Goal: Task Accomplishment & Management: Complete application form

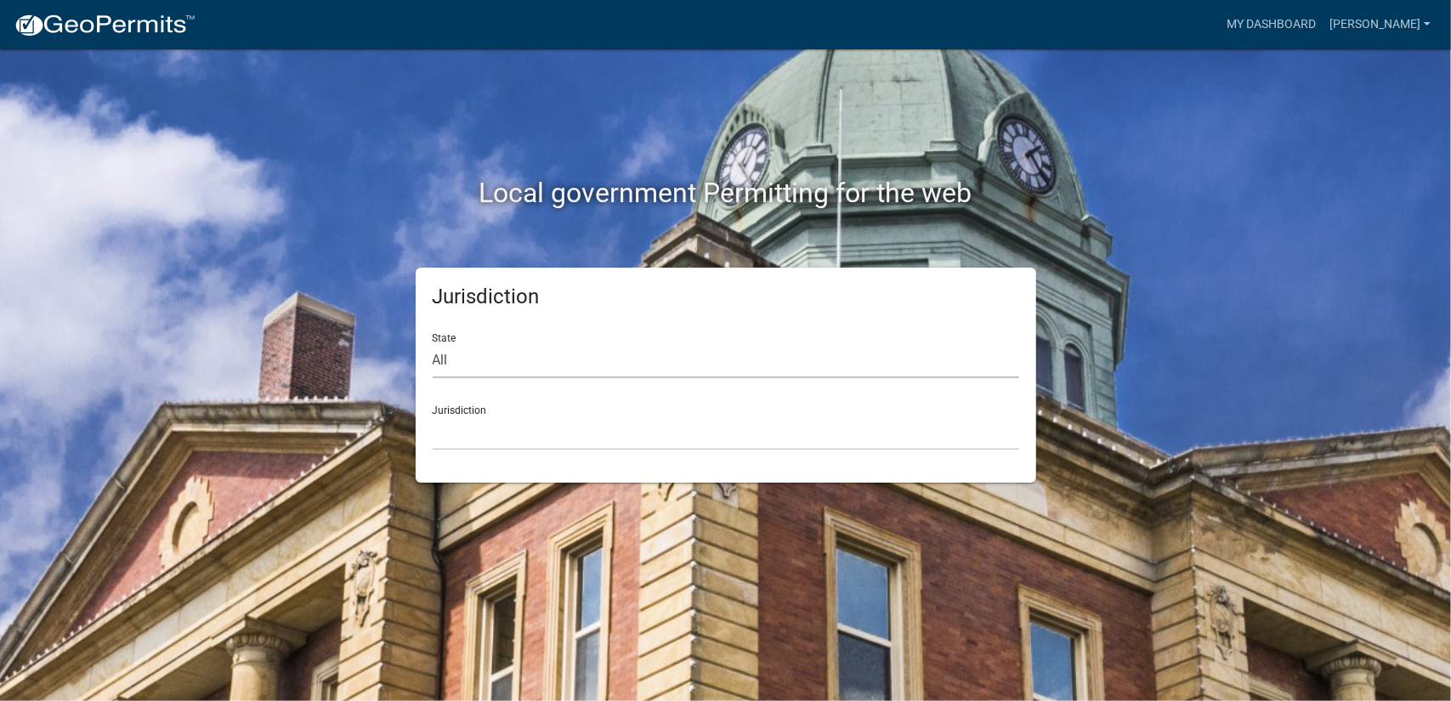
click at [525, 346] on select "All [US_STATE] [US_STATE] [US_STATE] [US_STATE] [US_STATE] [US_STATE] [US_STATE…" at bounding box center [726, 361] width 587 height 35
select select "[US_STATE]"
click at [433, 344] on select "All [US_STATE] [US_STATE] [US_STATE] [US_STATE] [US_STATE] [US_STATE] [US_STATE…" at bounding box center [726, 361] width 587 height 35
click at [531, 435] on select "[GEOGRAPHIC_DATA], [US_STATE][PERSON_NAME][GEOGRAPHIC_DATA], [US_STATE][PERSON_…" at bounding box center [726, 433] width 587 height 35
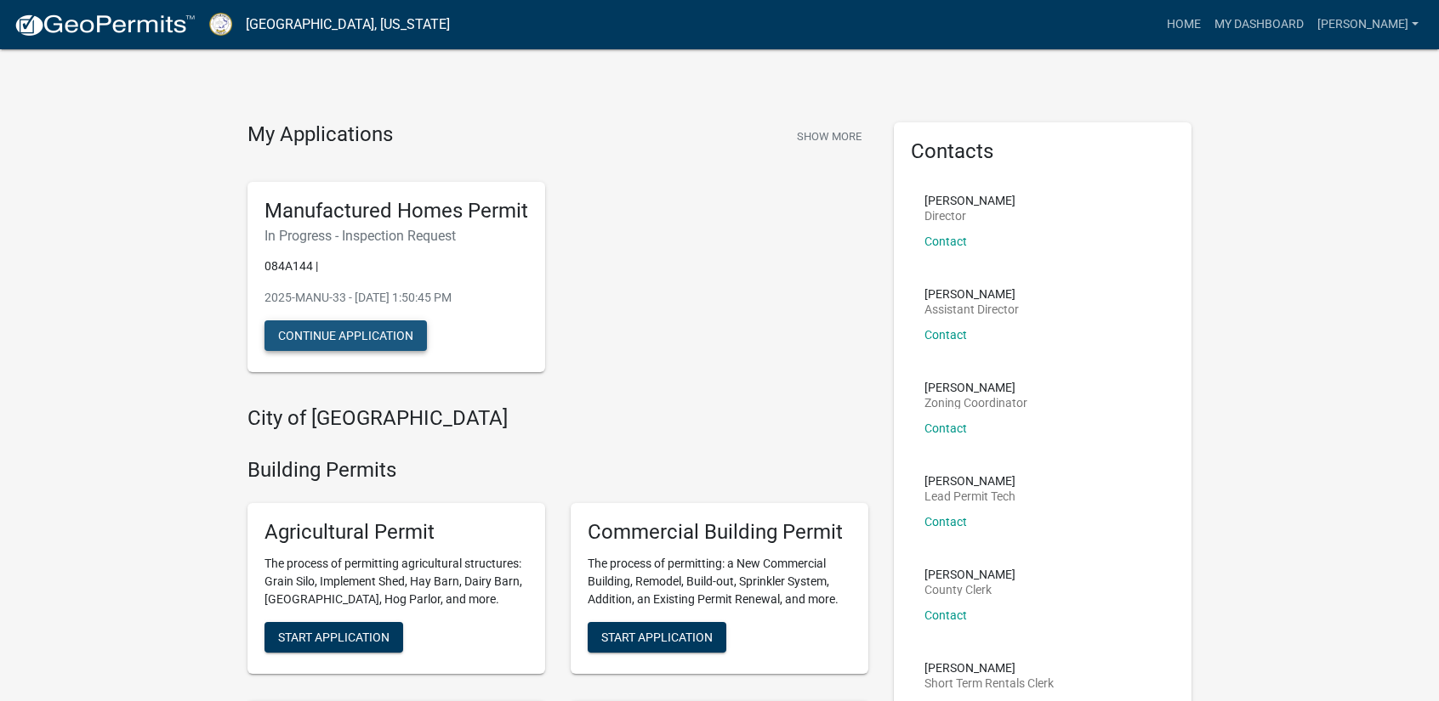
click at [381, 336] on button "Continue Application" at bounding box center [345, 336] width 162 height 31
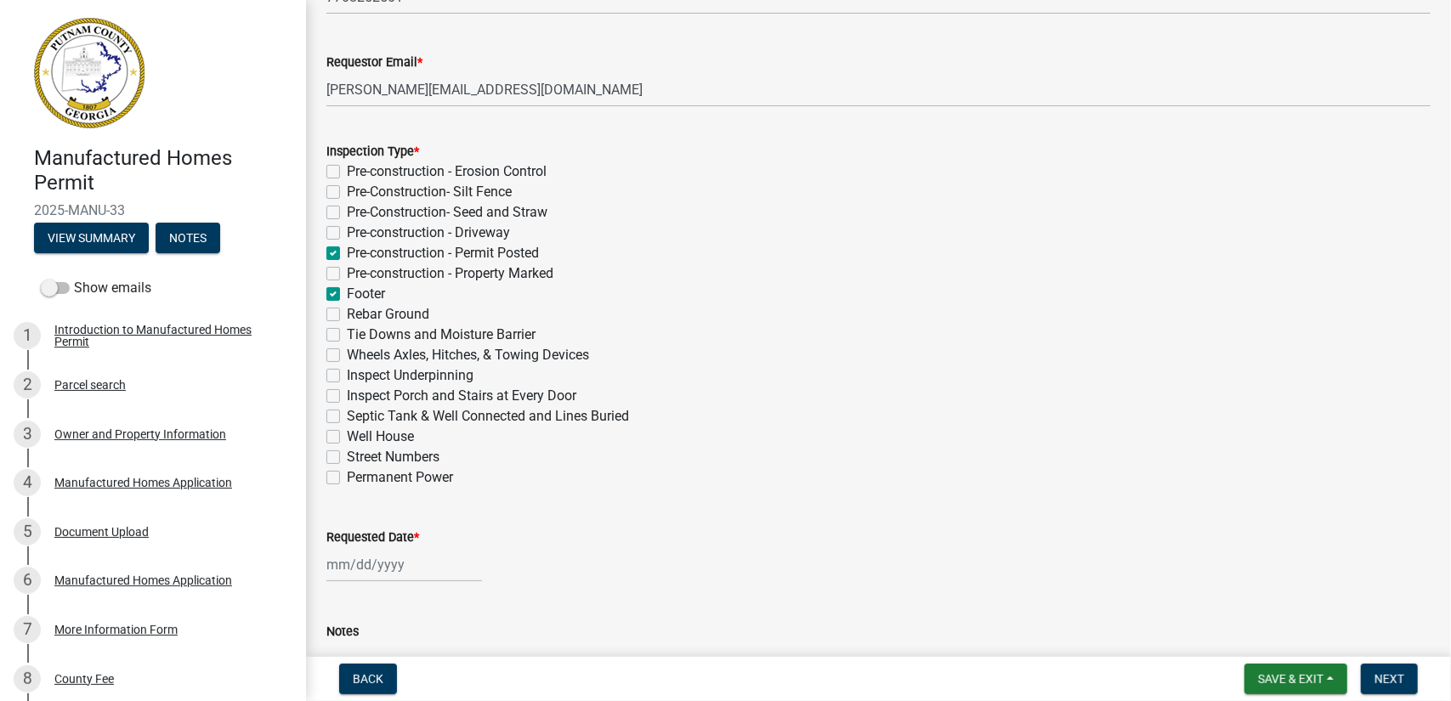
scroll to position [255, 0]
click at [347, 371] on label "Inspect Underpinning" at bounding box center [410, 373] width 127 height 20
click at [347, 371] on input "Inspect Underpinning" at bounding box center [352, 368] width 11 height 11
checkbox input "true"
checkbox input "false"
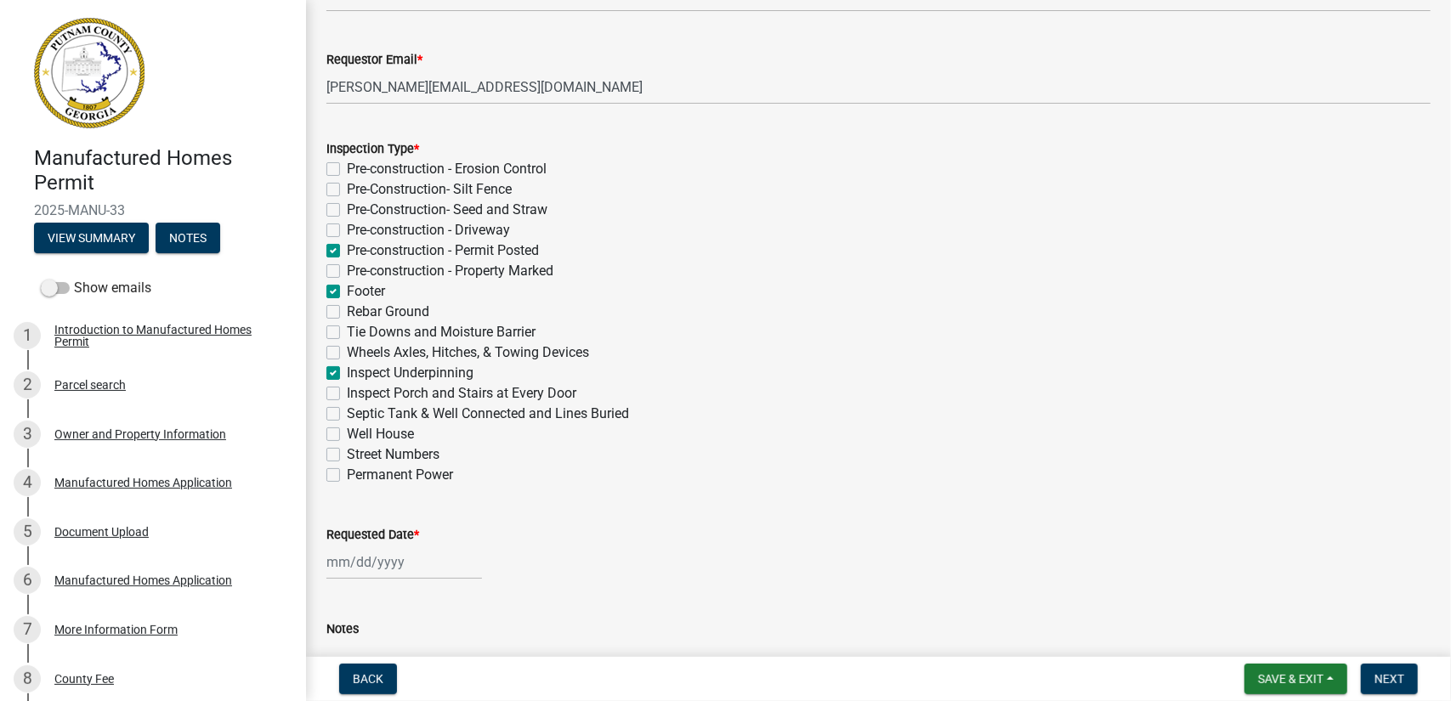
checkbox input "false"
checkbox input "true"
checkbox input "false"
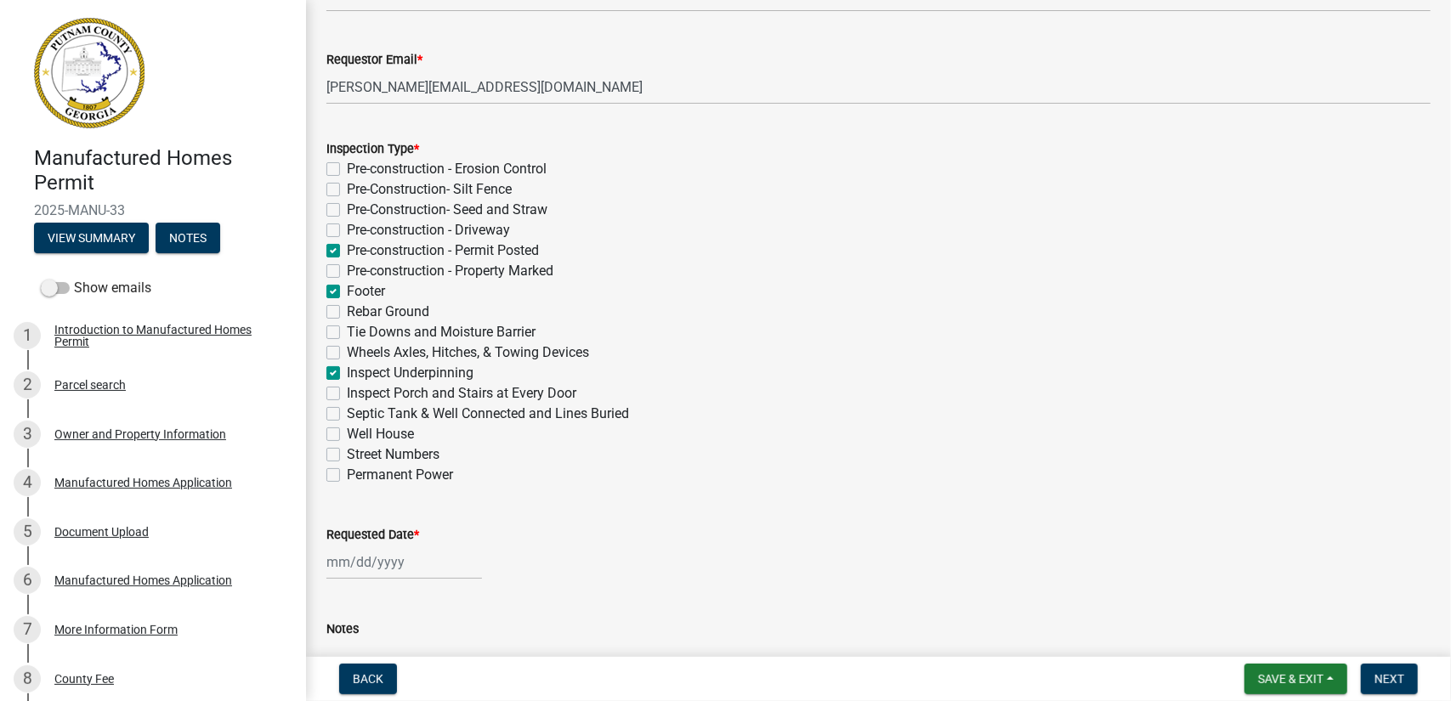
checkbox input "true"
checkbox input "false"
checkbox input "true"
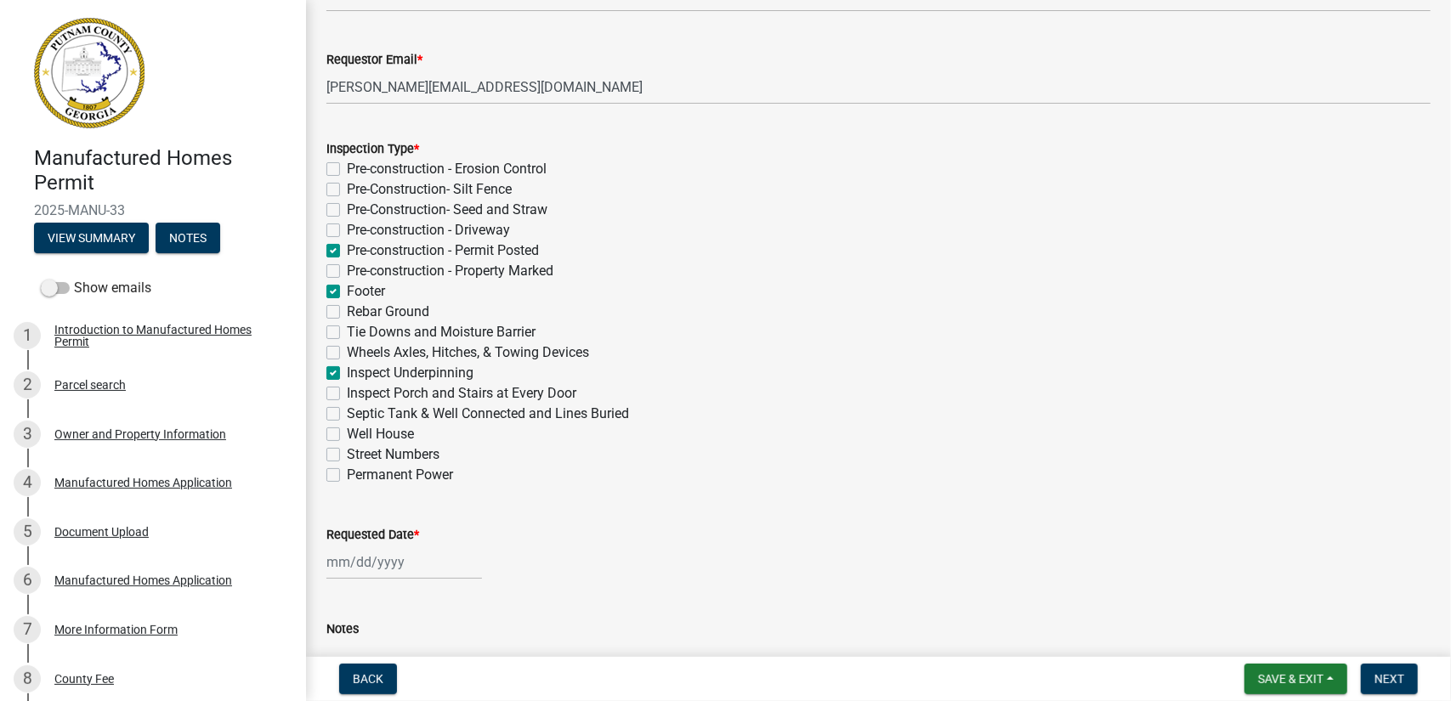
checkbox input "false"
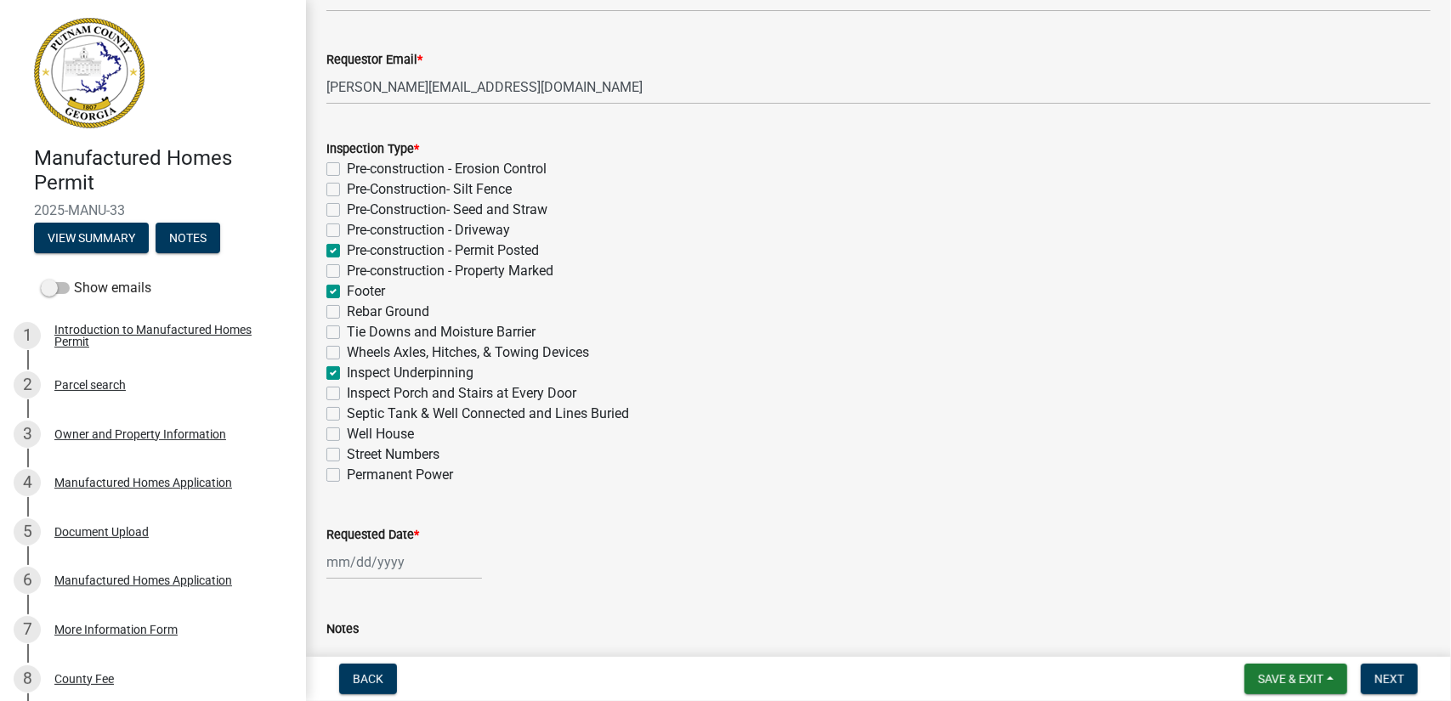
click at [347, 276] on label "Pre-construction - Property Marked" at bounding box center [450, 271] width 207 height 20
click at [347, 272] on input "Pre-construction - Property Marked" at bounding box center [352, 266] width 11 height 11
checkbox input "true"
checkbox input "false"
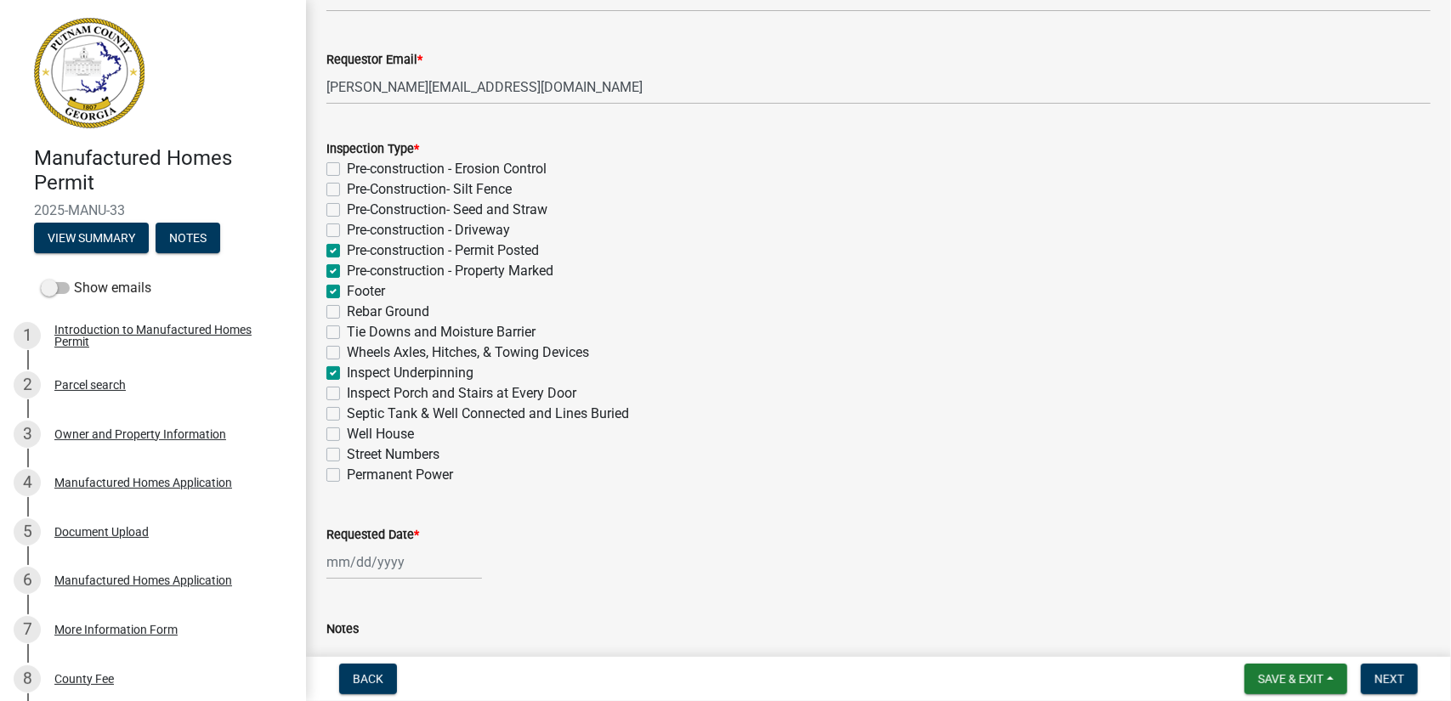
checkbox input "false"
checkbox input "true"
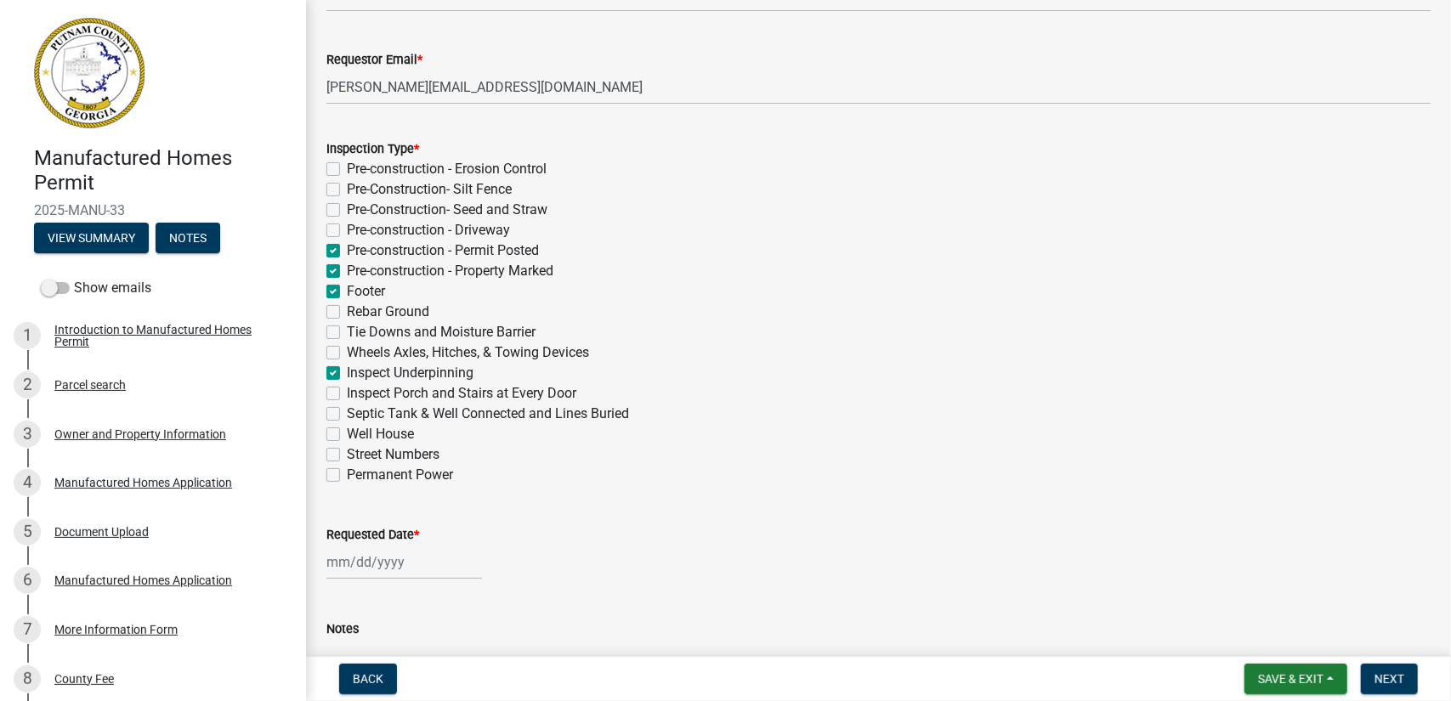
checkbox input "false"
checkbox input "true"
checkbox input "false"
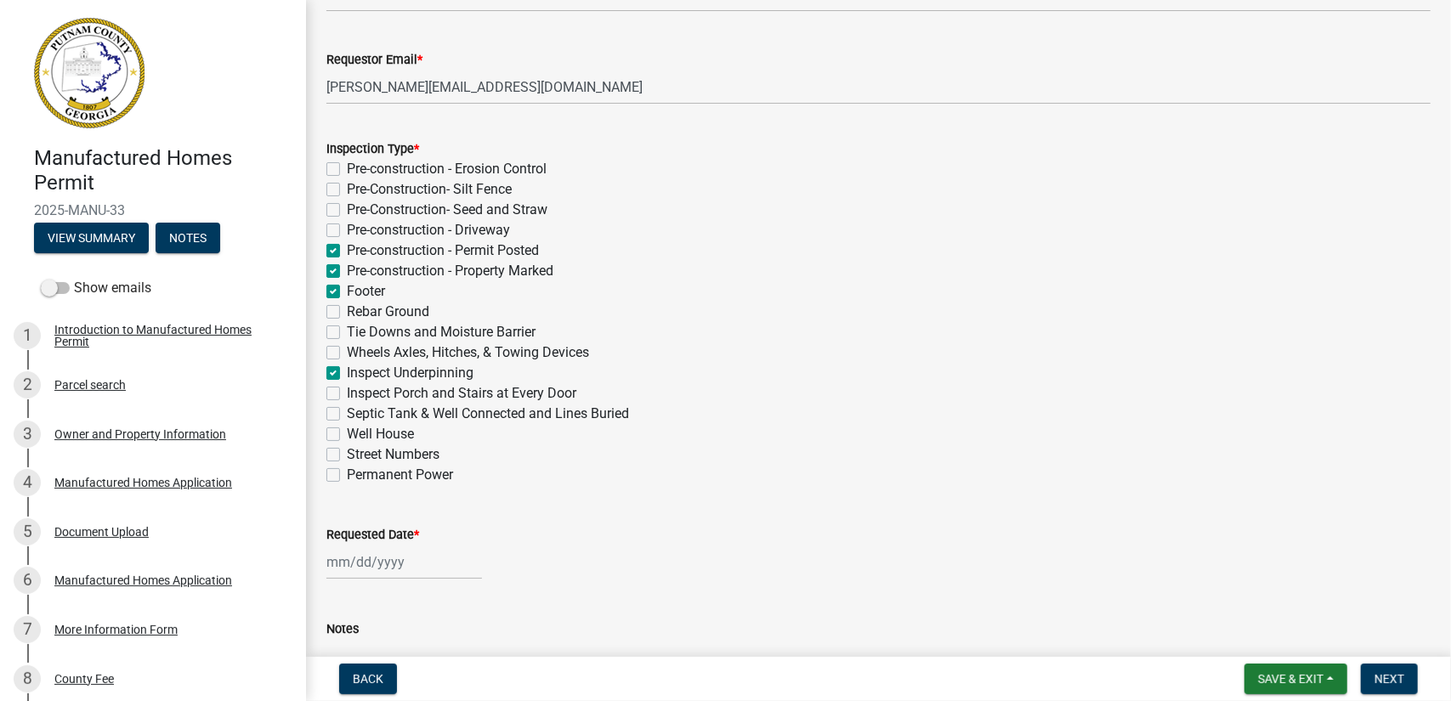
checkbox input "false"
click at [347, 310] on label "Rebar Ground" at bounding box center [388, 312] width 82 height 20
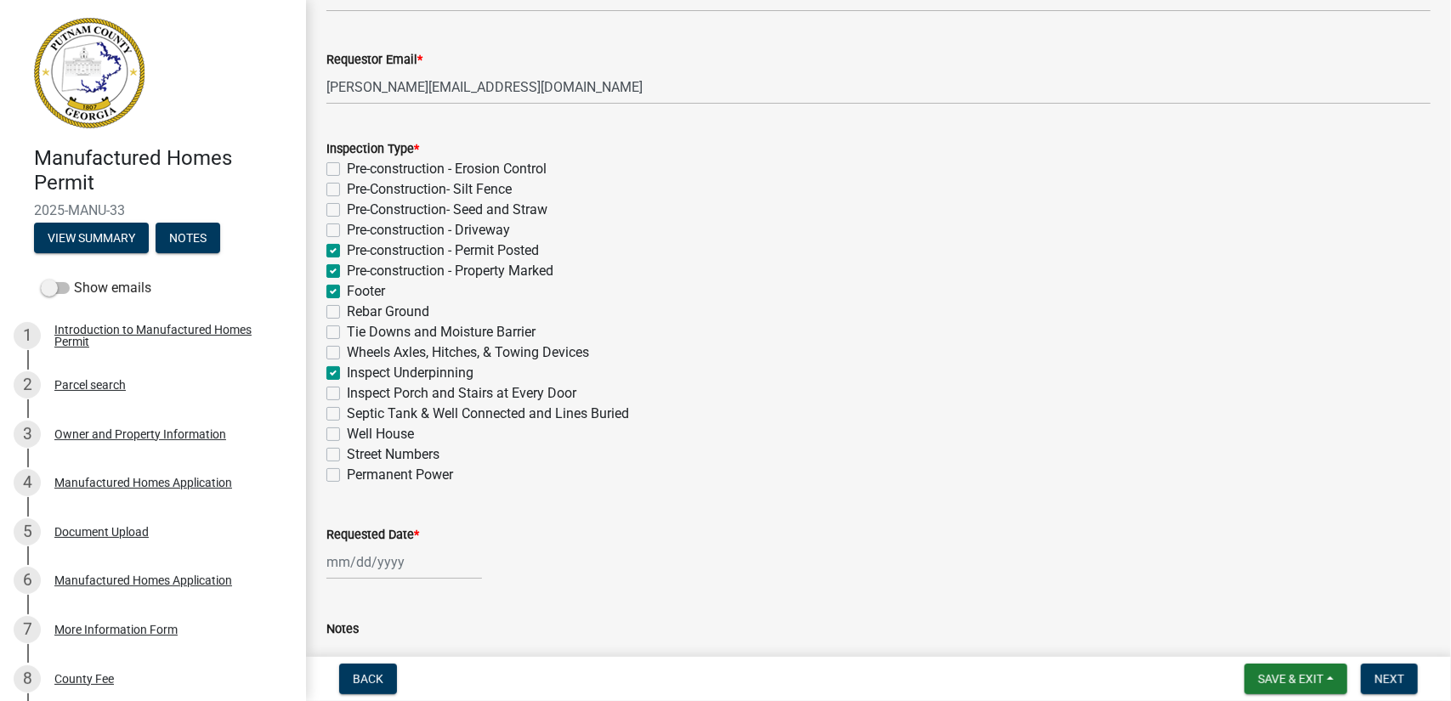
click at [347, 310] on input "Rebar Ground" at bounding box center [352, 307] width 11 height 11
checkbox input "true"
checkbox input "false"
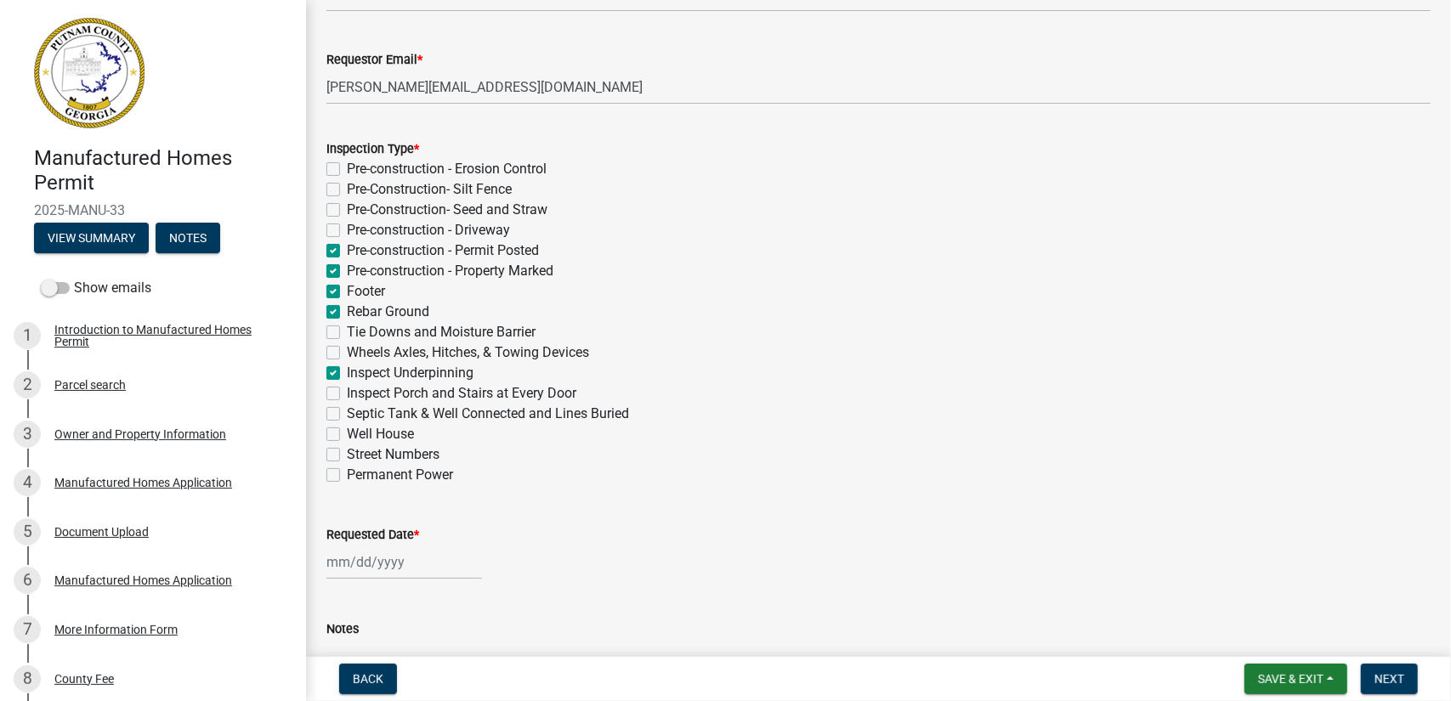
checkbox input "false"
checkbox input "true"
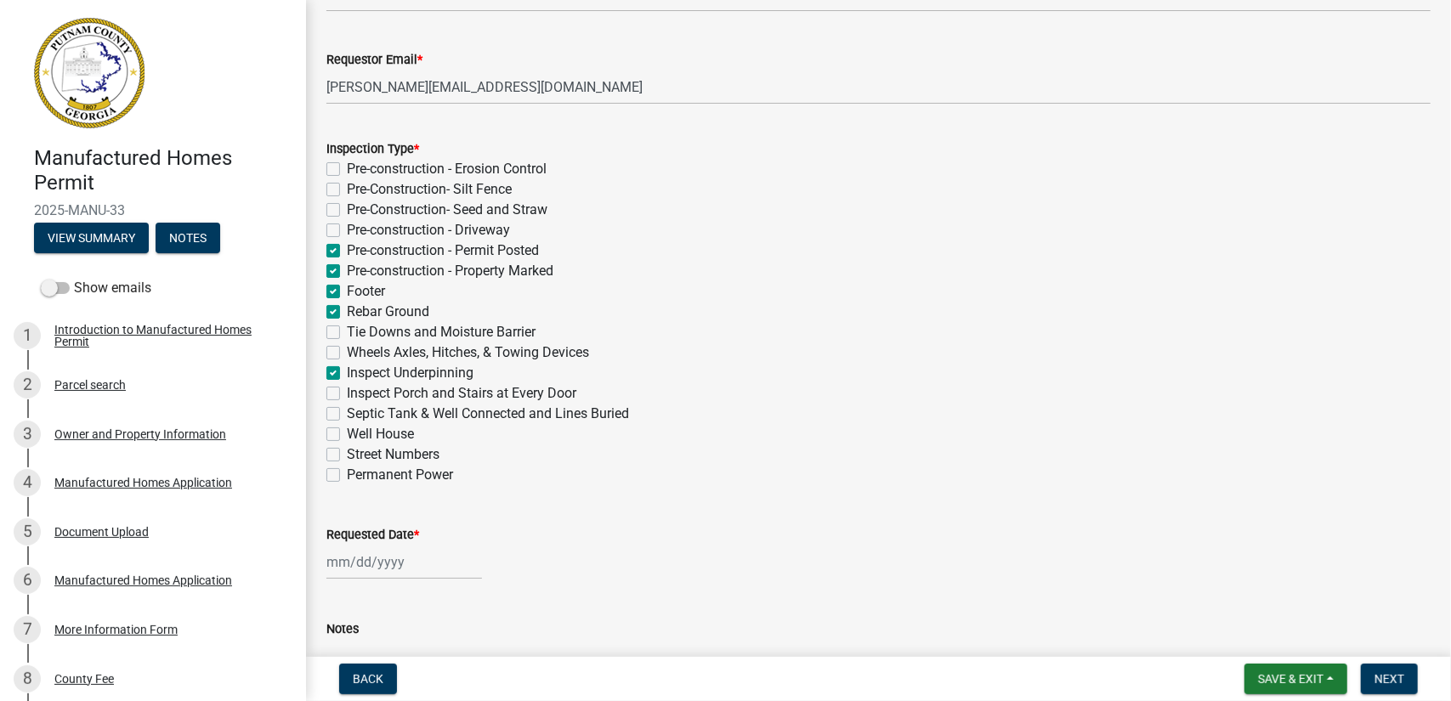
checkbox input "false"
checkbox input "true"
checkbox input "false"
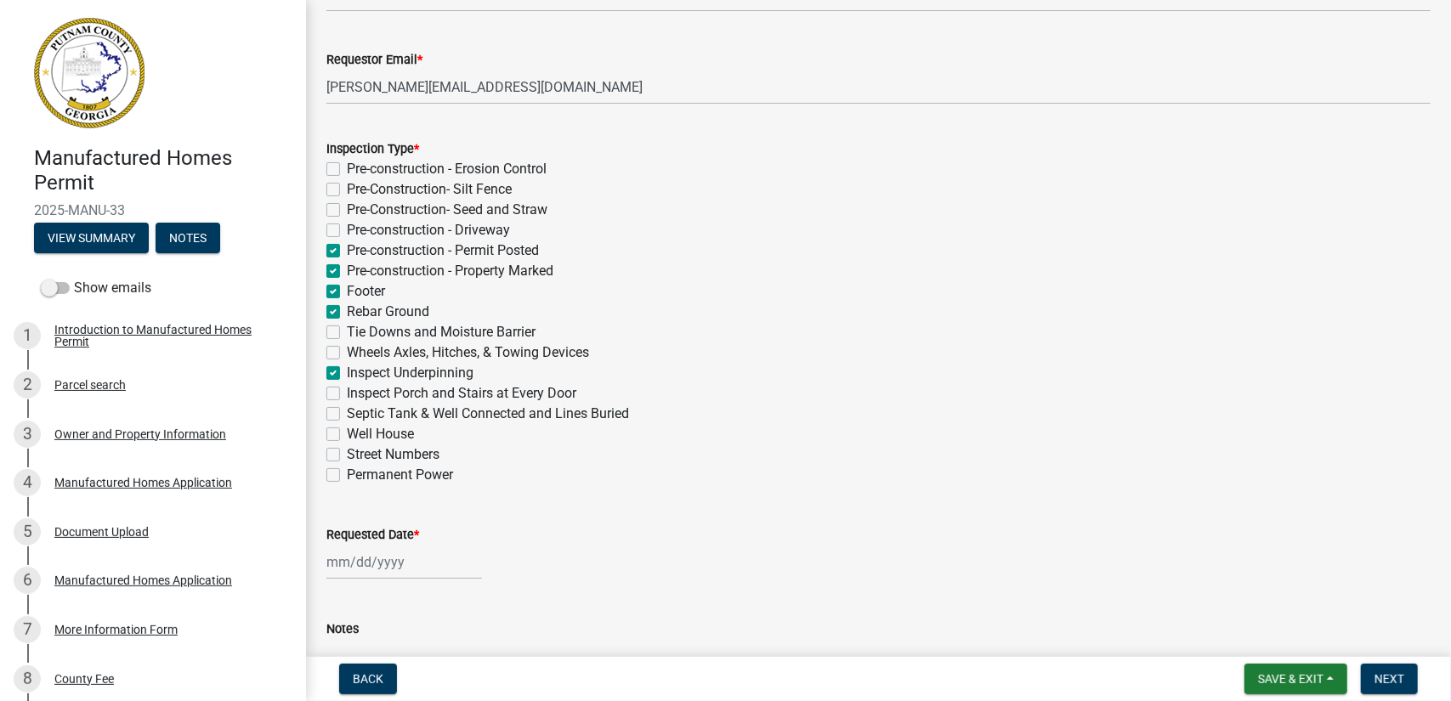
checkbox input "false"
click at [347, 329] on label "Tie Downs and Moisture Barrier" at bounding box center [441, 332] width 189 height 20
click at [347, 329] on input "Tie Downs and Moisture Barrier" at bounding box center [352, 327] width 11 height 11
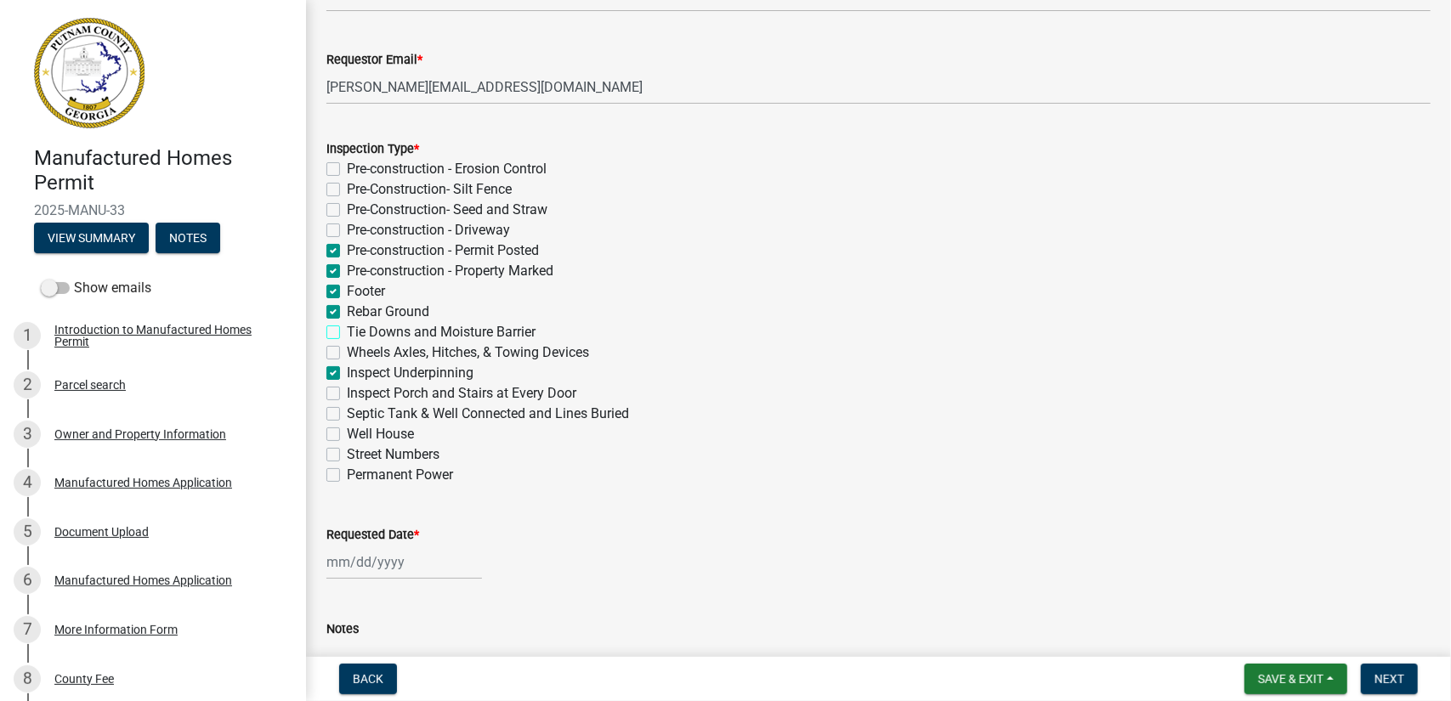
checkbox input "true"
checkbox input "false"
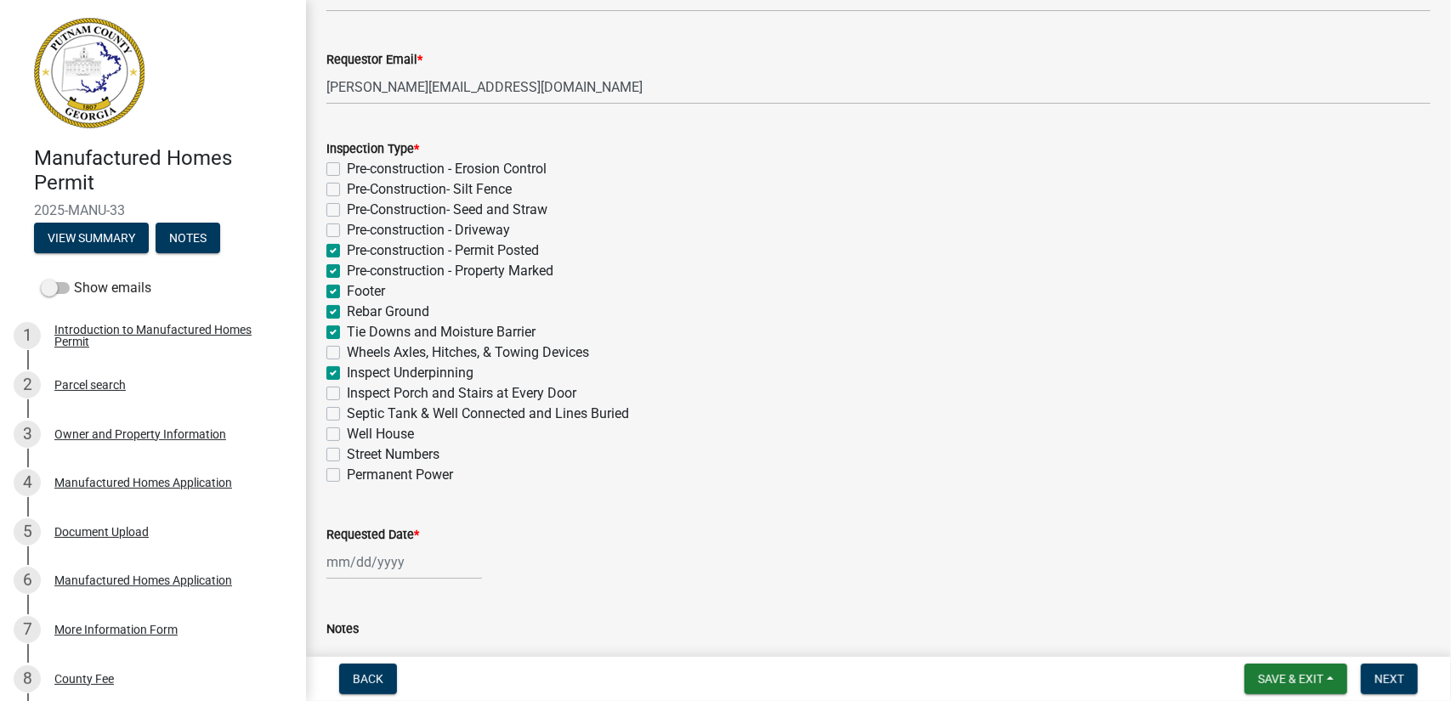
checkbox input "true"
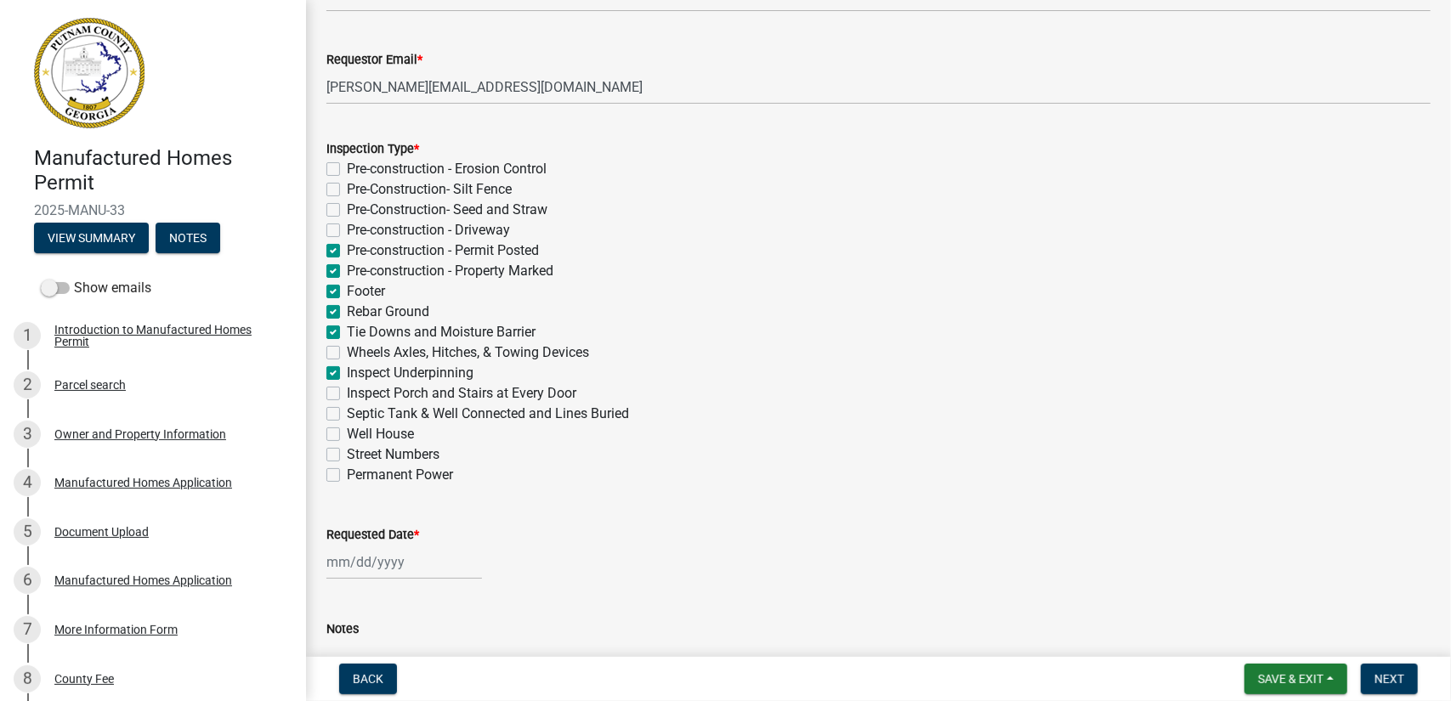
checkbox input "false"
checkbox input "true"
checkbox input "false"
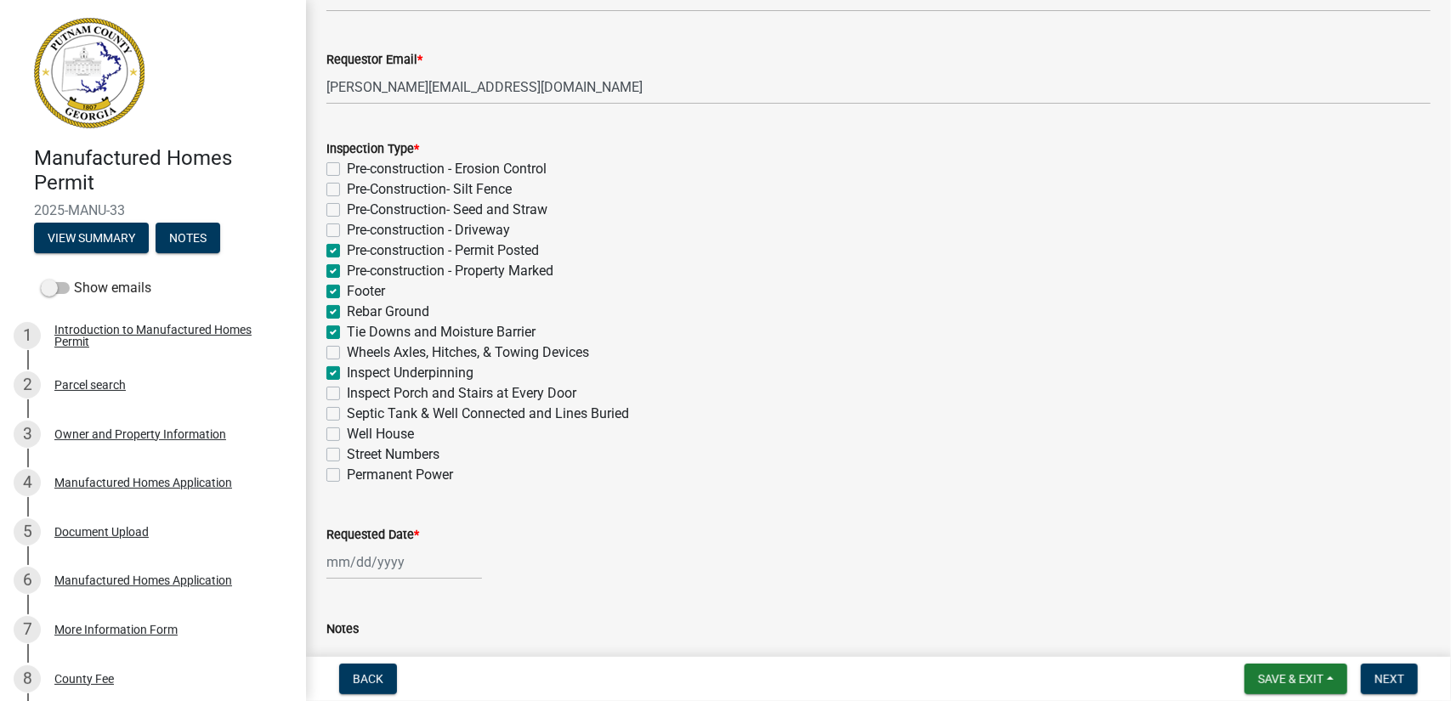
checkbox input "false"
click at [347, 351] on label "Wheels Axles, Hitches, & Towing Devices" at bounding box center [468, 353] width 242 height 20
click at [347, 351] on input "Wheels Axles, Hitches, & Towing Devices" at bounding box center [352, 348] width 11 height 11
checkbox input "true"
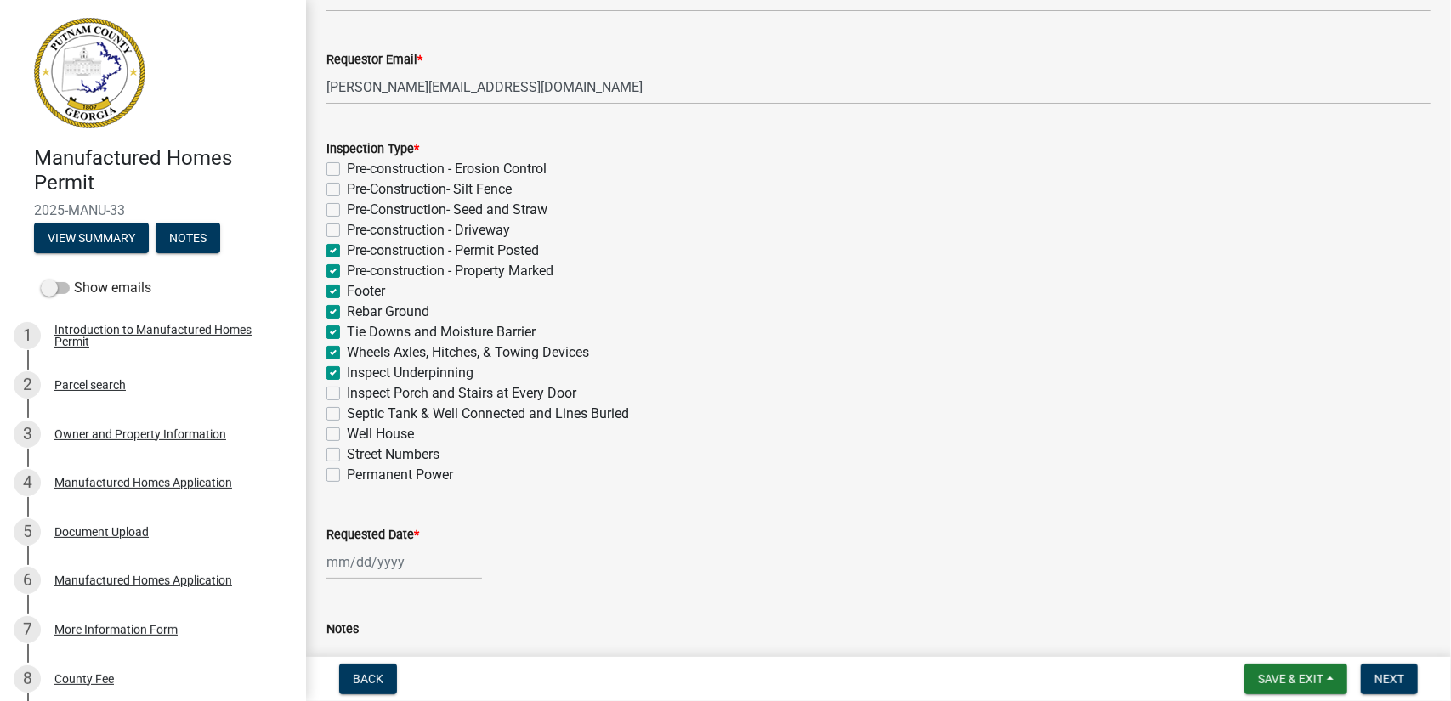
checkbox input "false"
checkbox input "true"
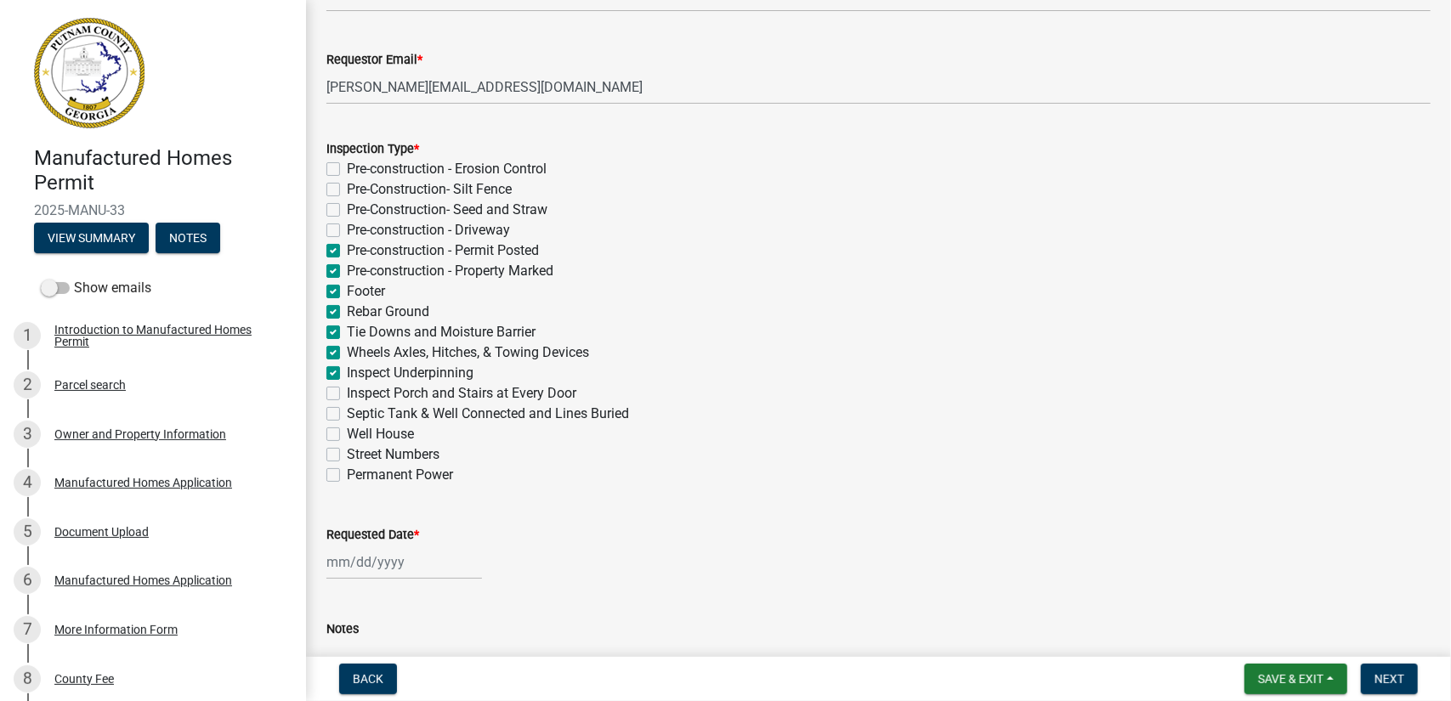
checkbox input "true"
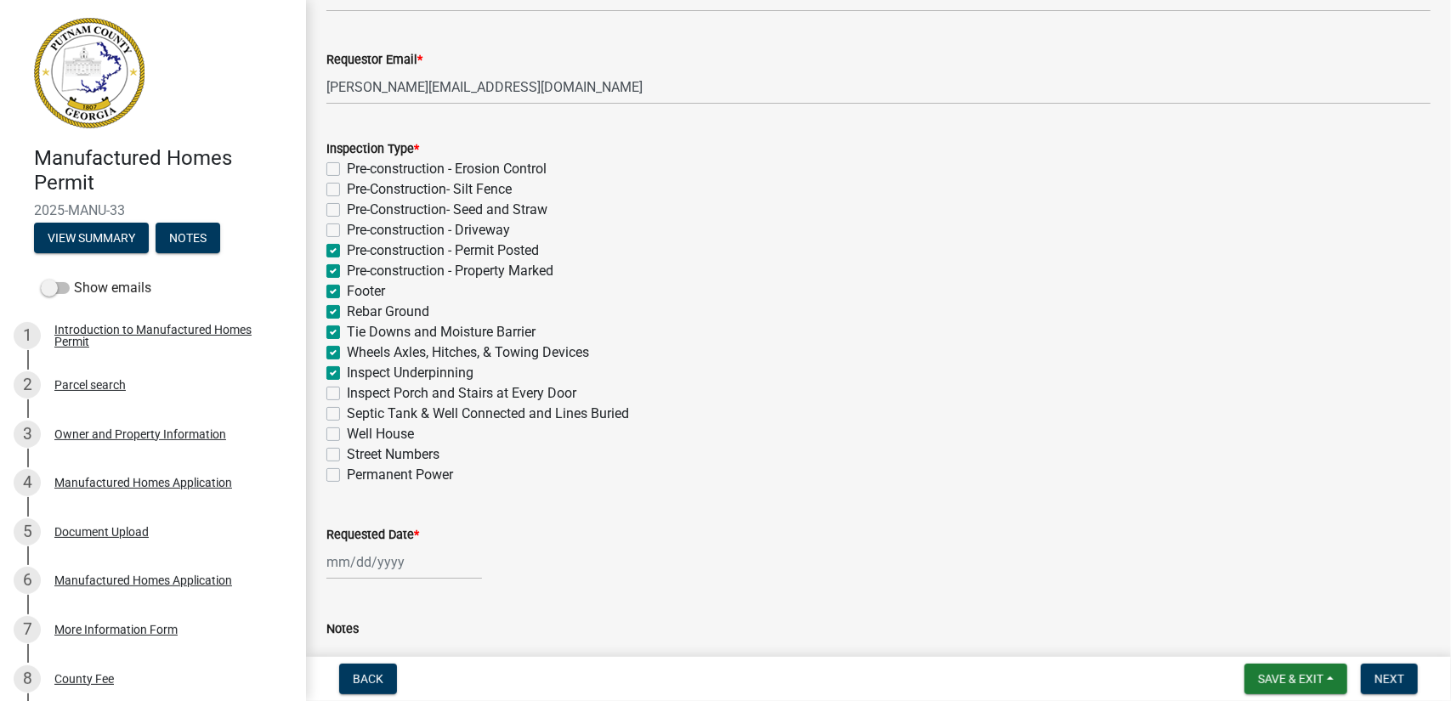
checkbox input "true"
checkbox input "false"
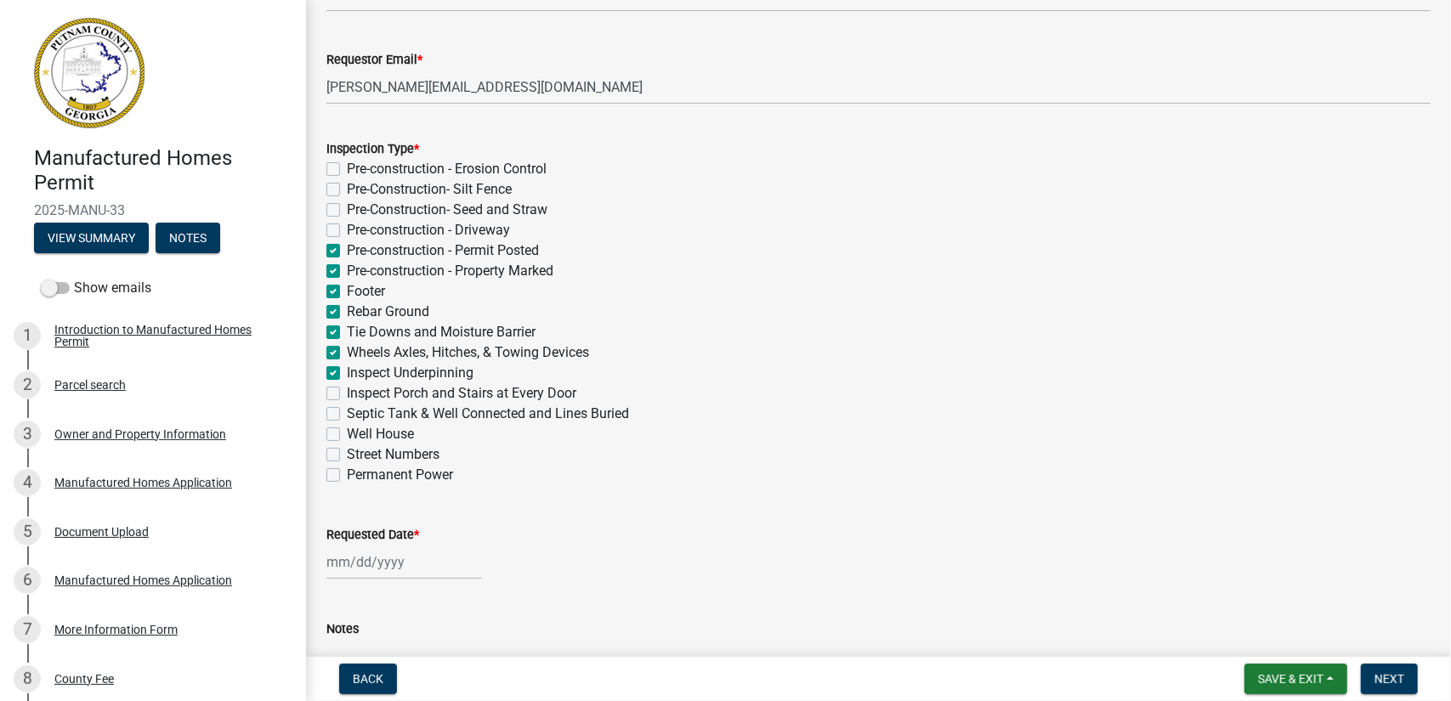
checkbox input "false"
click at [347, 389] on label "Inspect Porch and Stairs at Every Door" at bounding box center [462, 393] width 230 height 20
click at [347, 389] on input "Inspect Porch and Stairs at Every Door" at bounding box center [352, 388] width 11 height 11
checkbox input "true"
checkbox input "false"
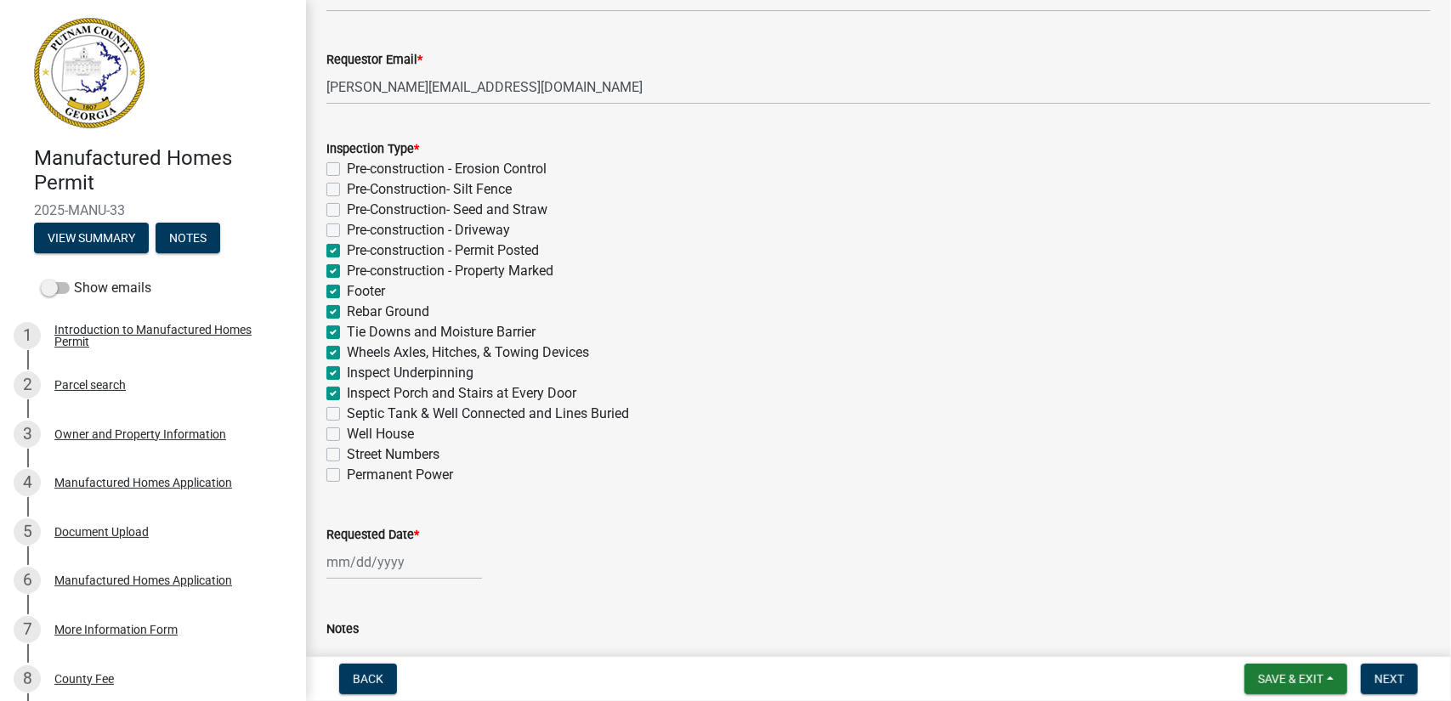
checkbox input "false"
checkbox input "true"
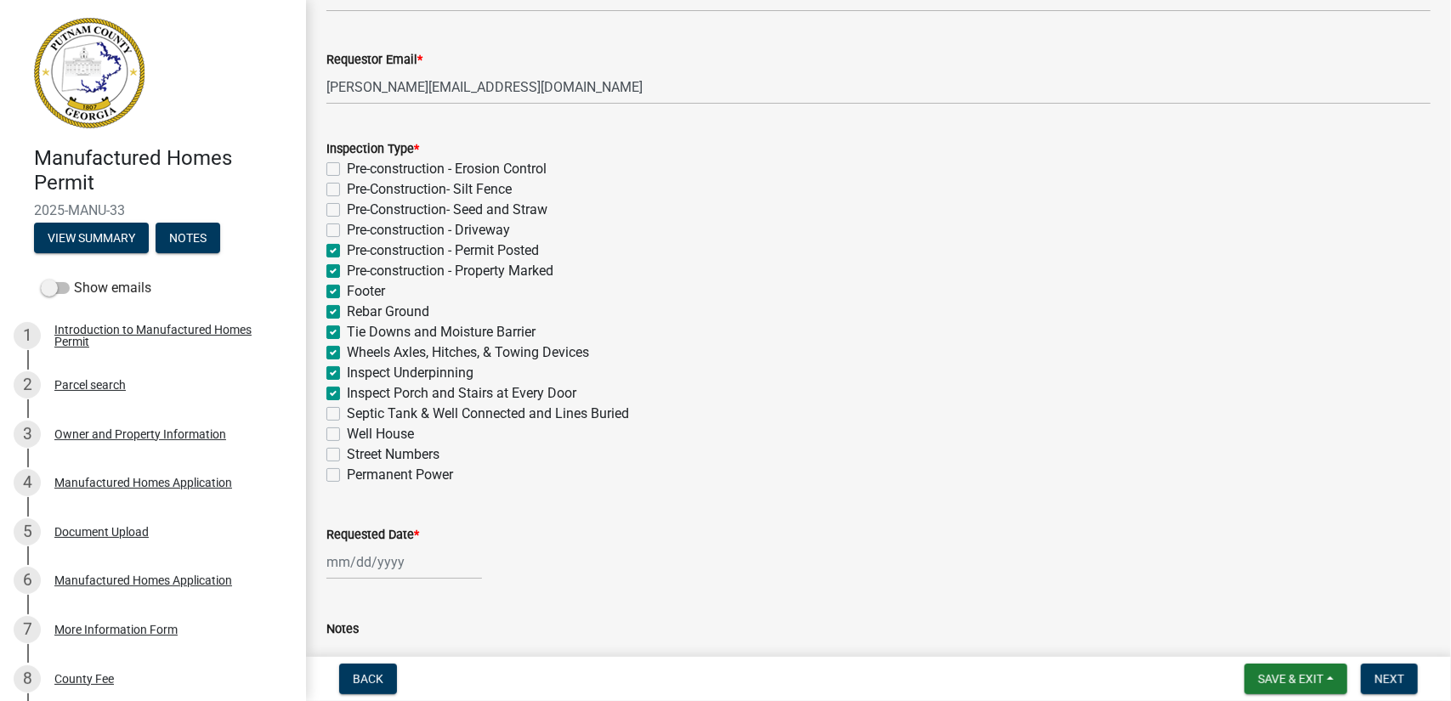
checkbox input "true"
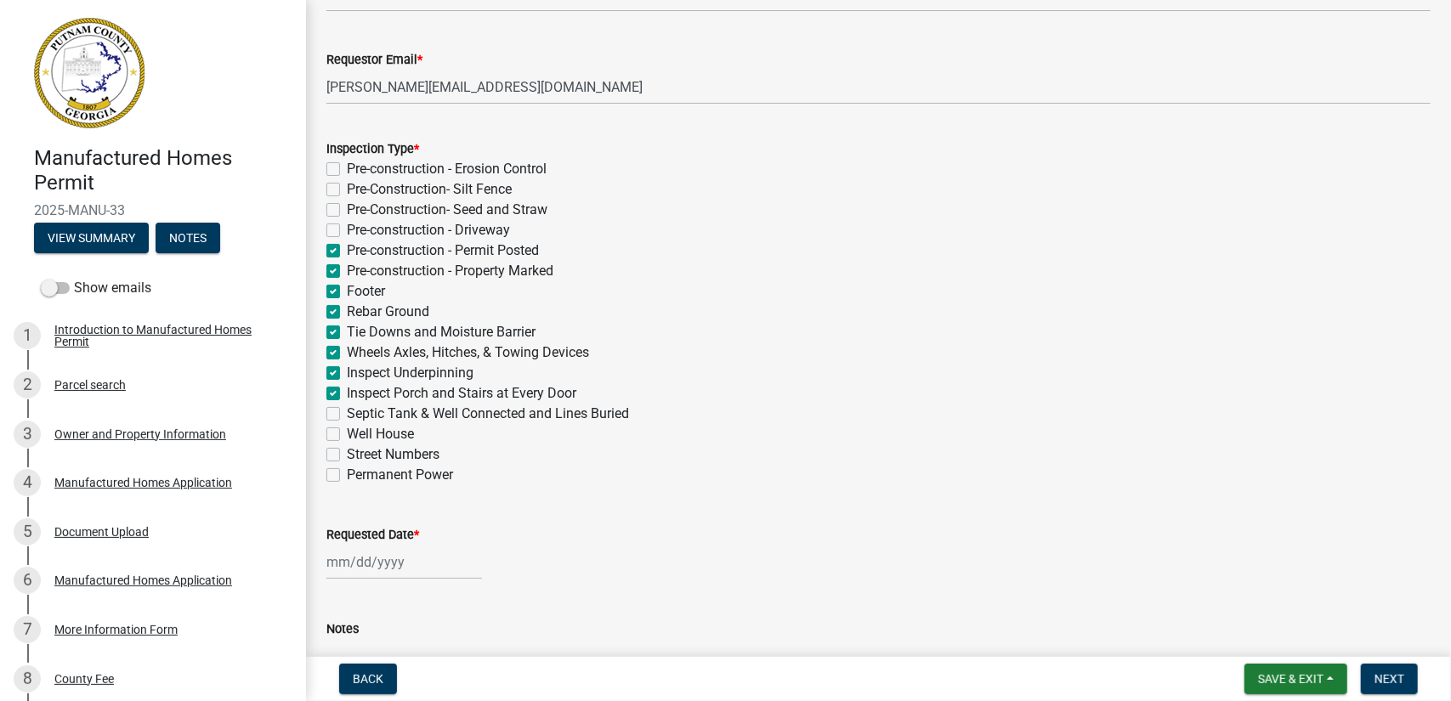
checkbox input "true"
checkbox input "false"
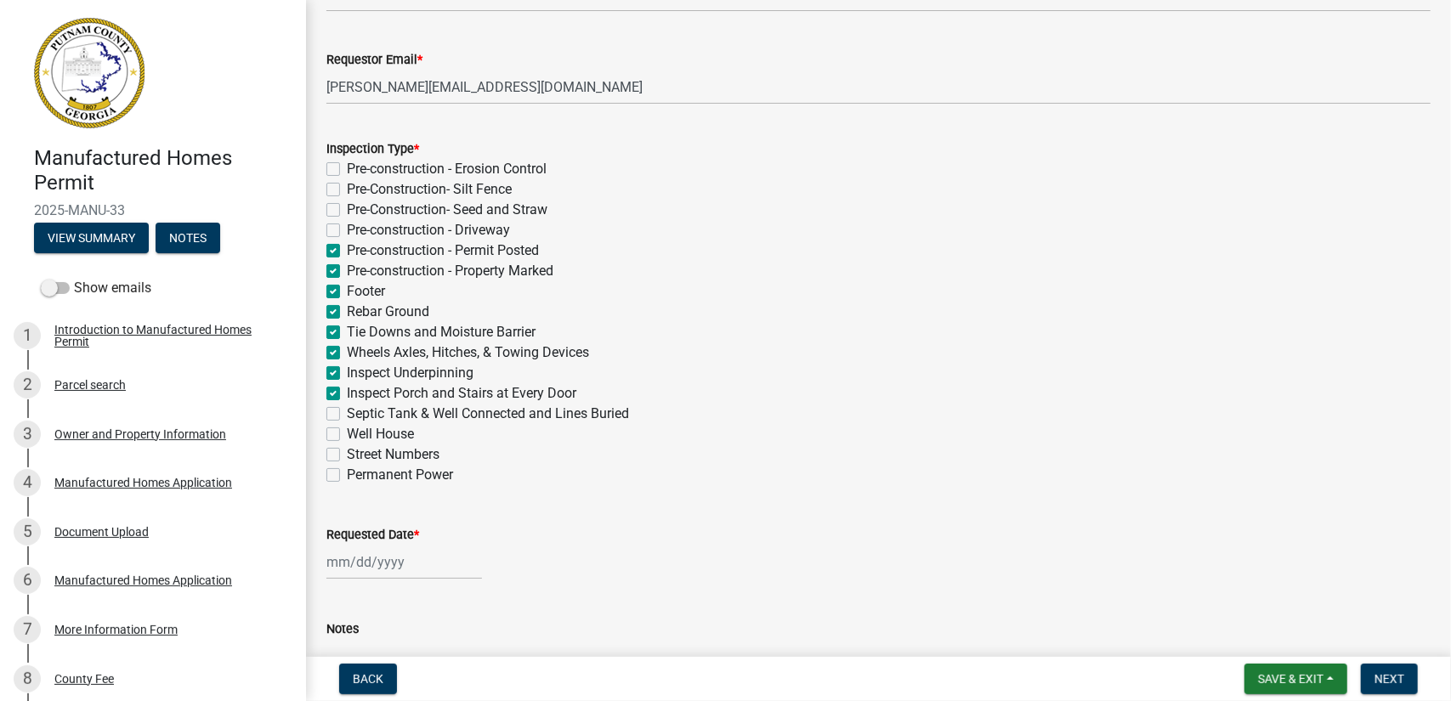
click at [347, 416] on label "Septic Tank & Well Connected and Lines Buried" at bounding box center [488, 414] width 282 height 20
click at [347, 415] on input "Septic Tank & Well Connected and Lines Buried" at bounding box center [352, 409] width 11 height 11
checkbox input "true"
checkbox input "false"
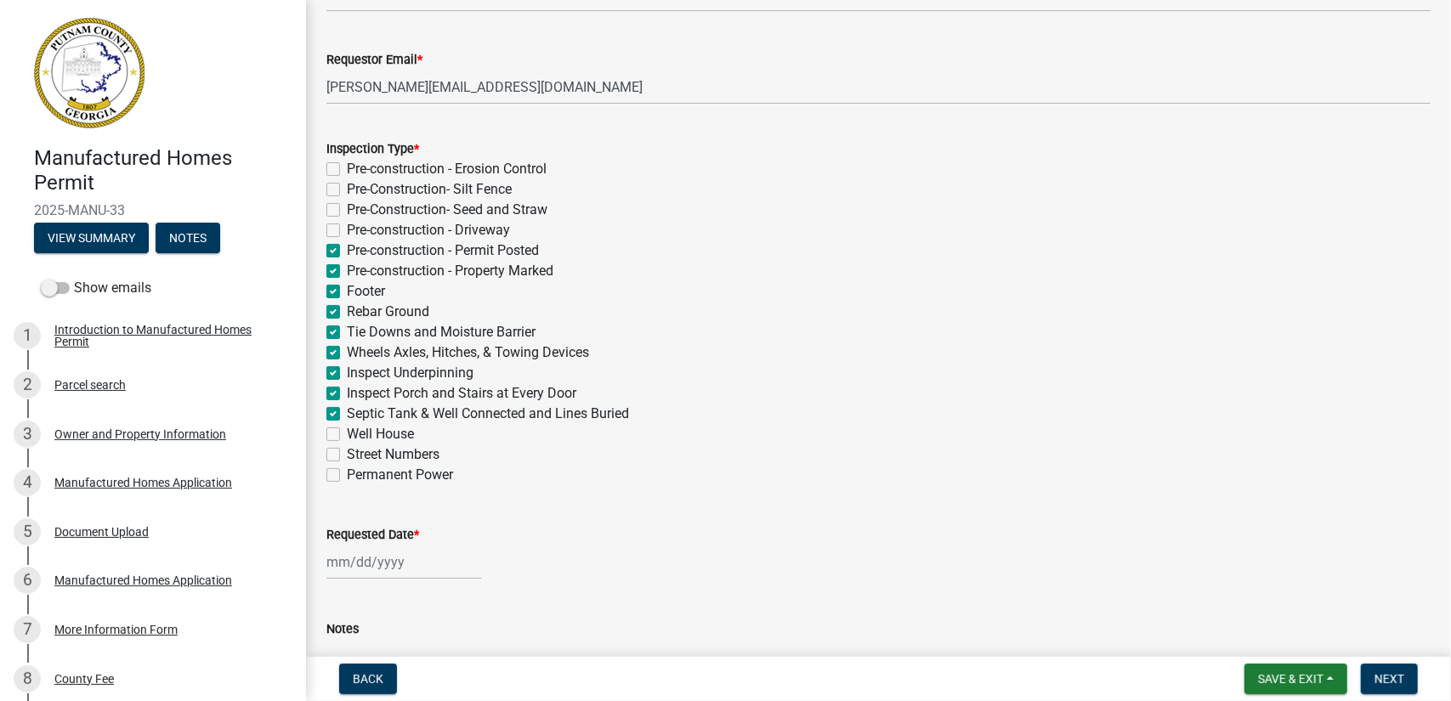
checkbox input "false"
checkbox input "true"
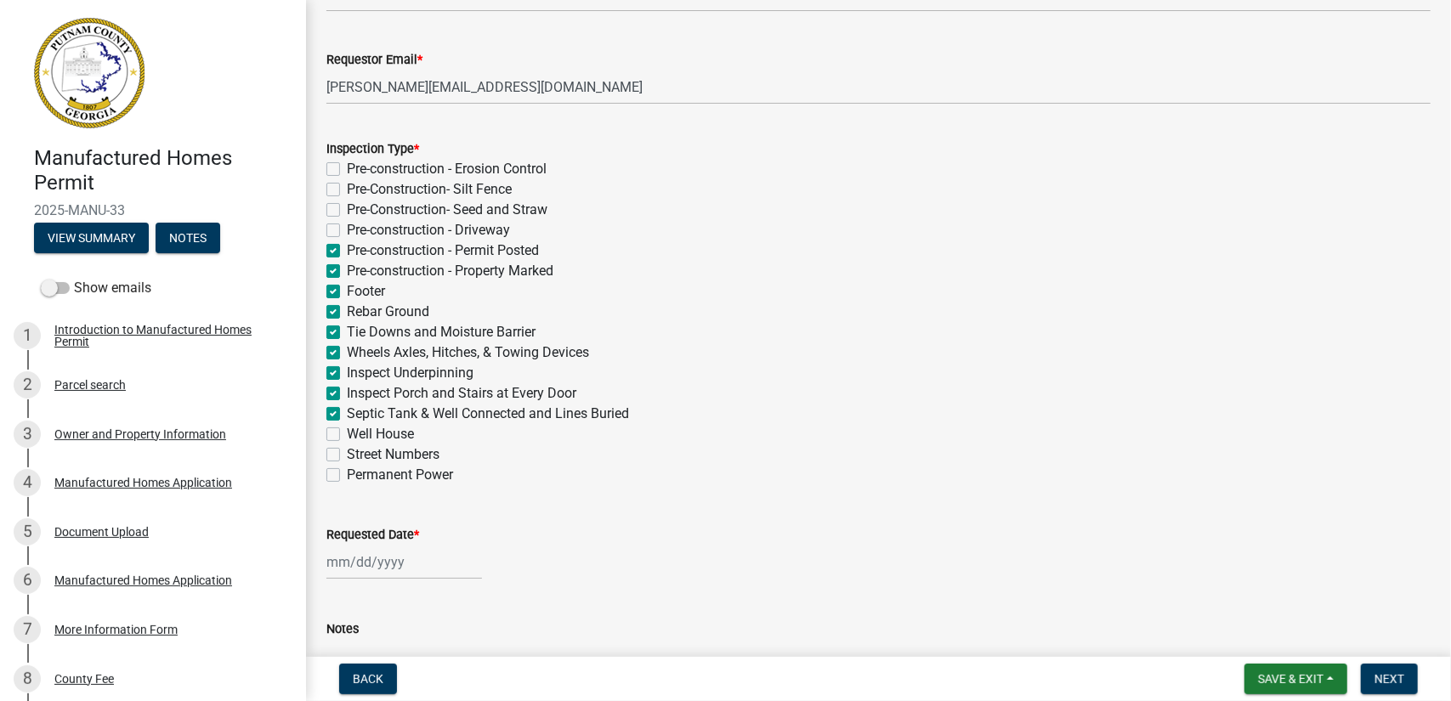
checkbox input "true"
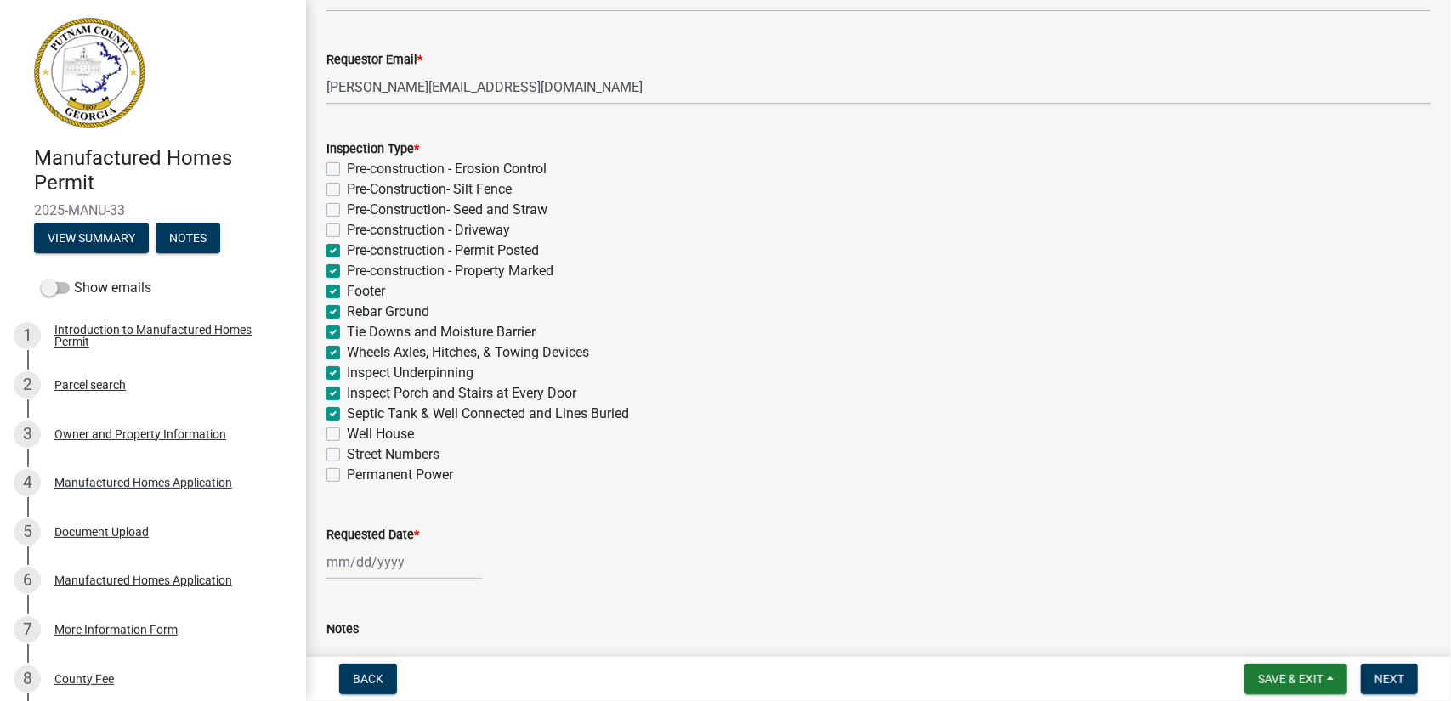
checkbox input "true"
checkbox input "false"
click at [347, 473] on label "Permanent Power" at bounding box center [400, 475] width 106 height 20
click at [347, 473] on input "Permanent Power" at bounding box center [352, 470] width 11 height 11
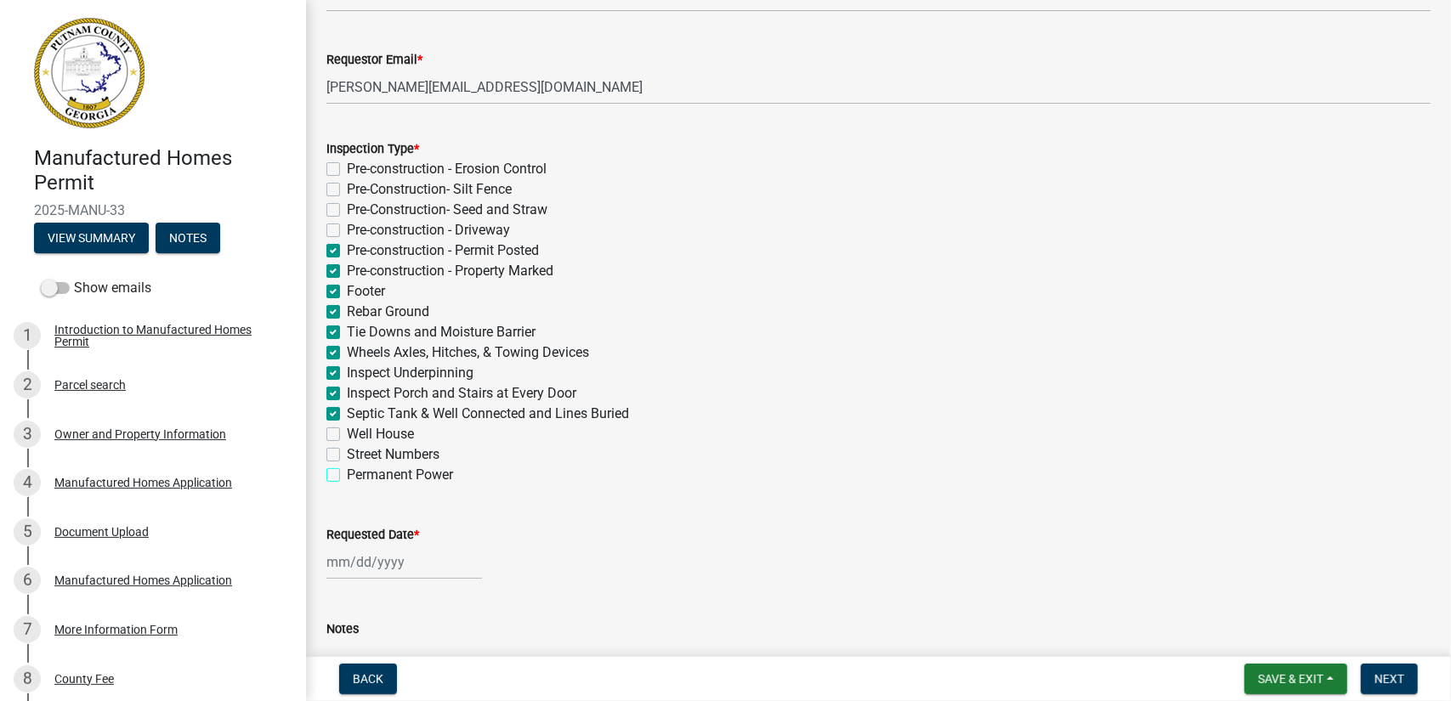
checkbox input "true"
checkbox input "false"
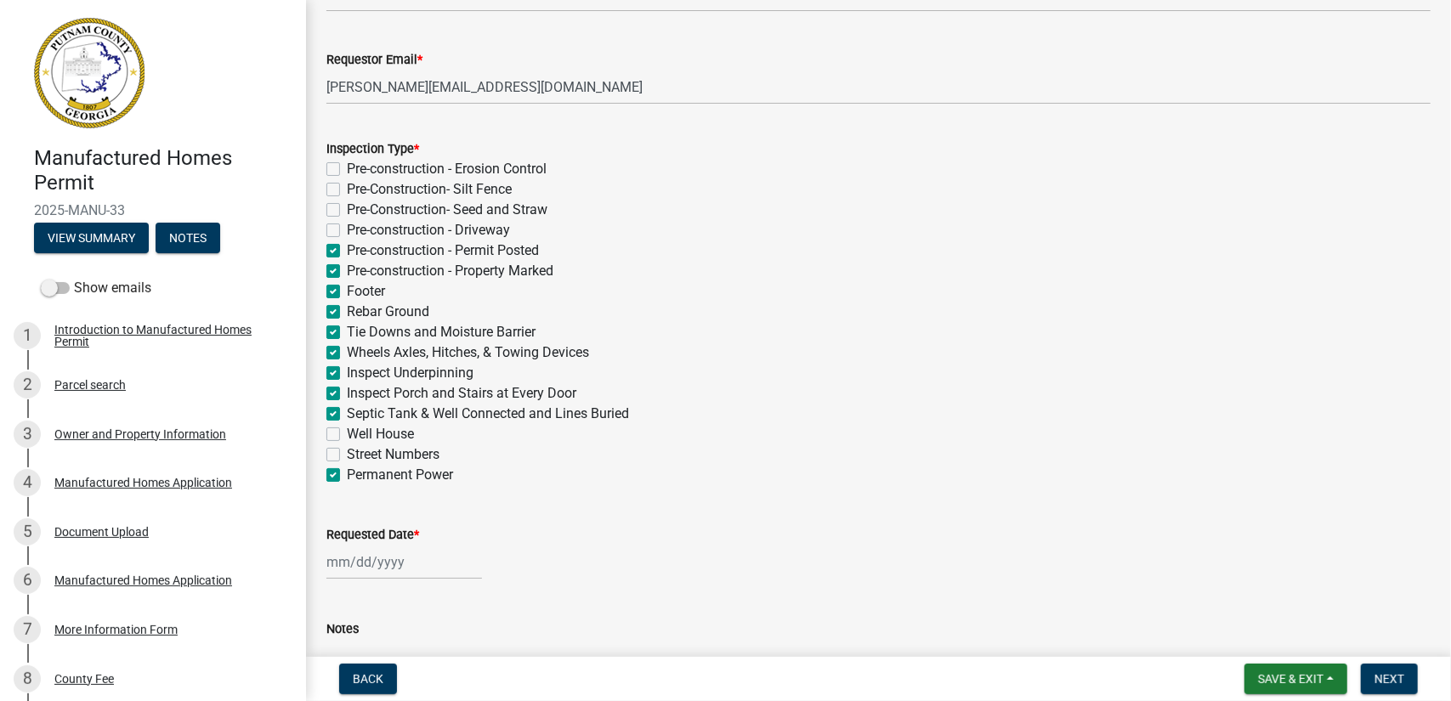
checkbox input "true"
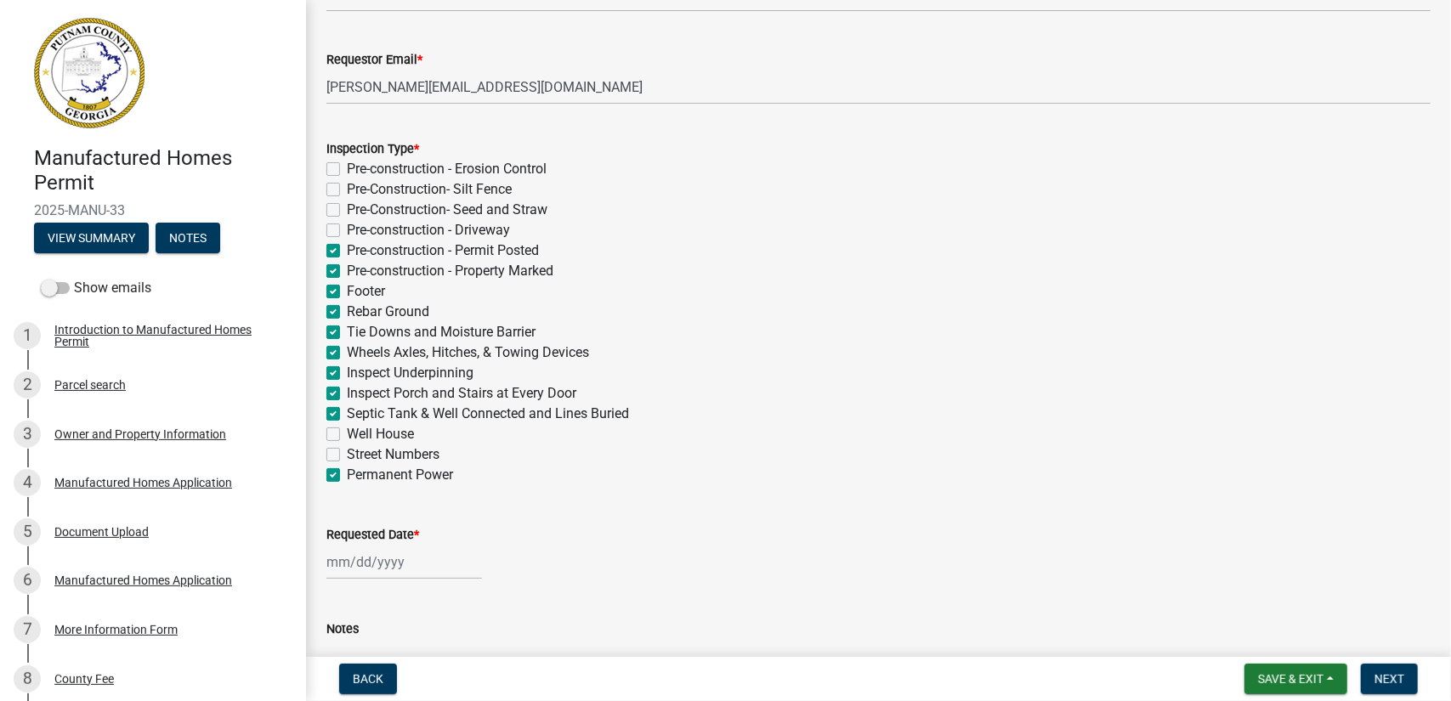
checkbox input "true"
checkbox input "false"
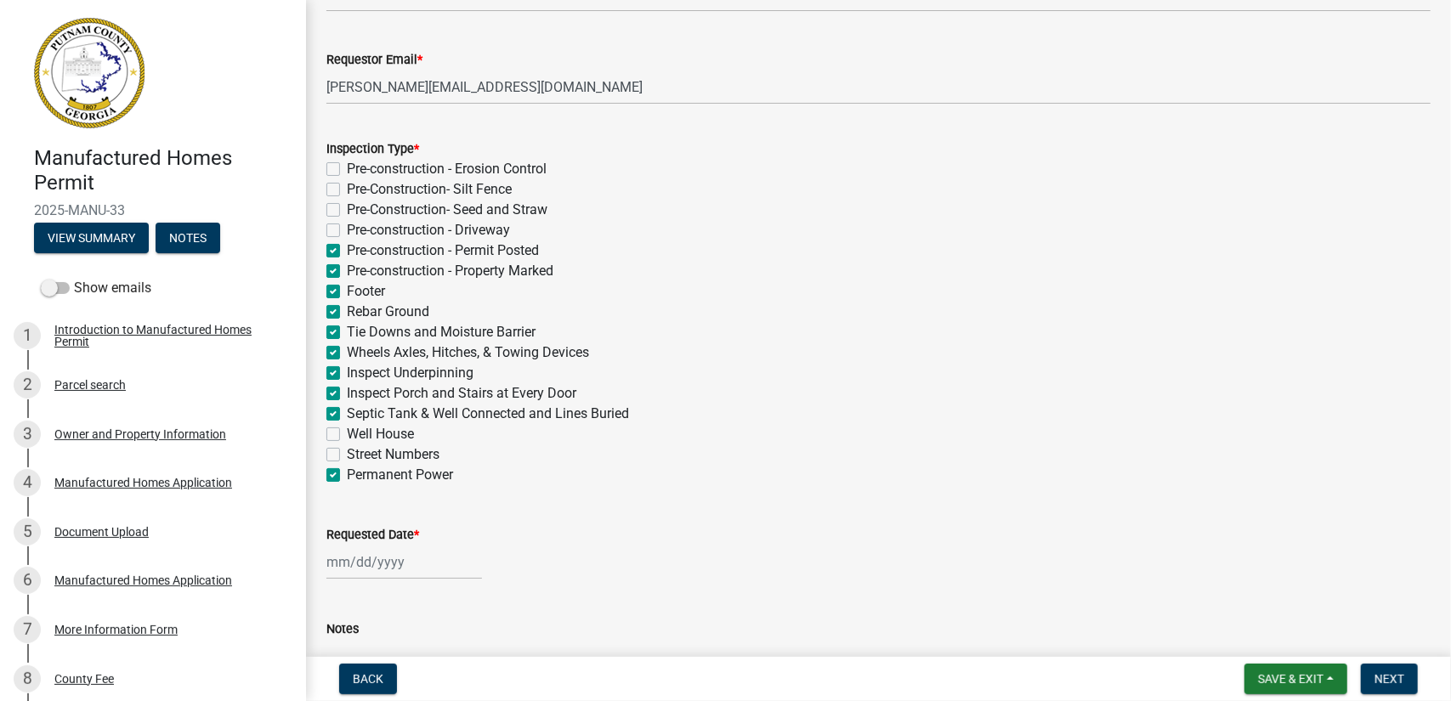
checkbox input "false"
checkbox input "true"
click at [347, 457] on label "Street Numbers" at bounding box center [393, 455] width 93 height 20
click at [347, 456] on input "Street Numbers" at bounding box center [352, 450] width 11 height 11
checkbox input "true"
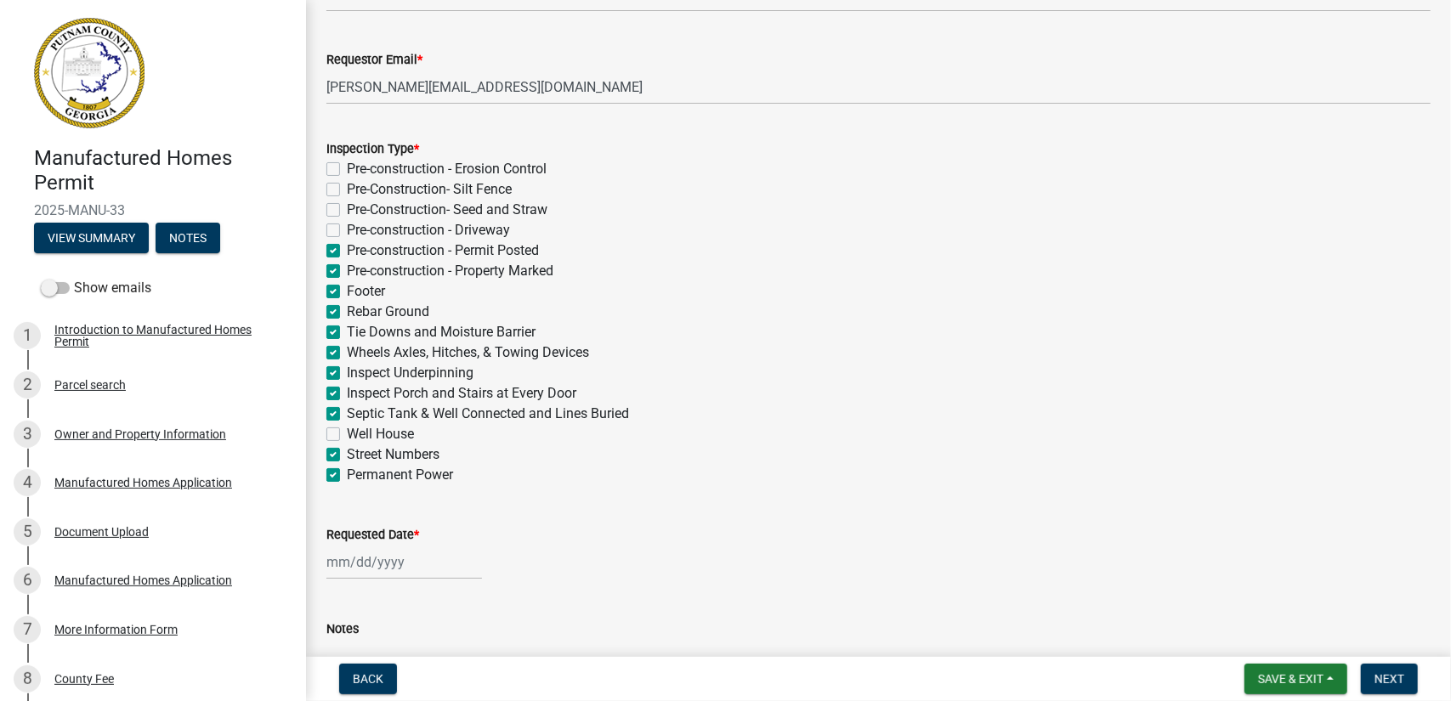
checkbox input "false"
checkbox input "true"
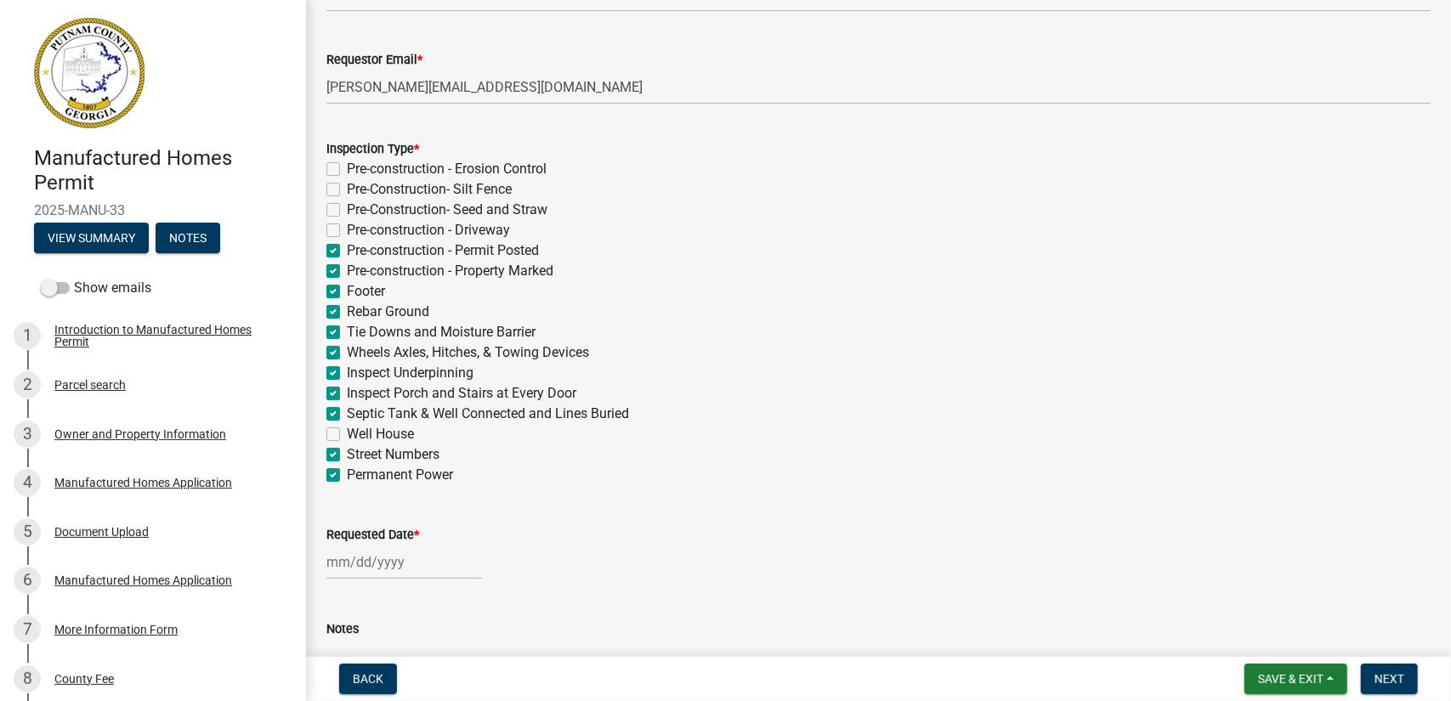
checkbox input "true"
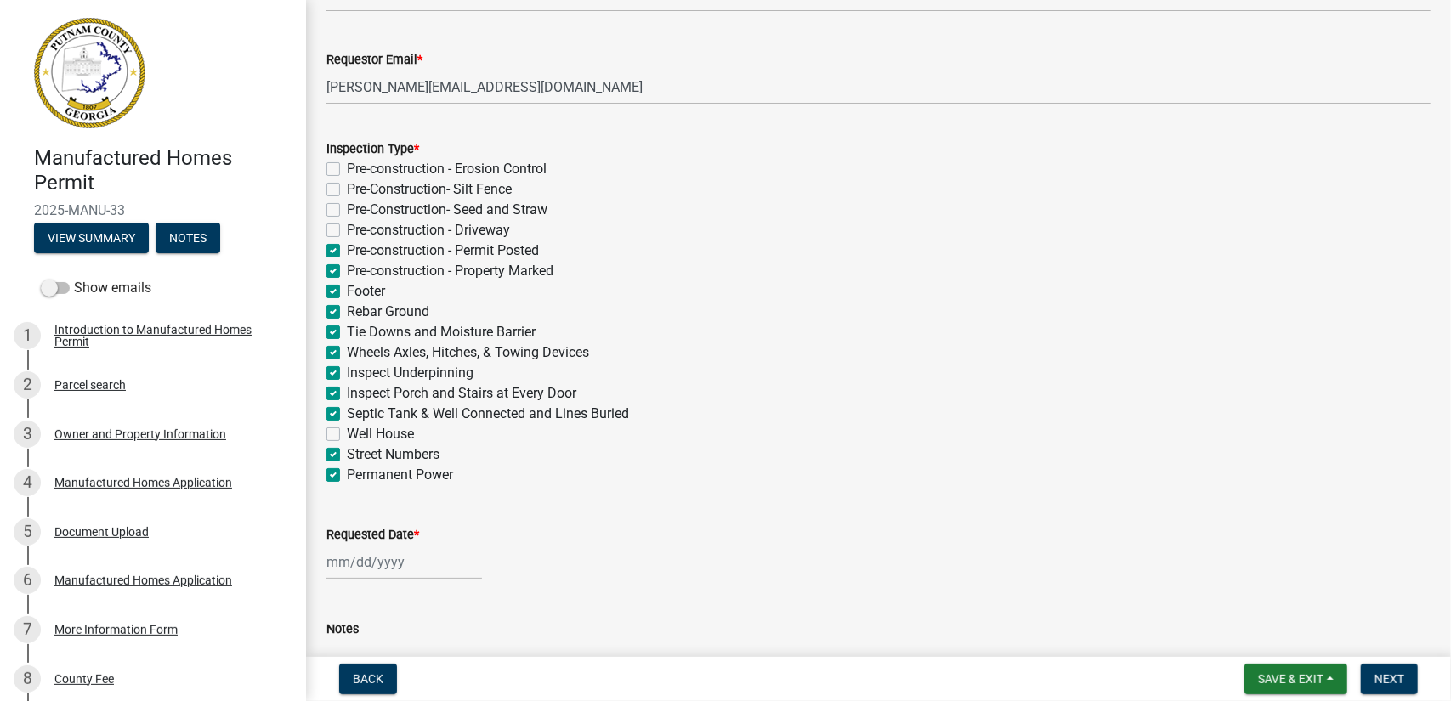
checkbox input "true"
checkbox input "false"
checkbox input "true"
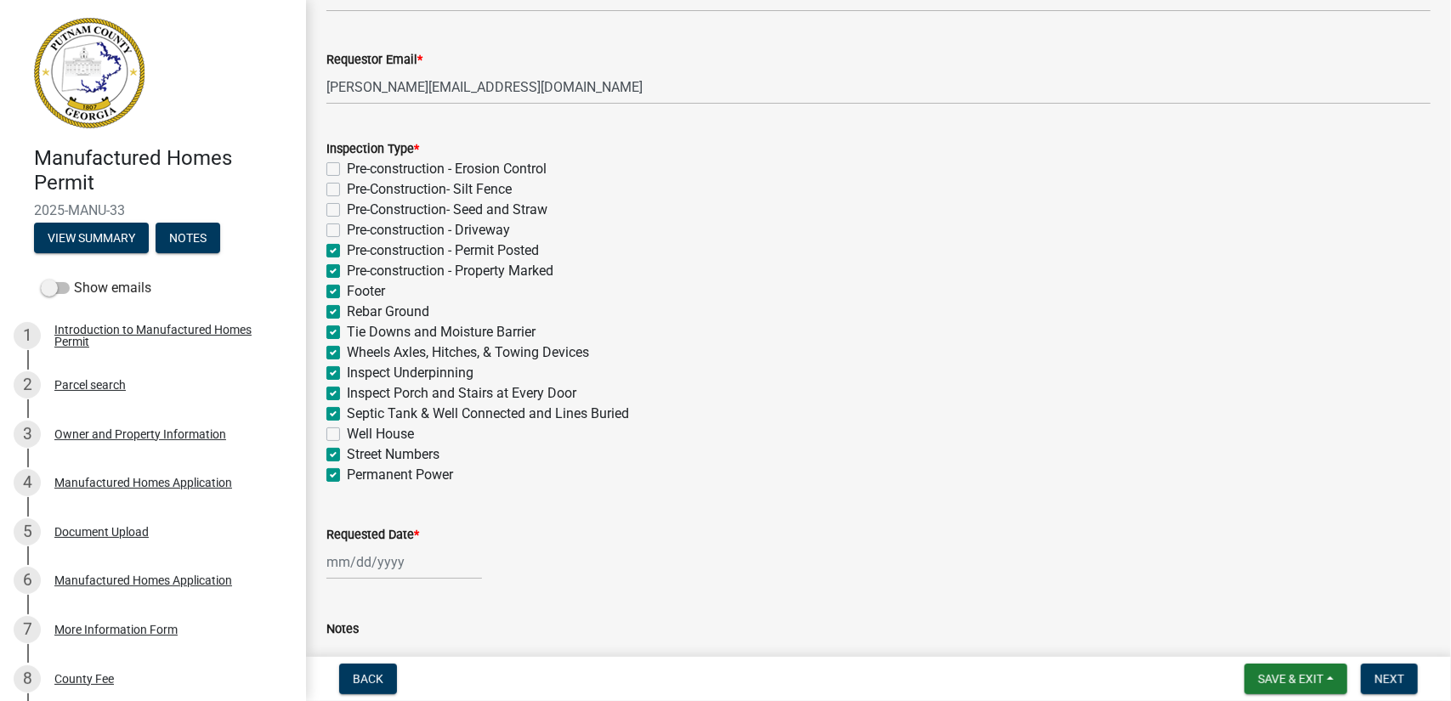
checkbox input "true"
click at [347, 455] on label "Street Numbers" at bounding box center [393, 455] width 93 height 20
click at [347, 455] on input "Street Numbers" at bounding box center [352, 450] width 11 height 11
checkbox input "false"
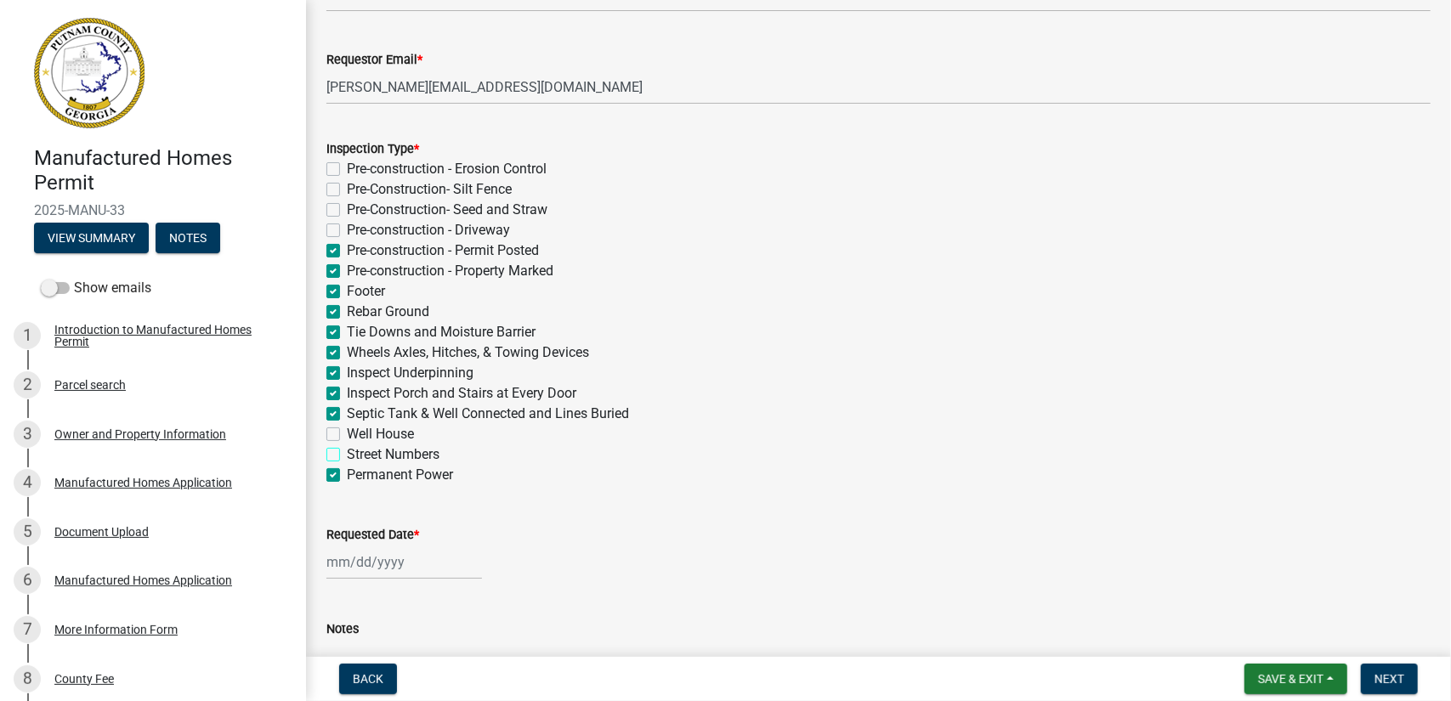
checkbox input "false"
checkbox input "true"
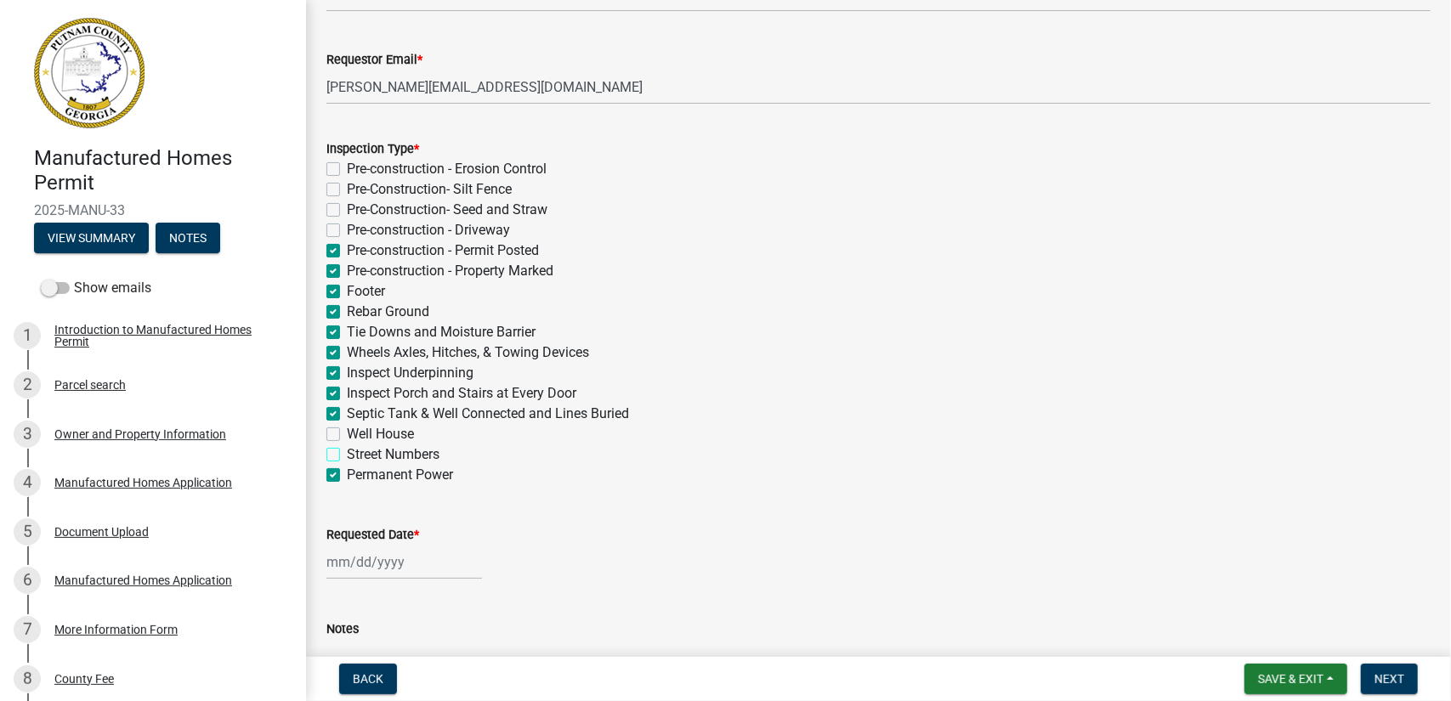
checkbox input "true"
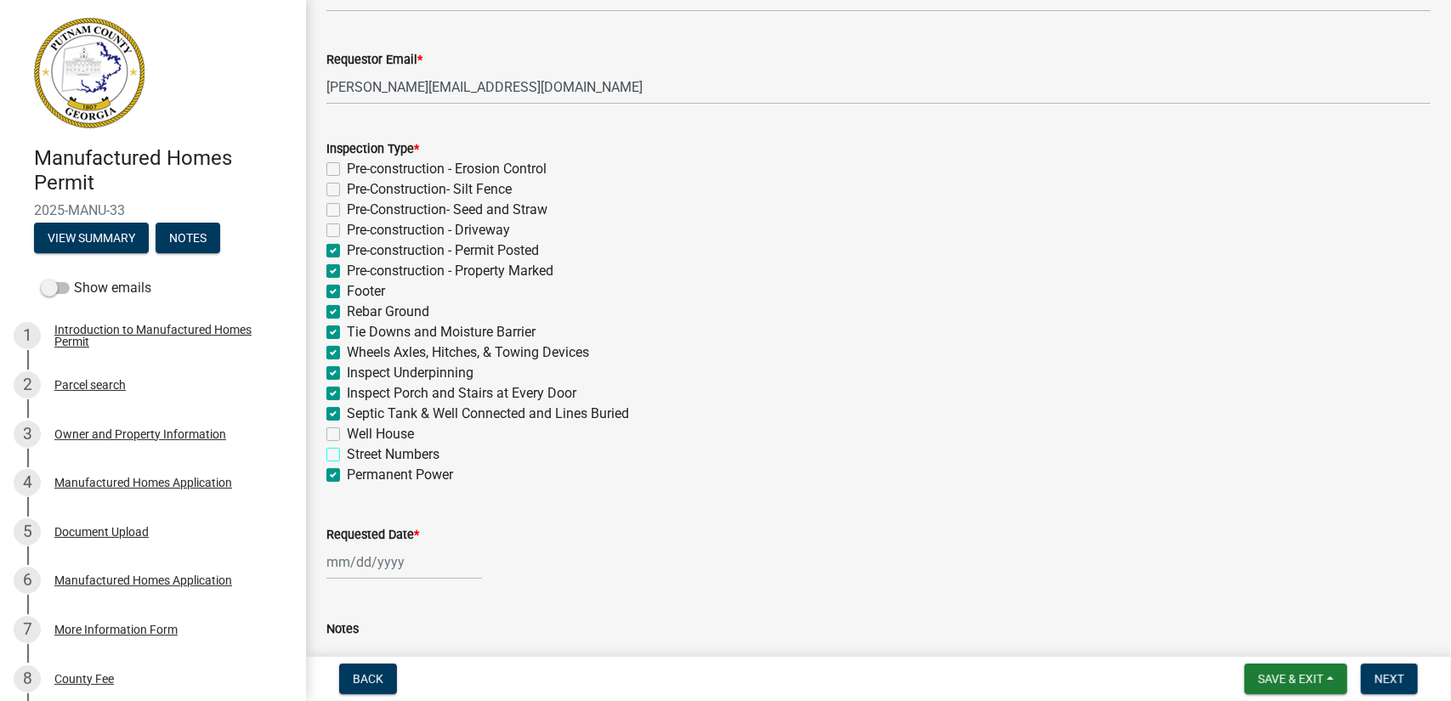
checkbox input "true"
checkbox input "false"
checkbox input "true"
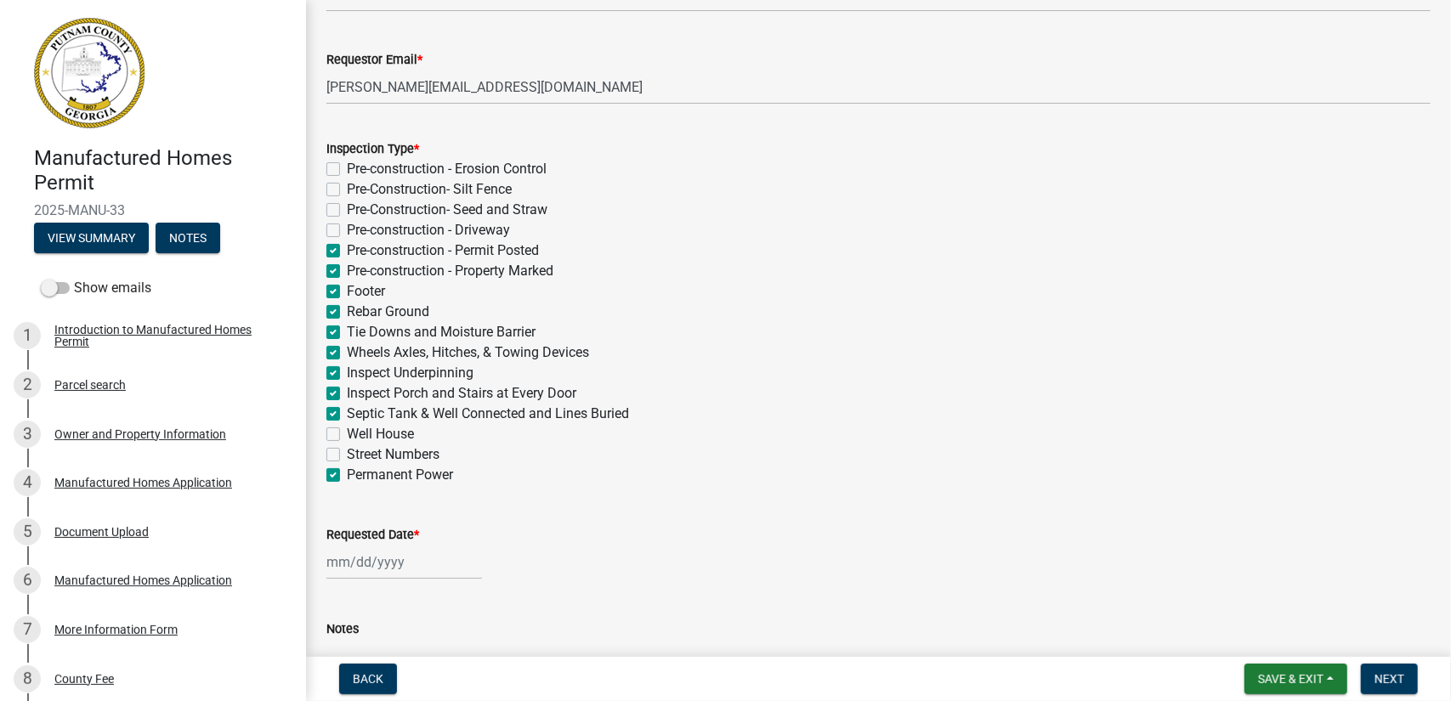
click at [347, 171] on label "Pre-construction - Erosion Control" at bounding box center [447, 169] width 200 height 20
click at [347, 170] on input "Pre-construction - Erosion Control" at bounding box center [352, 164] width 11 height 11
checkbox input "true"
checkbox input "false"
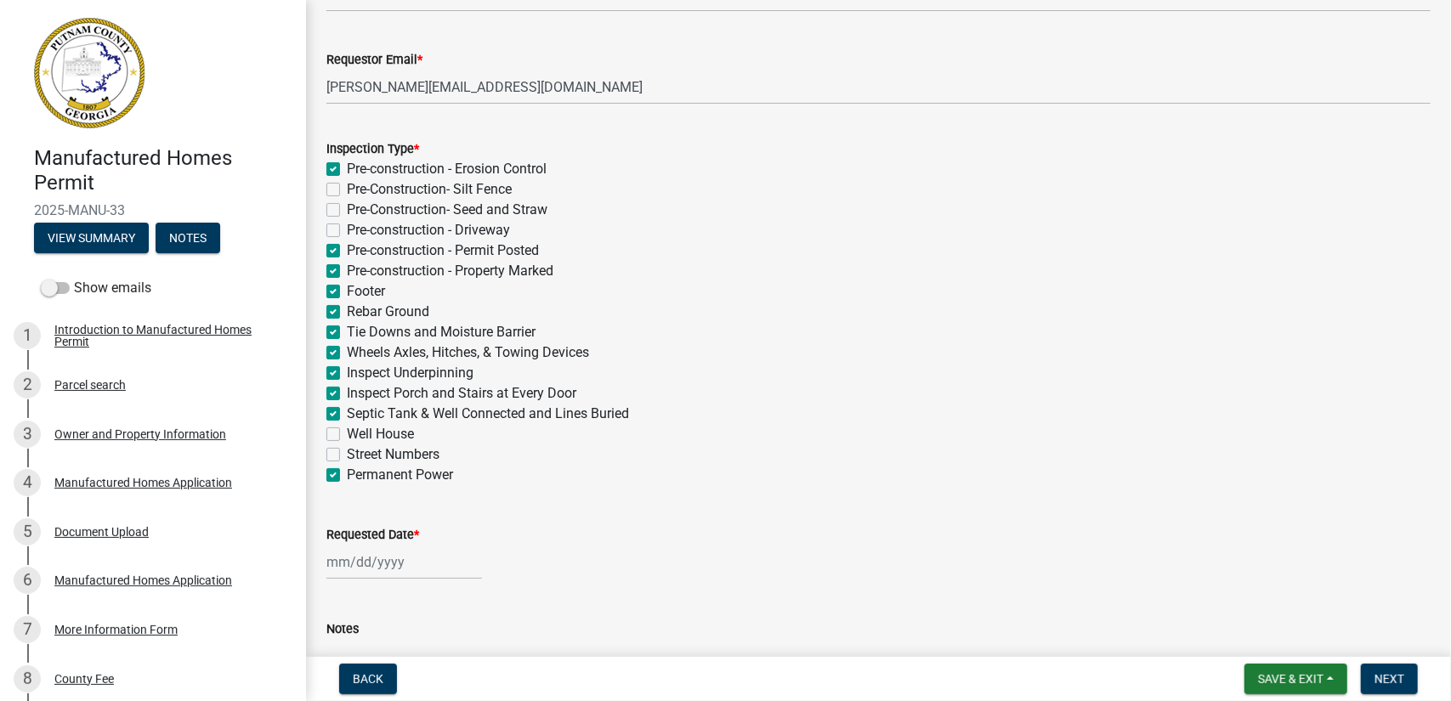
checkbox input "false"
checkbox input "true"
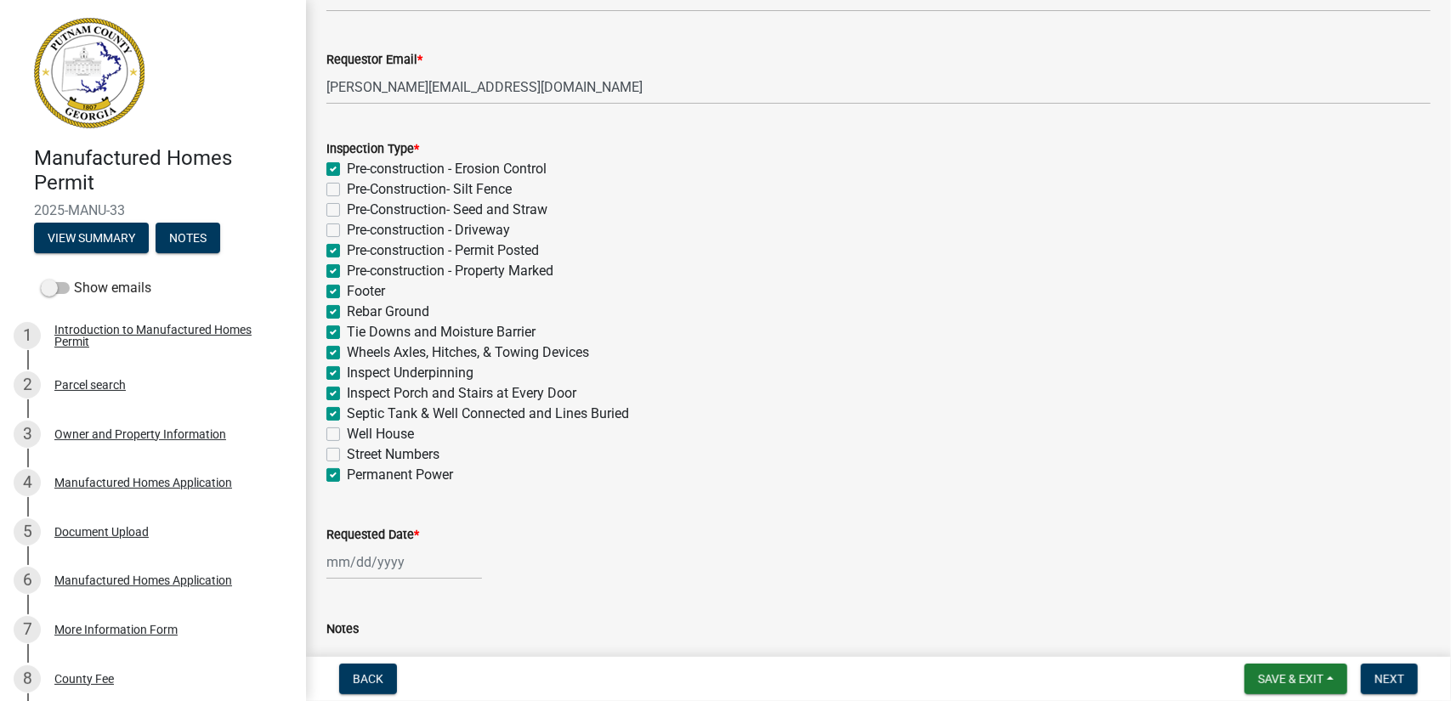
checkbox input "true"
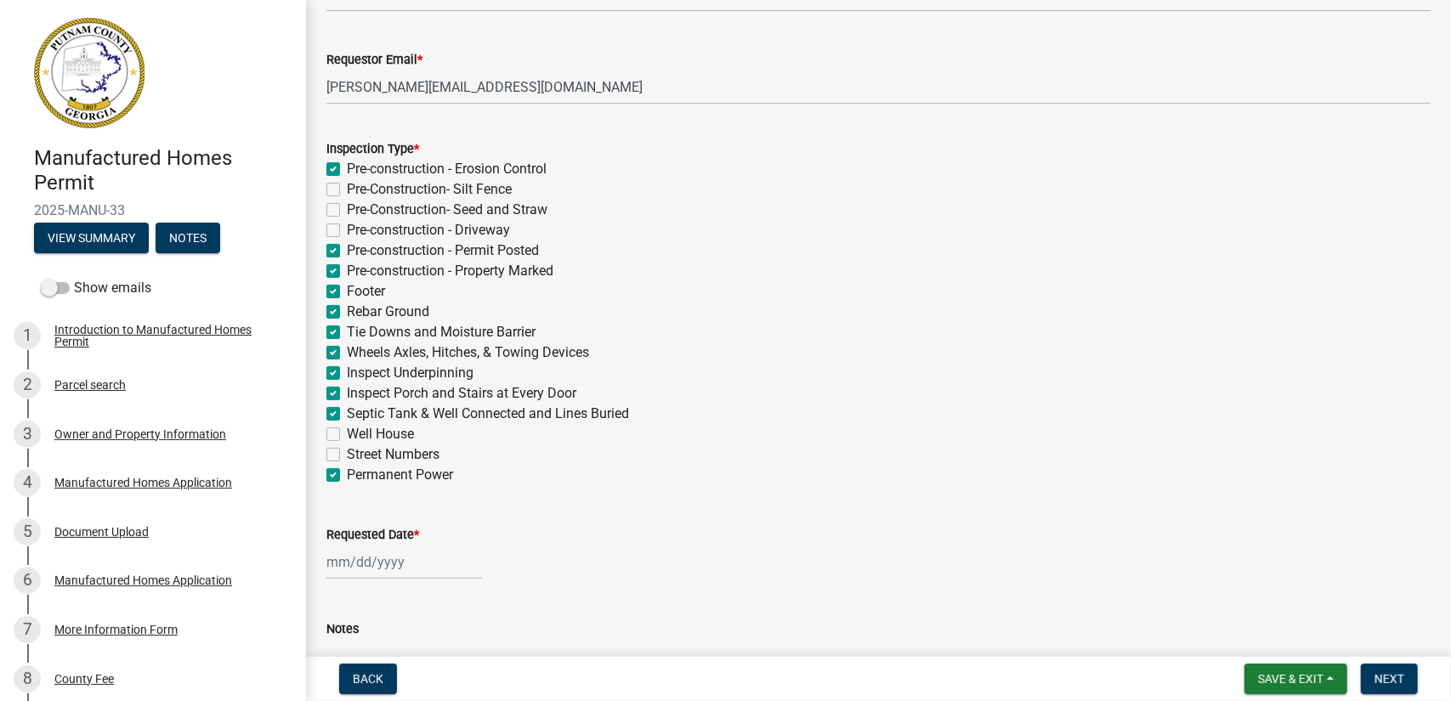
checkbox input "false"
checkbox input "true"
click at [347, 193] on label "Pre-Construction- Silt Fence" at bounding box center [429, 189] width 165 height 20
click at [347, 190] on input "Pre-Construction- Silt Fence" at bounding box center [352, 184] width 11 height 11
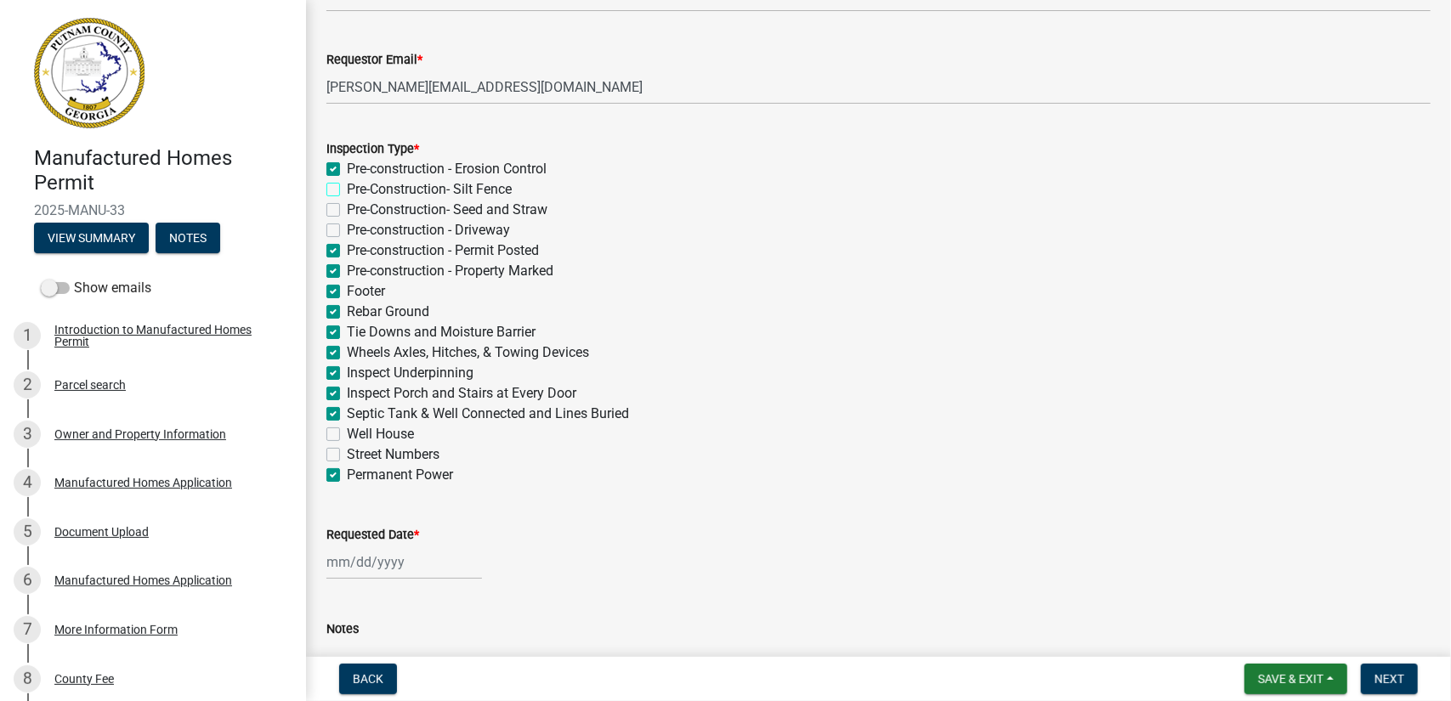
checkbox input "true"
checkbox input "false"
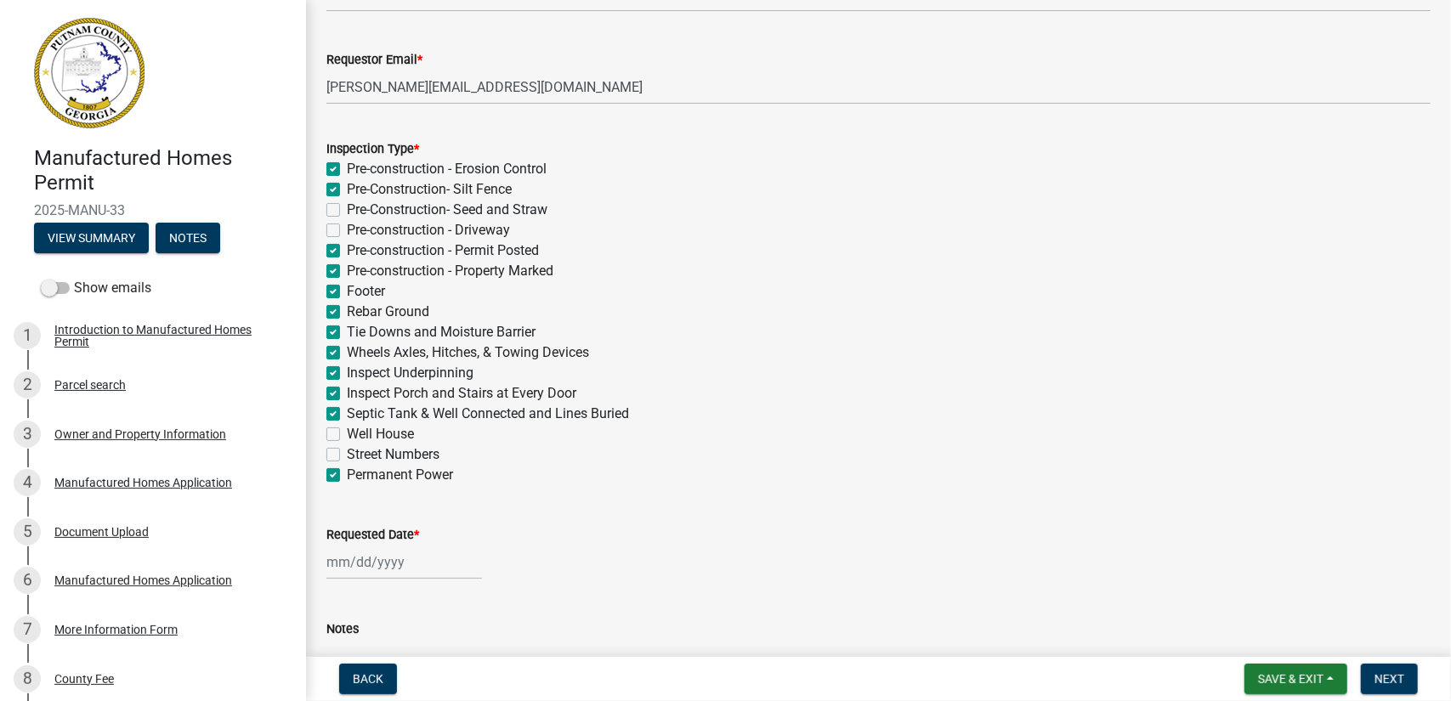
checkbox input "true"
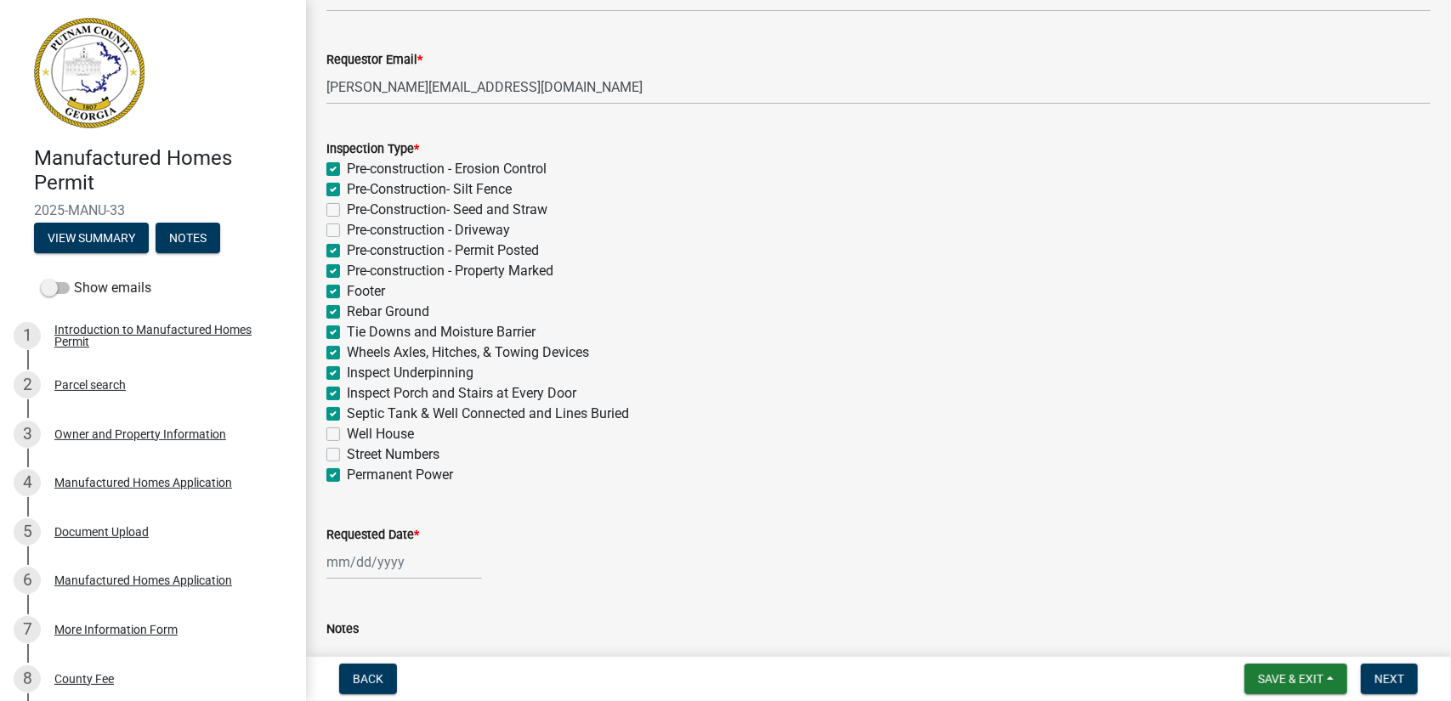
checkbox input "true"
click at [347, 208] on label "Pre-Construction- Seed and Straw" at bounding box center [447, 210] width 201 height 20
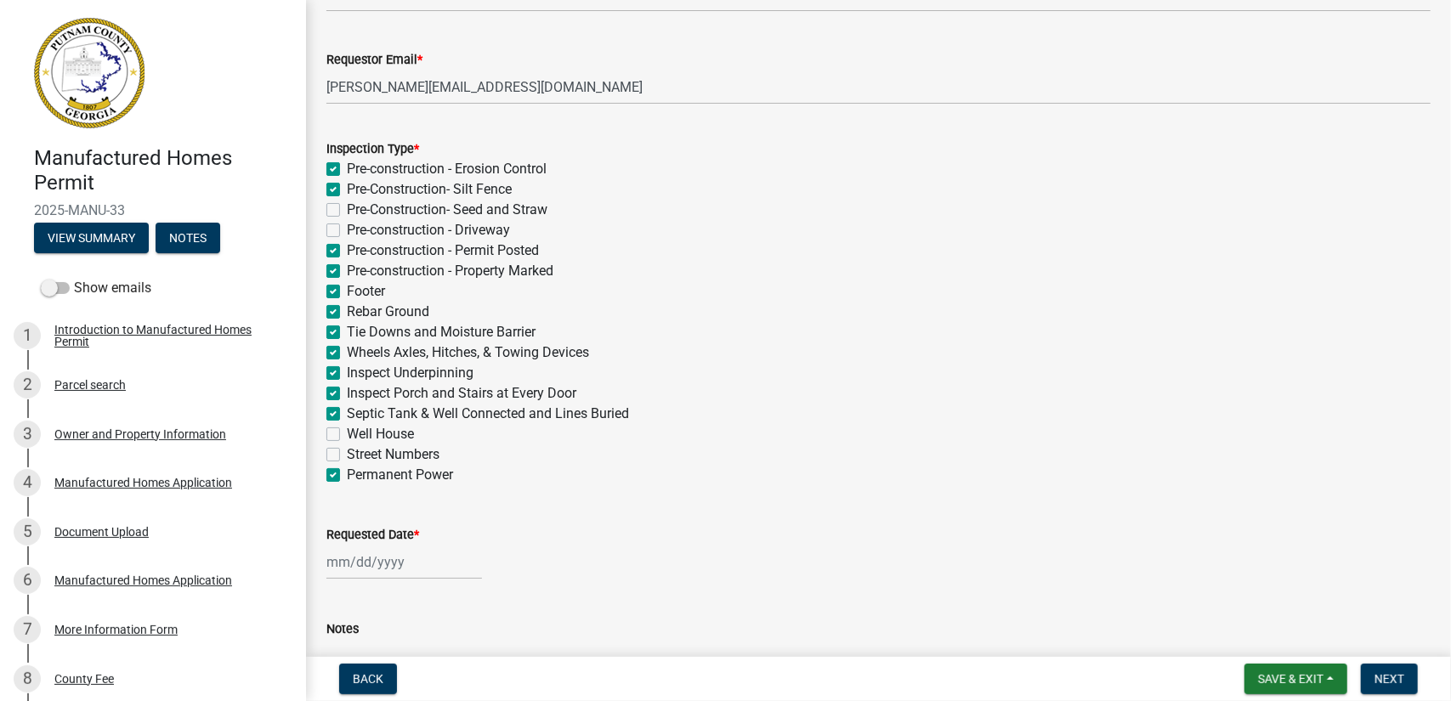
click at [347, 208] on input "Pre-Construction- Seed and Straw" at bounding box center [352, 205] width 11 height 11
click at [337, 222] on div "Pre-construction - Driveway" at bounding box center [879, 230] width 1105 height 20
click at [347, 173] on label "Pre-construction - Erosion Control" at bounding box center [447, 169] width 200 height 20
click at [347, 170] on input "Pre-construction - Erosion Control" at bounding box center [352, 164] width 11 height 11
click at [347, 190] on label "Pre-Construction- Silt Fence" at bounding box center [429, 189] width 165 height 20
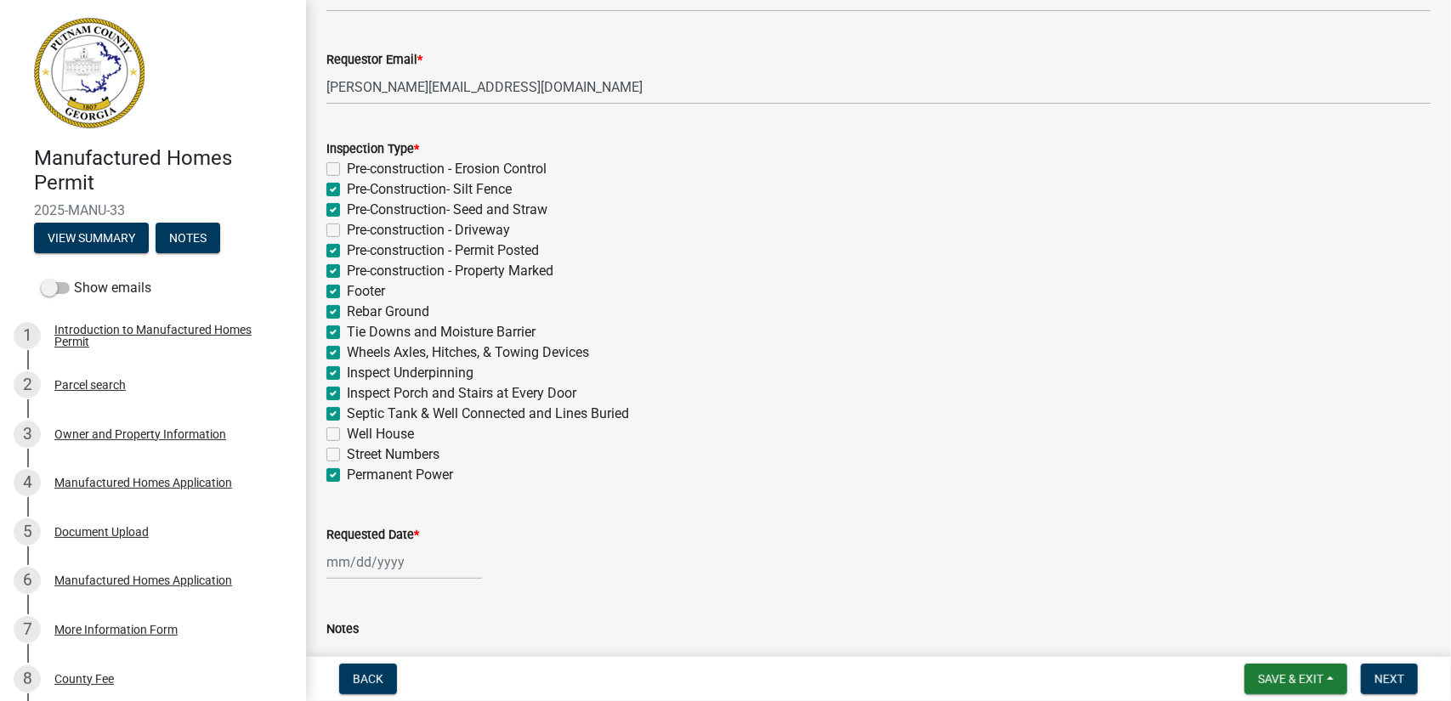
click at [347, 190] on input "Pre-Construction- Silt Fence" at bounding box center [352, 184] width 11 height 11
click at [347, 208] on label "Pre-Construction- Seed and Straw" at bounding box center [447, 210] width 201 height 20
click at [347, 208] on input "Pre-Construction- Seed and Straw" at bounding box center [352, 205] width 11 height 11
click at [347, 252] on label "Pre-construction - Permit Posted" at bounding box center [443, 251] width 192 height 20
click at [347, 252] on input "Pre-construction - Permit Posted" at bounding box center [352, 246] width 11 height 11
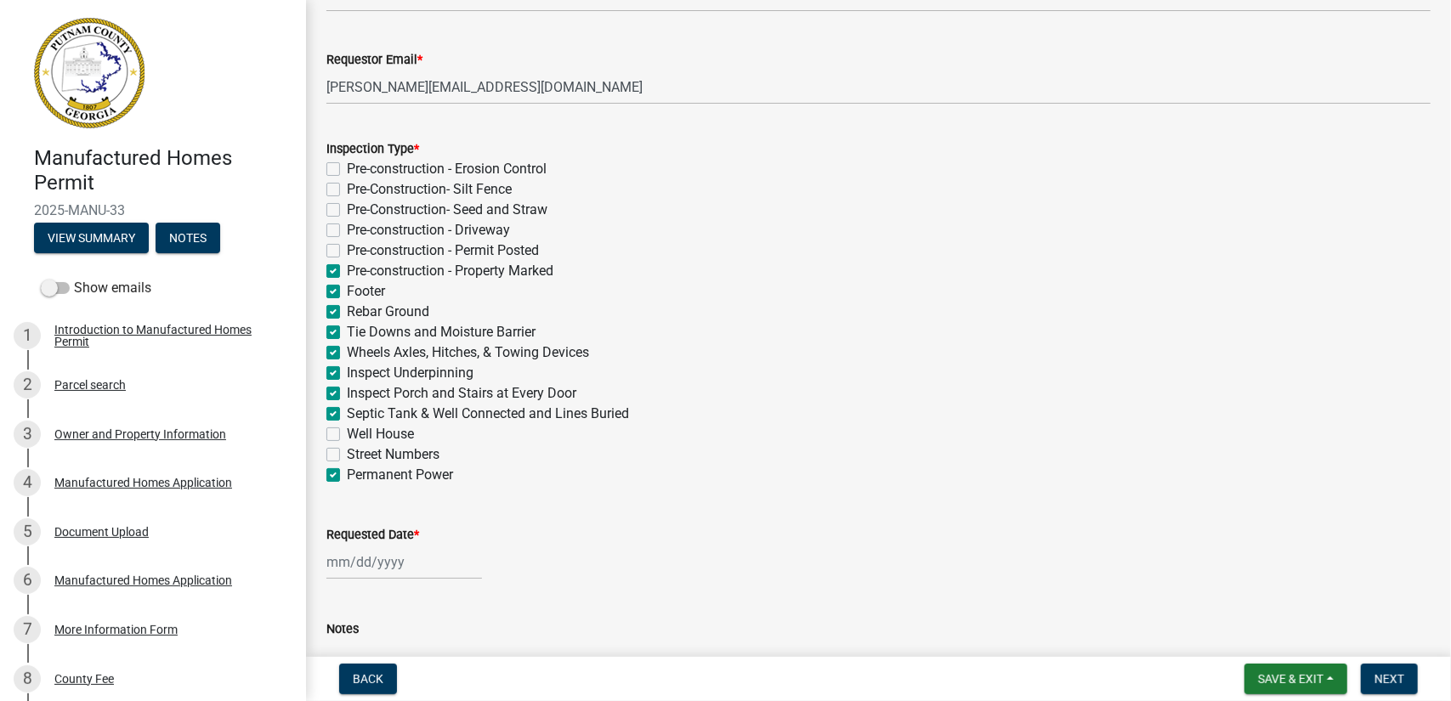
click at [347, 267] on label "Pre-construction - Property Marked" at bounding box center [450, 271] width 207 height 20
click at [347, 267] on input "Pre-construction - Property Marked" at bounding box center [352, 266] width 11 height 11
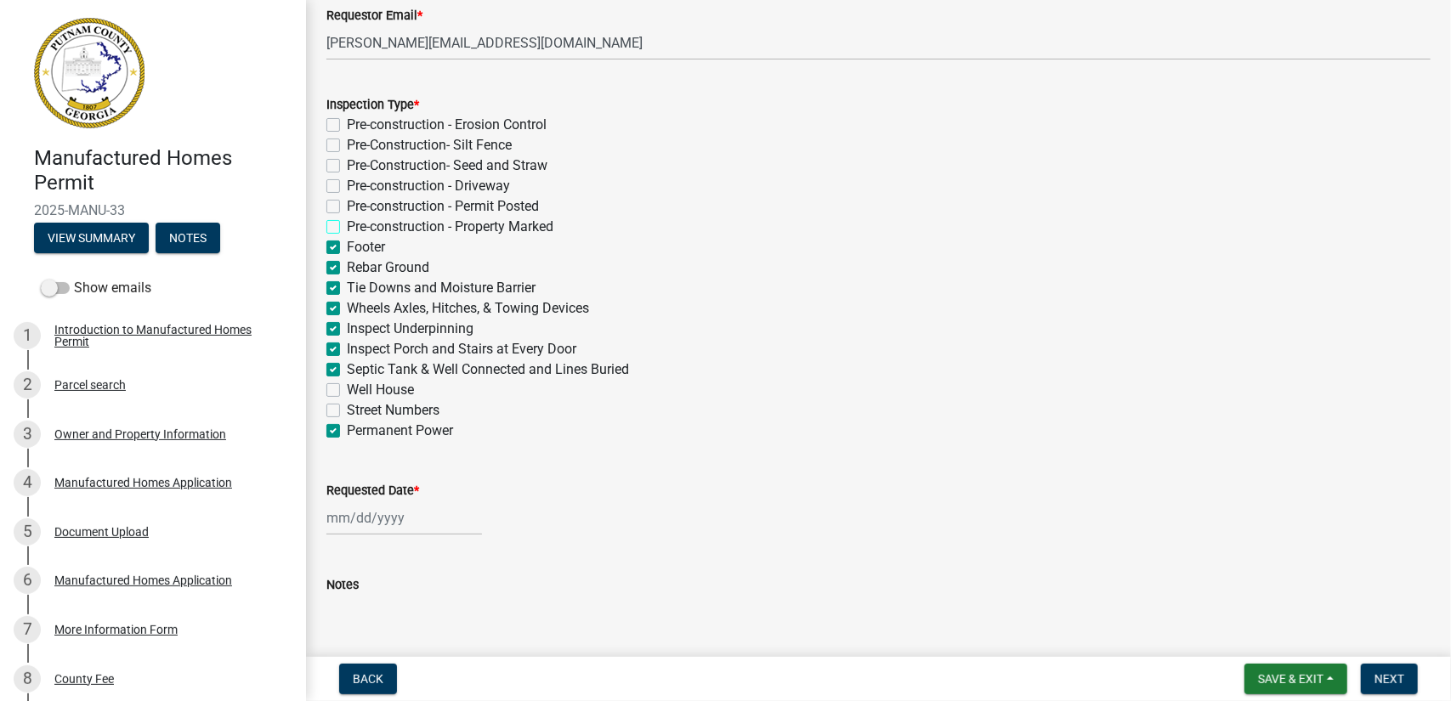
scroll to position [403, 0]
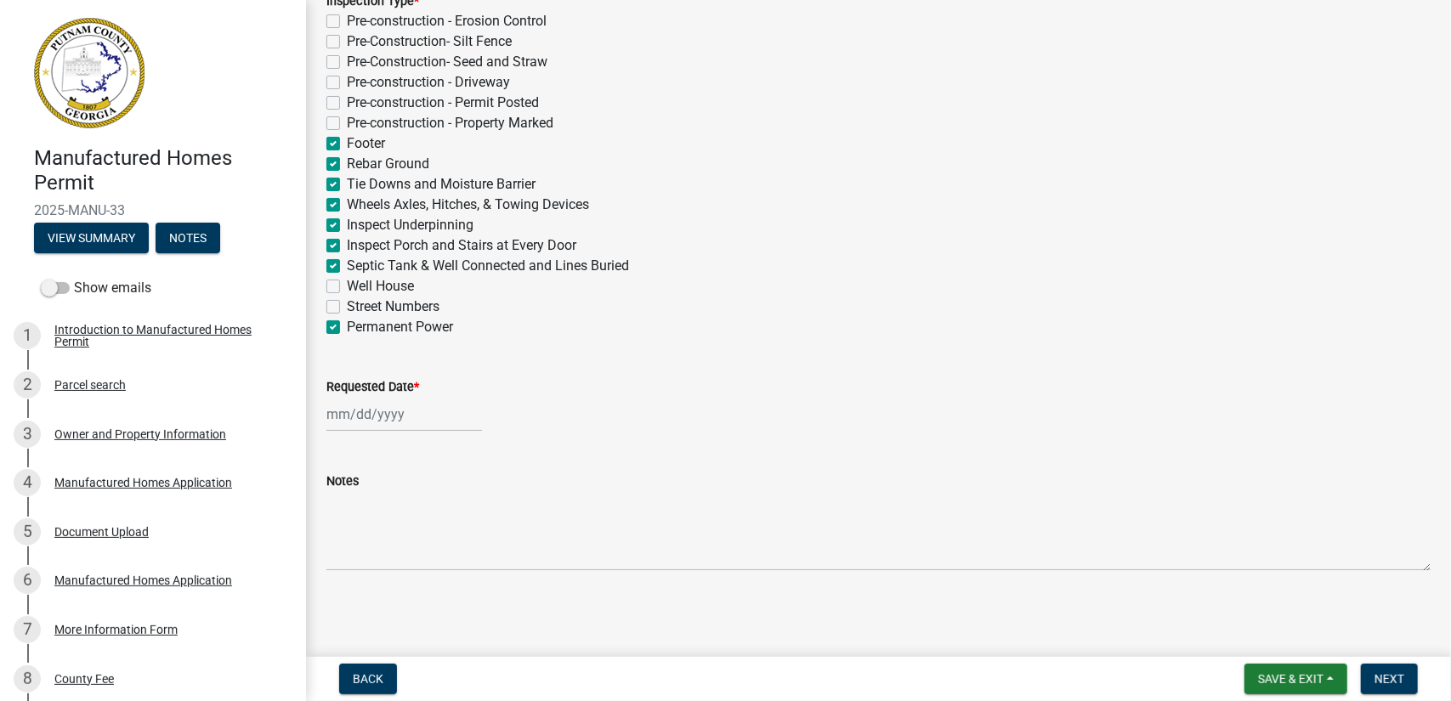
click at [392, 414] on div at bounding box center [405, 414] width 156 height 35
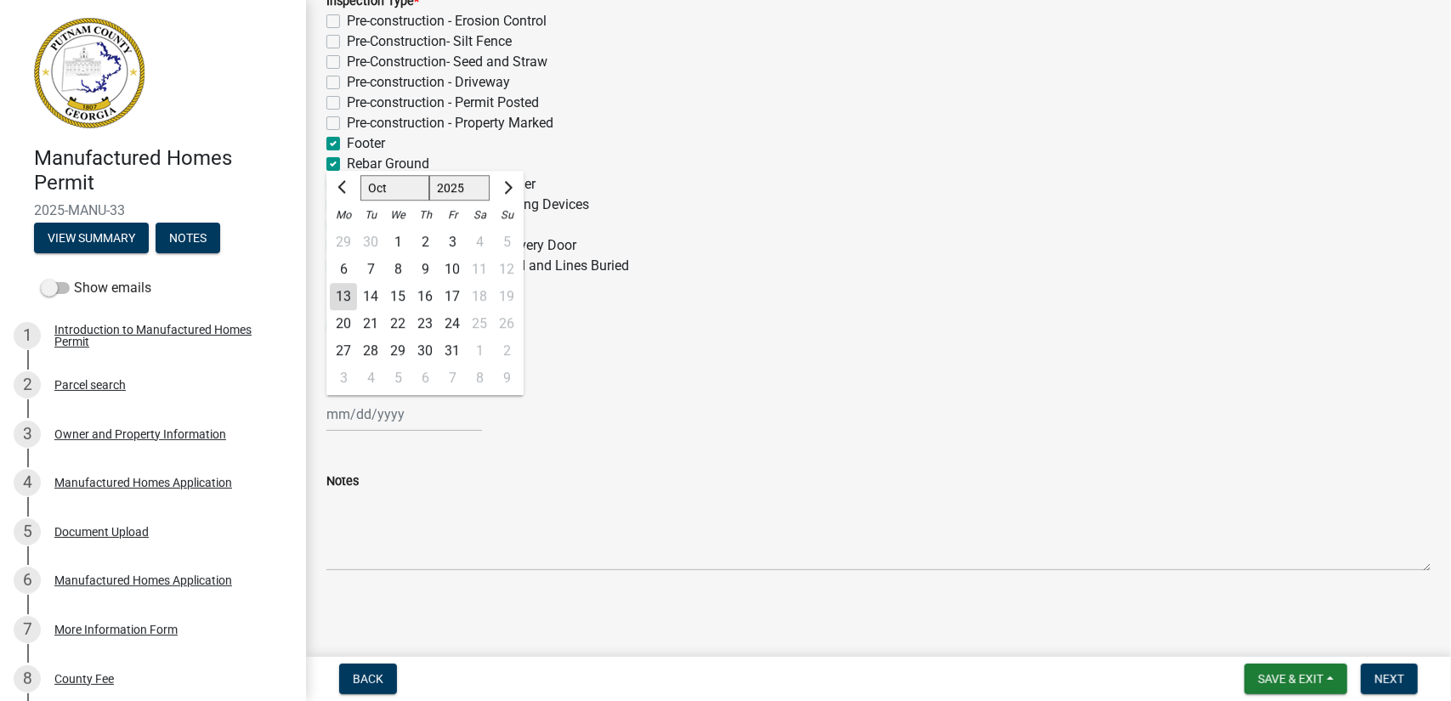
click at [427, 295] on div "16" at bounding box center [425, 296] width 27 height 27
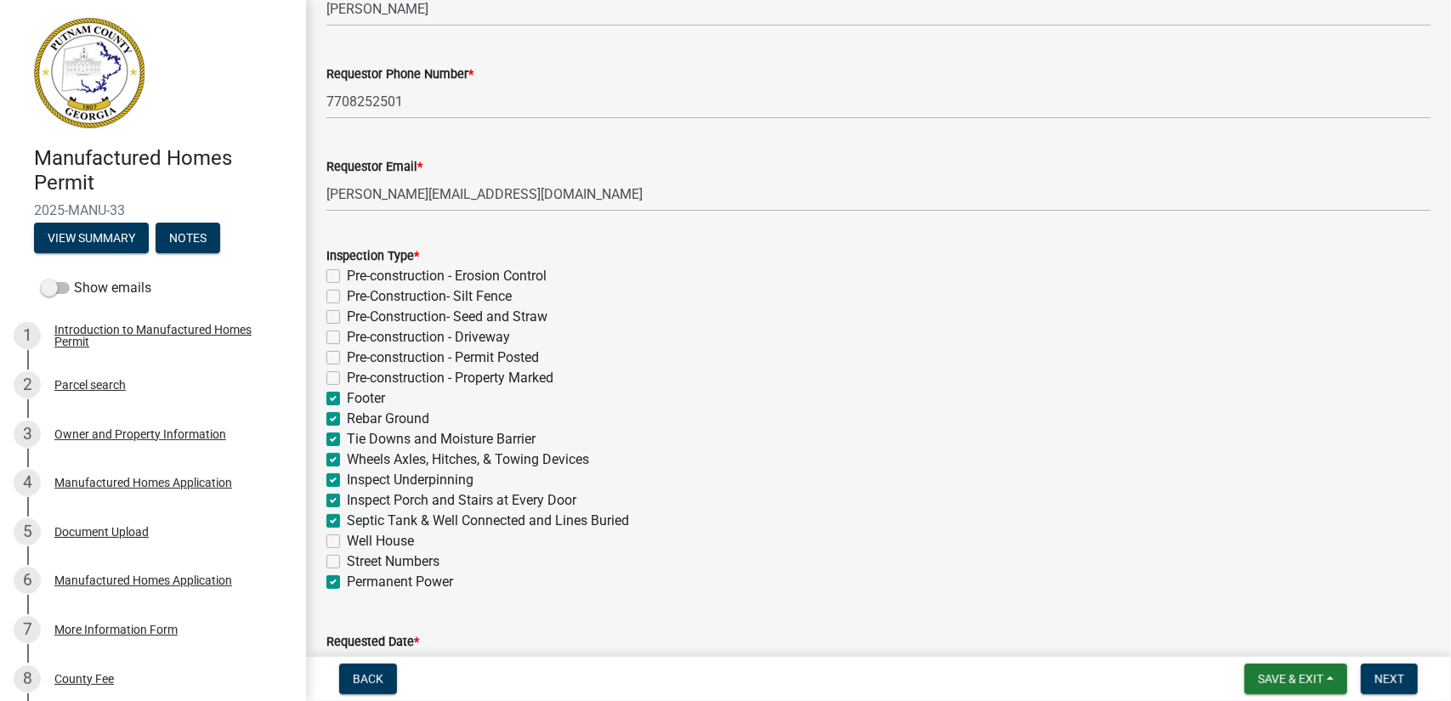
scroll to position [233, 0]
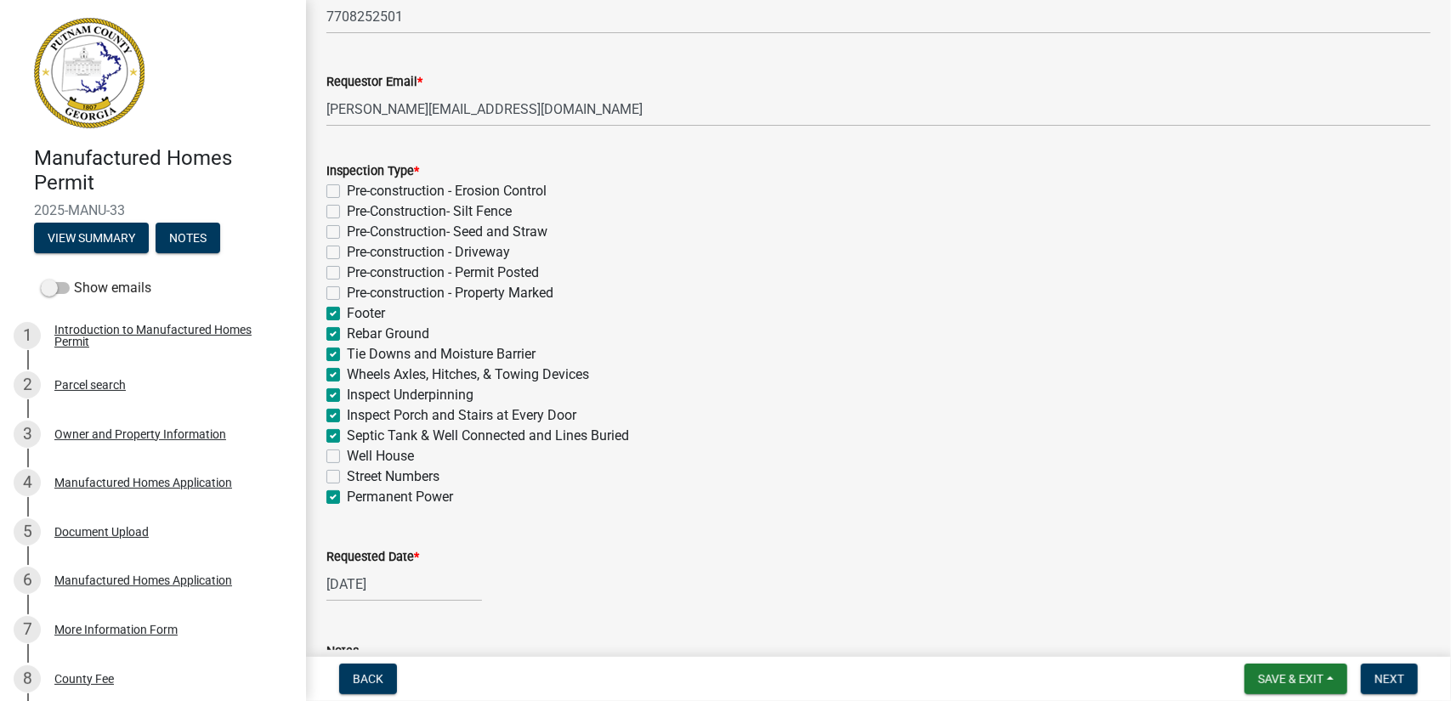
click at [347, 372] on label "Wheels Axles, Hitches, & Towing Devices" at bounding box center [468, 375] width 242 height 20
click at [347, 372] on input "Wheels Axles, Hitches, & Towing Devices" at bounding box center [352, 370] width 11 height 11
click at [347, 356] on label "Tie Downs and Moisture Barrier" at bounding box center [441, 354] width 189 height 20
click at [347, 355] on input "Tie Downs and Moisture Barrier" at bounding box center [352, 349] width 11 height 11
click at [347, 332] on label "Rebar Ground" at bounding box center [388, 334] width 82 height 20
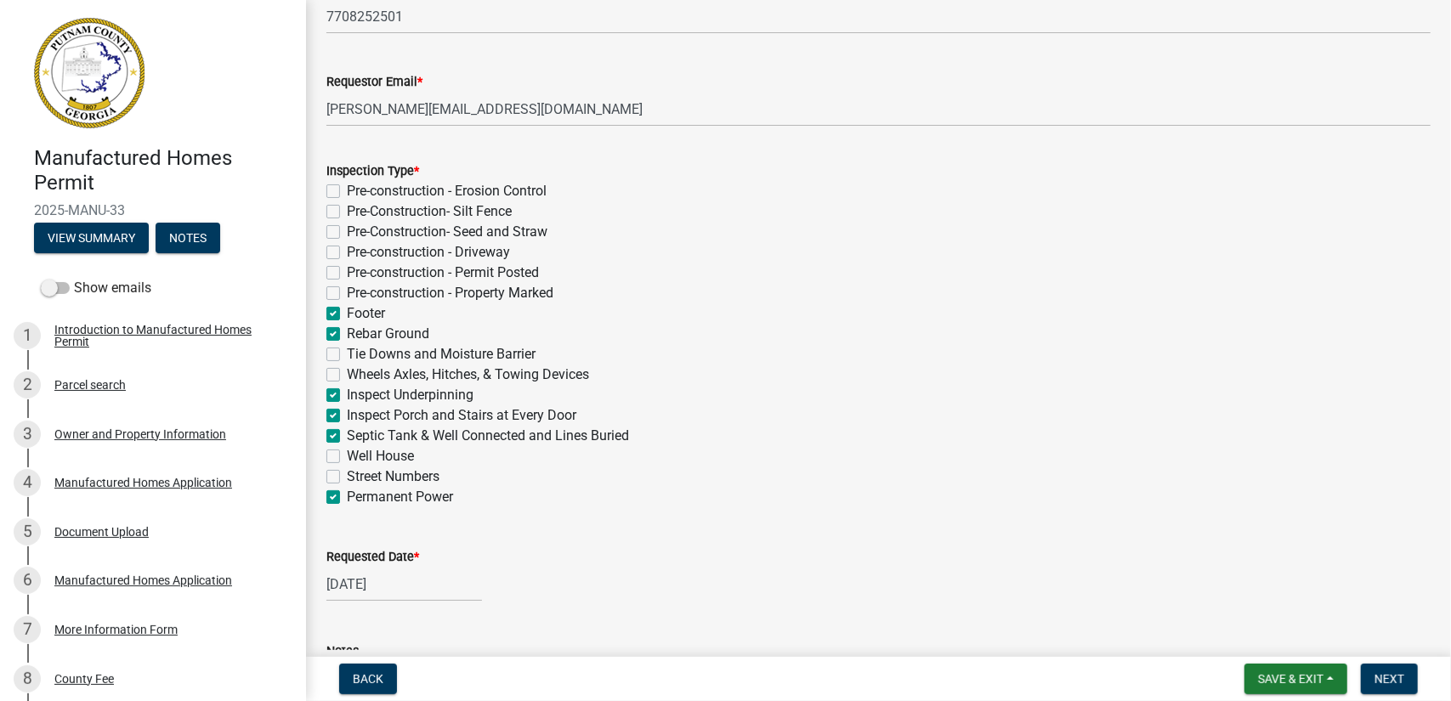
click at [347, 332] on input "Rebar Ground" at bounding box center [352, 329] width 11 height 11
click at [347, 314] on label "Footer" at bounding box center [366, 314] width 38 height 20
click at [347, 314] on input "Footer" at bounding box center [352, 309] width 11 height 11
click at [347, 437] on label "Septic Tank & Well Connected and Lines Buried" at bounding box center [488, 436] width 282 height 20
click at [347, 437] on input "Septic Tank & Well Connected and Lines Buried" at bounding box center [352, 431] width 11 height 11
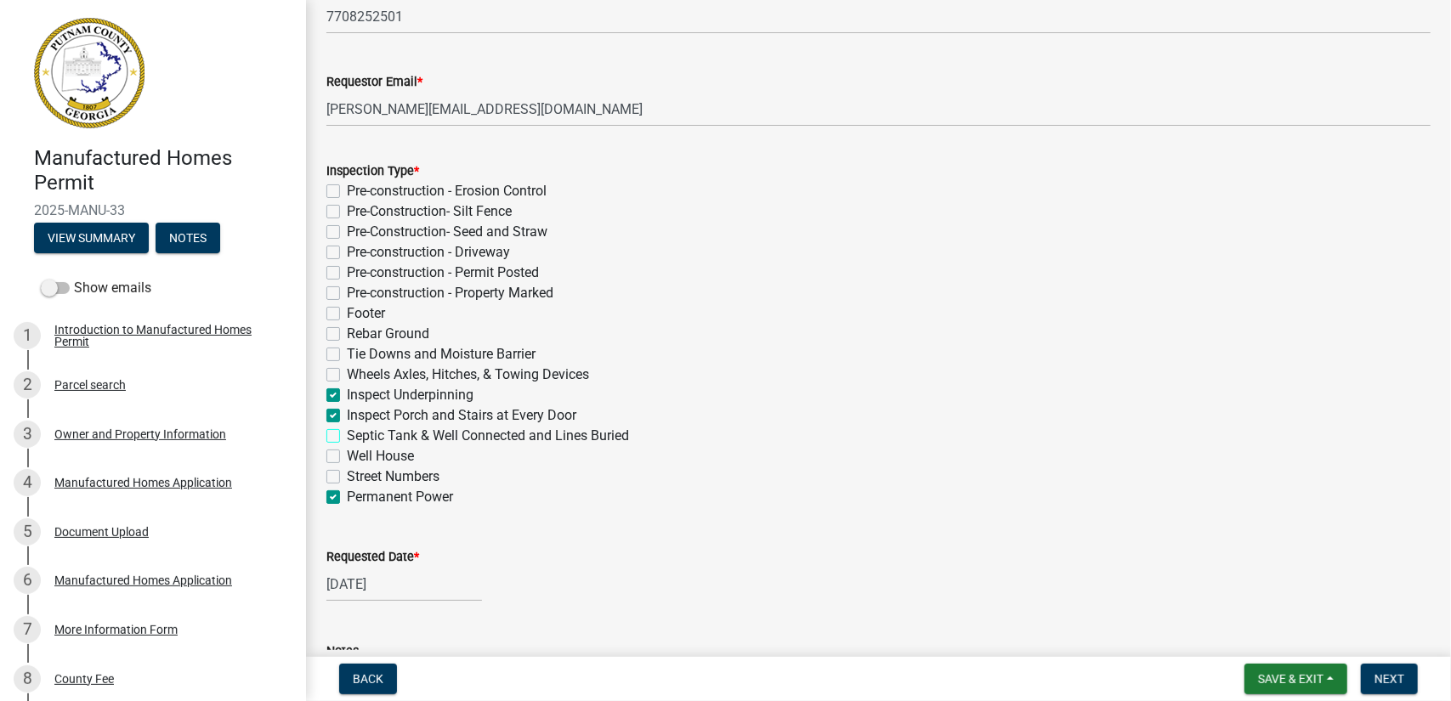
scroll to position [318, 0]
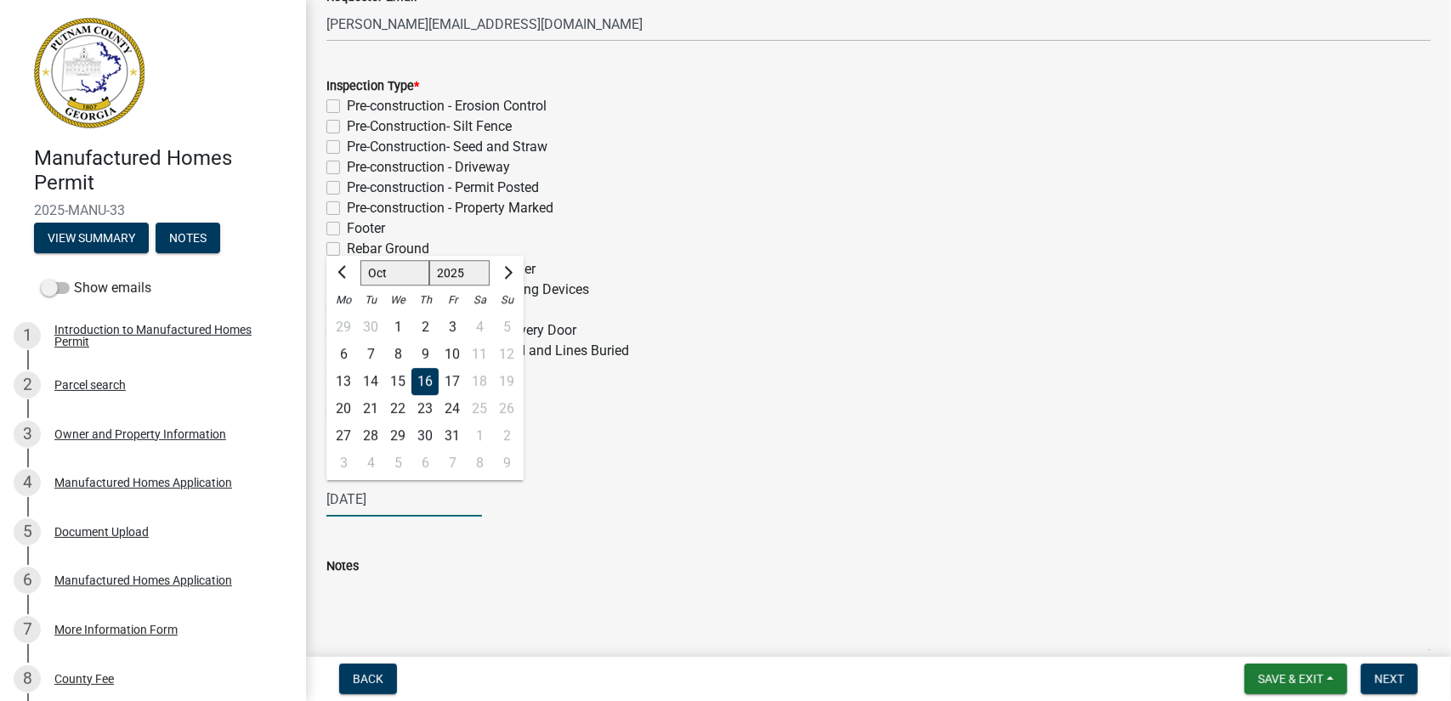
click at [362, 503] on input "[DATE]" at bounding box center [405, 499] width 156 height 35
click at [394, 384] on div "15" at bounding box center [397, 381] width 27 height 27
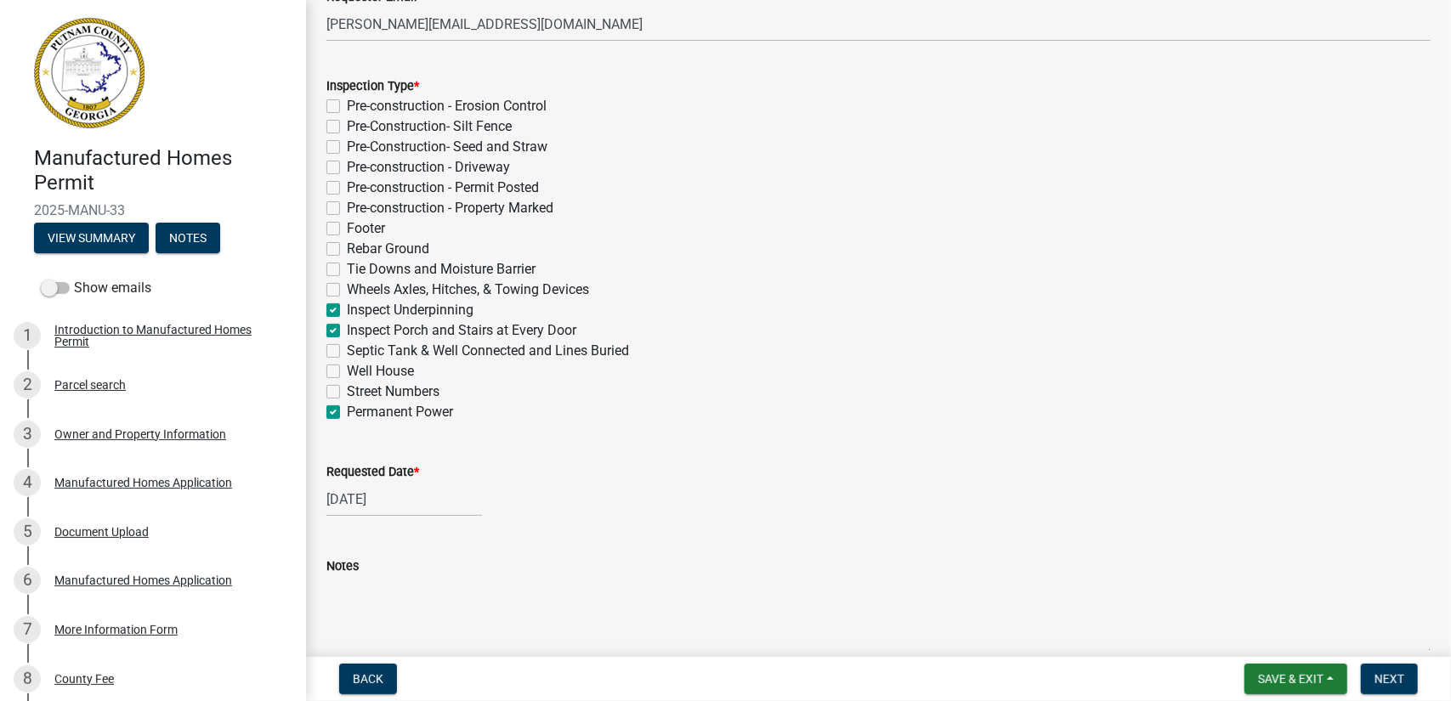
click at [380, 501] on div "[DATE]" at bounding box center [405, 499] width 156 height 35
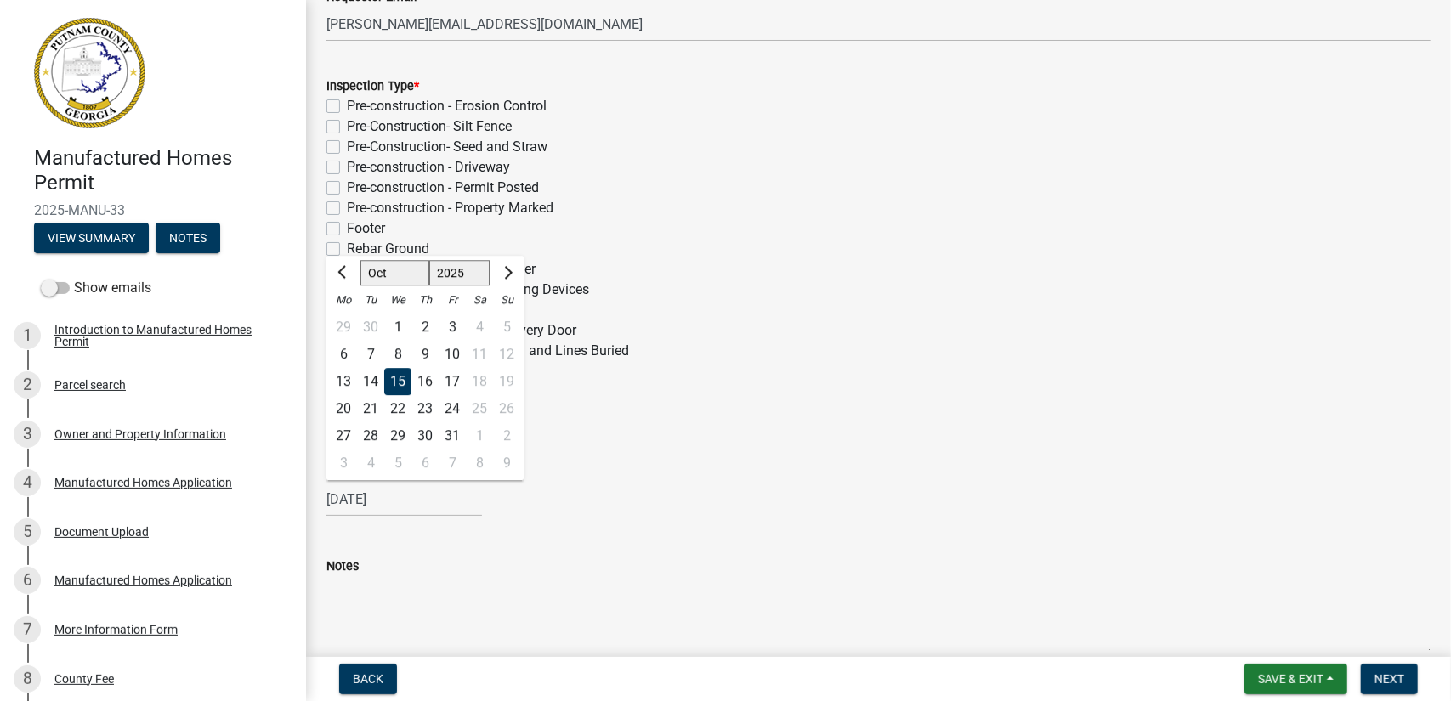
click at [455, 375] on div "17" at bounding box center [452, 381] width 27 height 27
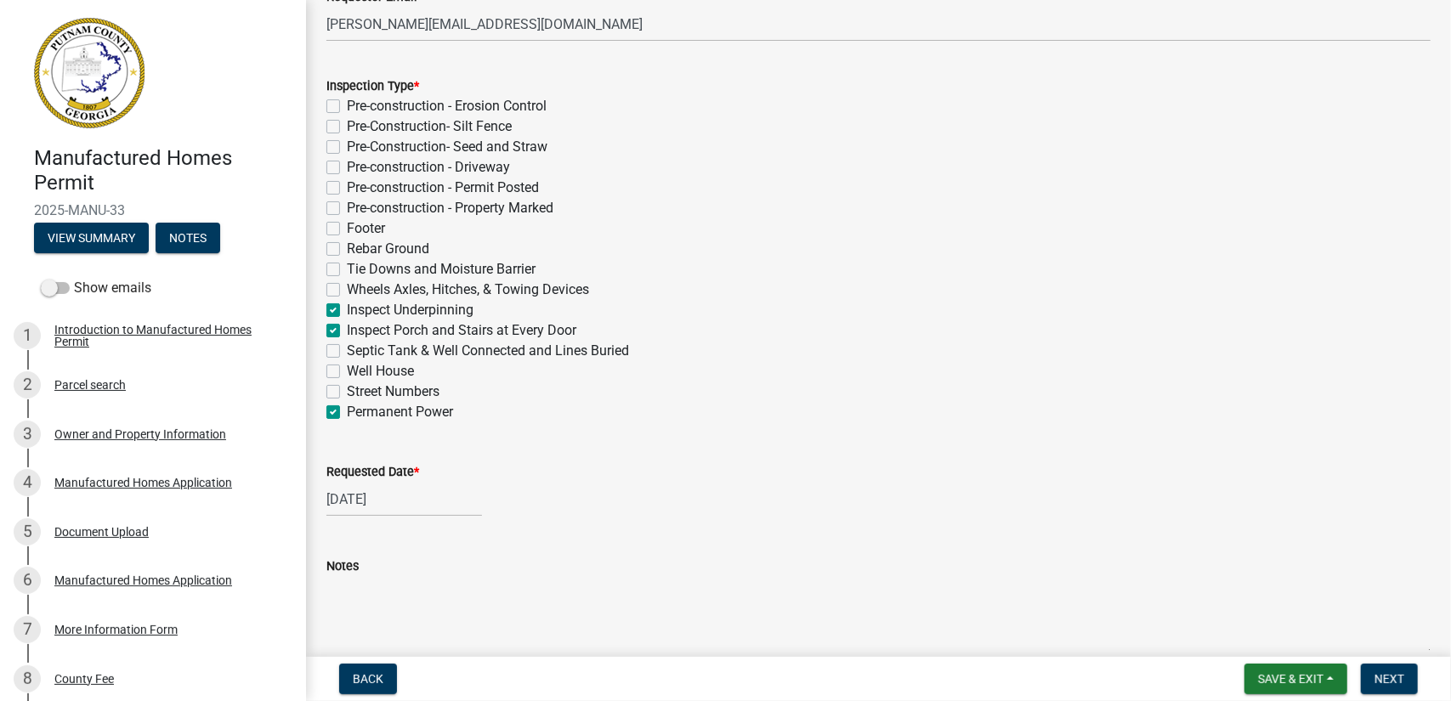
click at [393, 509] on input "[DATE]" at bounding box center [405, 499] width 156 height 35
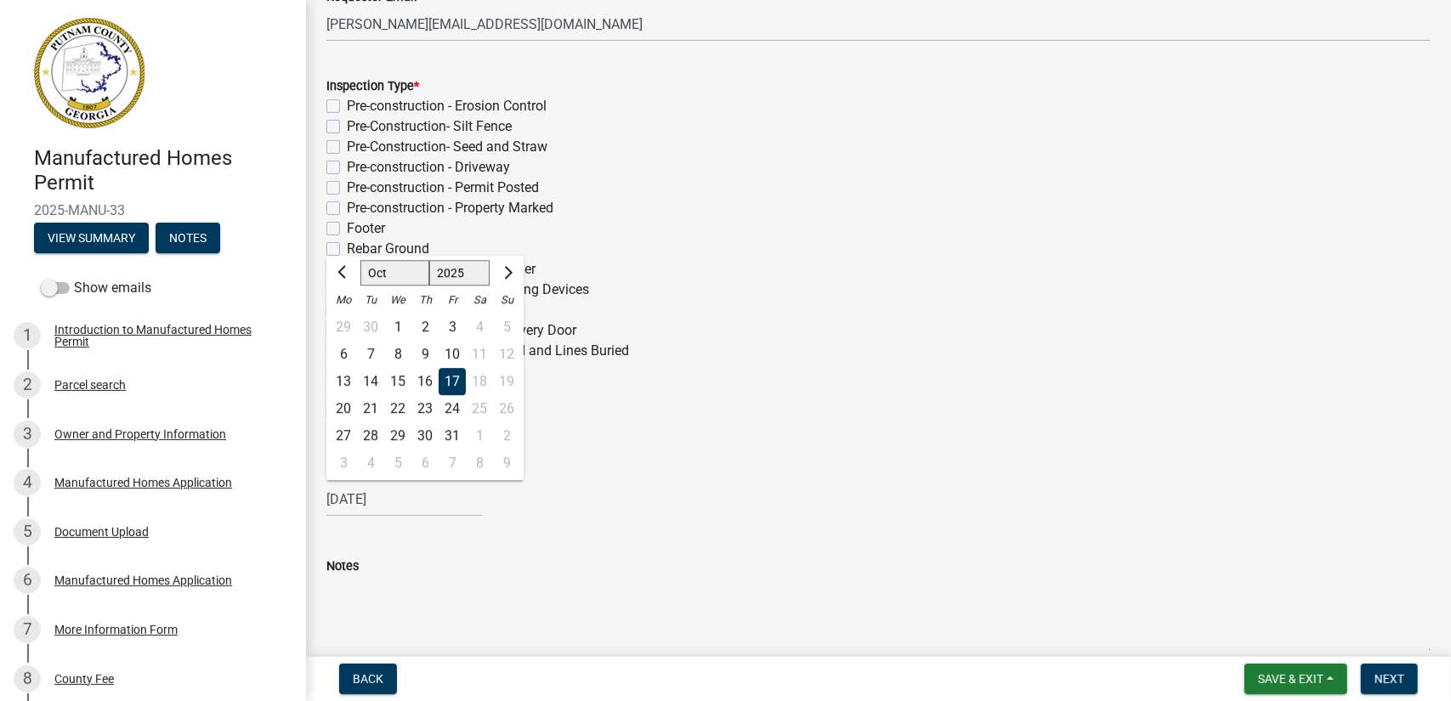
click at [422, 377] on div "16" at bounding box center [425, 381] width 27 height 27
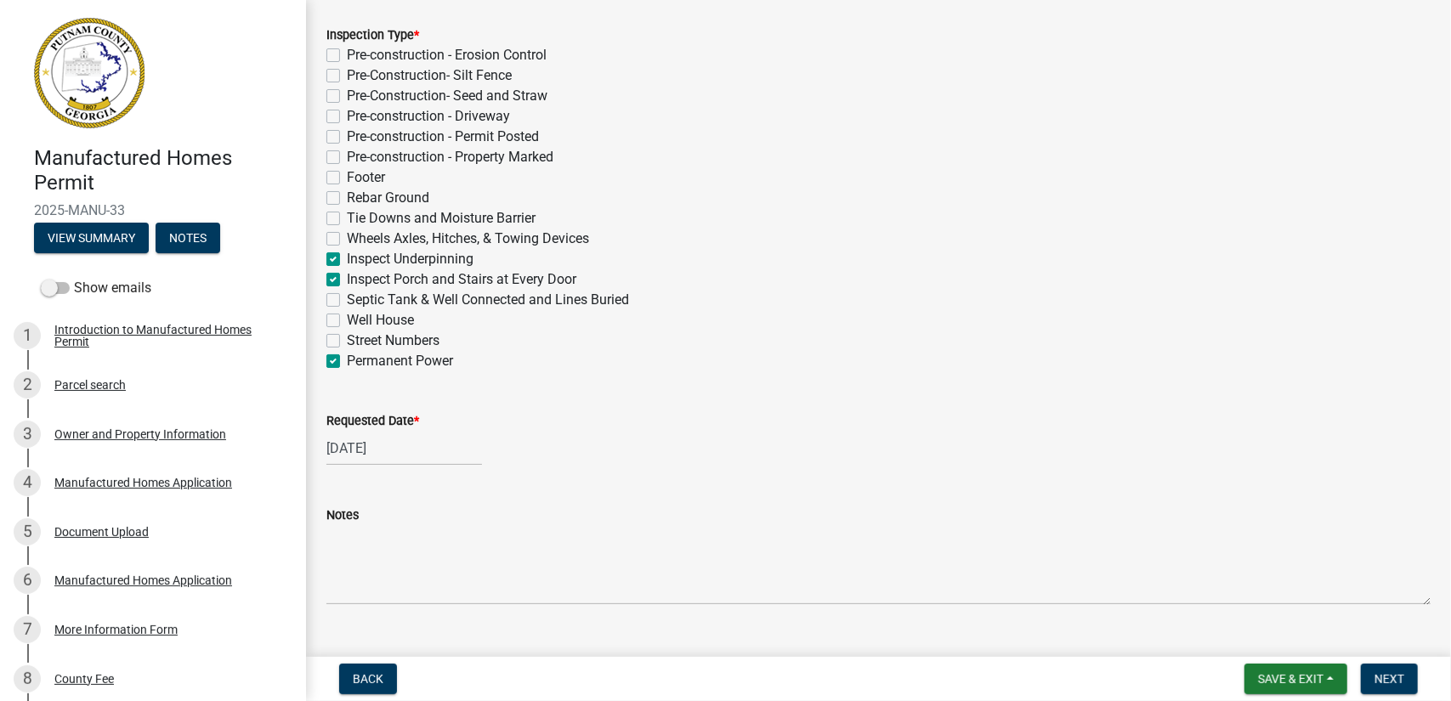
scroll to position [403, 0]
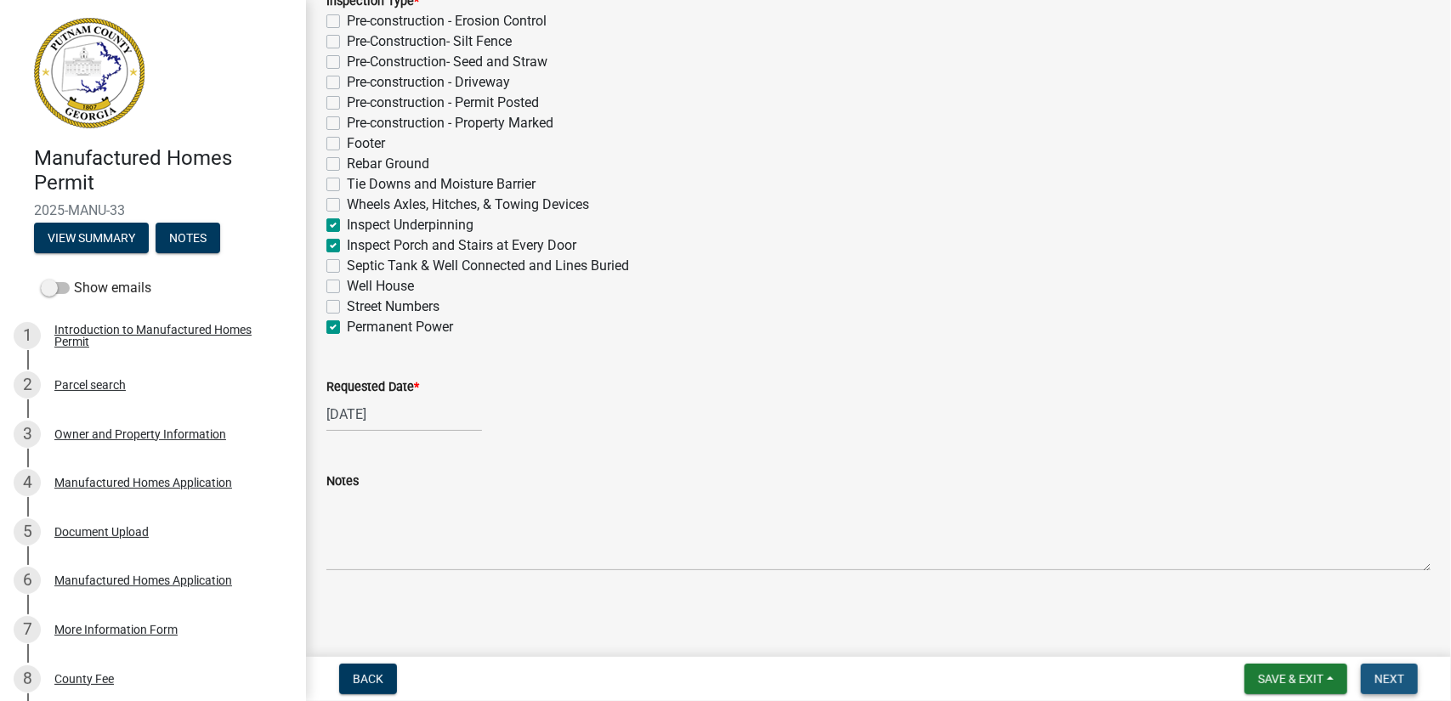
click at [1394, 682] on span "Next" at bounding box center [1390, 680] width 30 height 14
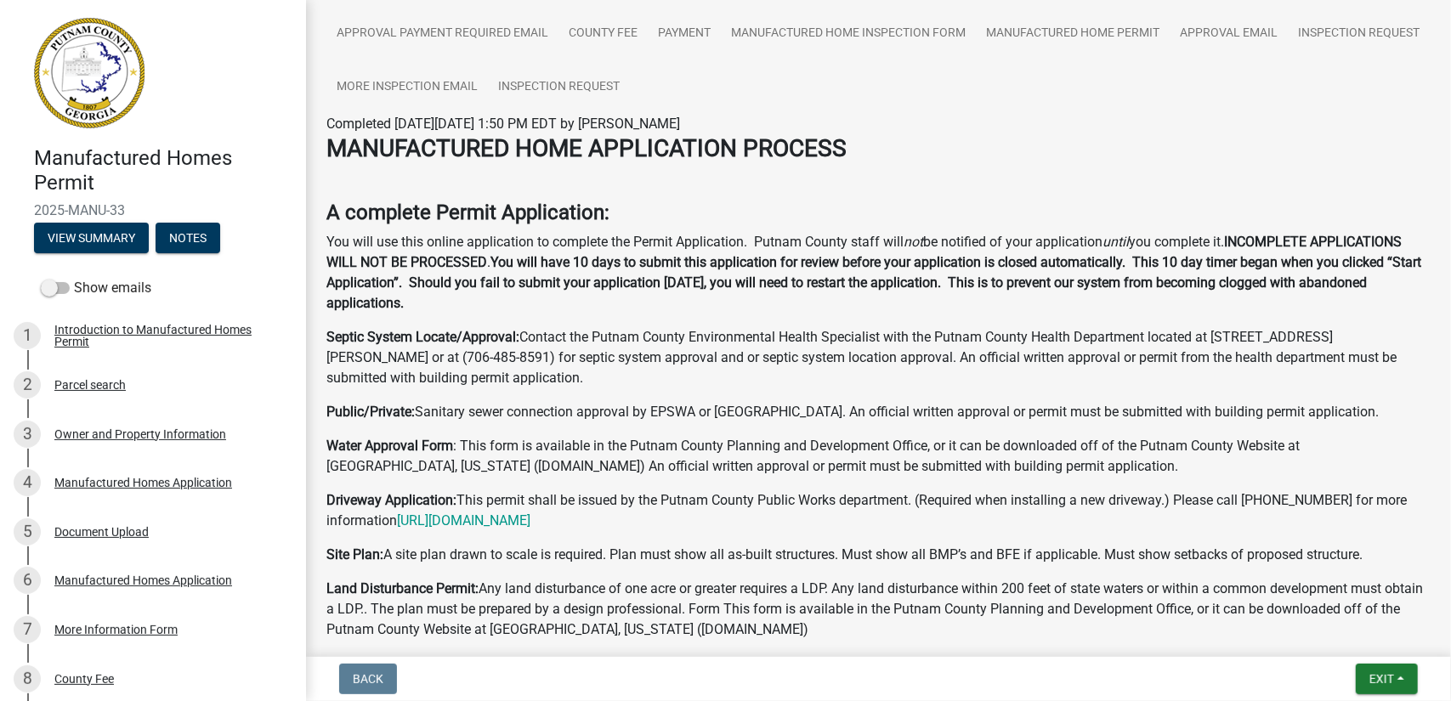
scroll to position [255, 0]
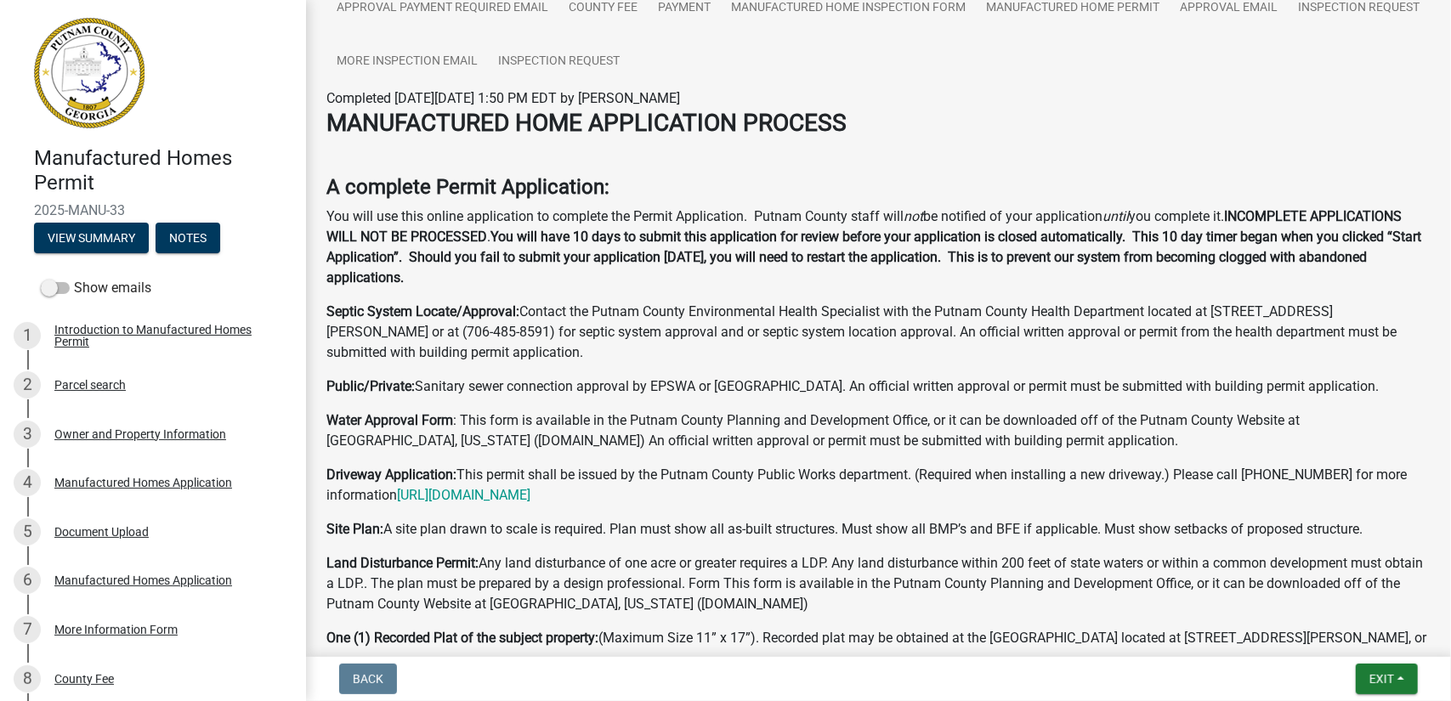
drag, startPoint x: 571, startPoint y: 273, endPoint x: 327, endPoint y: 209, distance: 253.1
click at [327, 209] on p "You will use this online application to complete the Permit Application. Putnam…" at bounding box center [879, 248] width 1105 height 82
click at [333, 212] on p "You will use this online application to complete the Permit Application. Putnam…" at bounding box center [879, 248] width 1105 height 82
click at [553, 286] on strong "You will have 10 days to submit this application for review before your applica…" at bounding box center [874, 257] width 1095 height 57
click at [579, 283] on p "You will use this online application to complete the Permit Application. Putnam…" at bounding box center [879, 248] width 1105 height 82
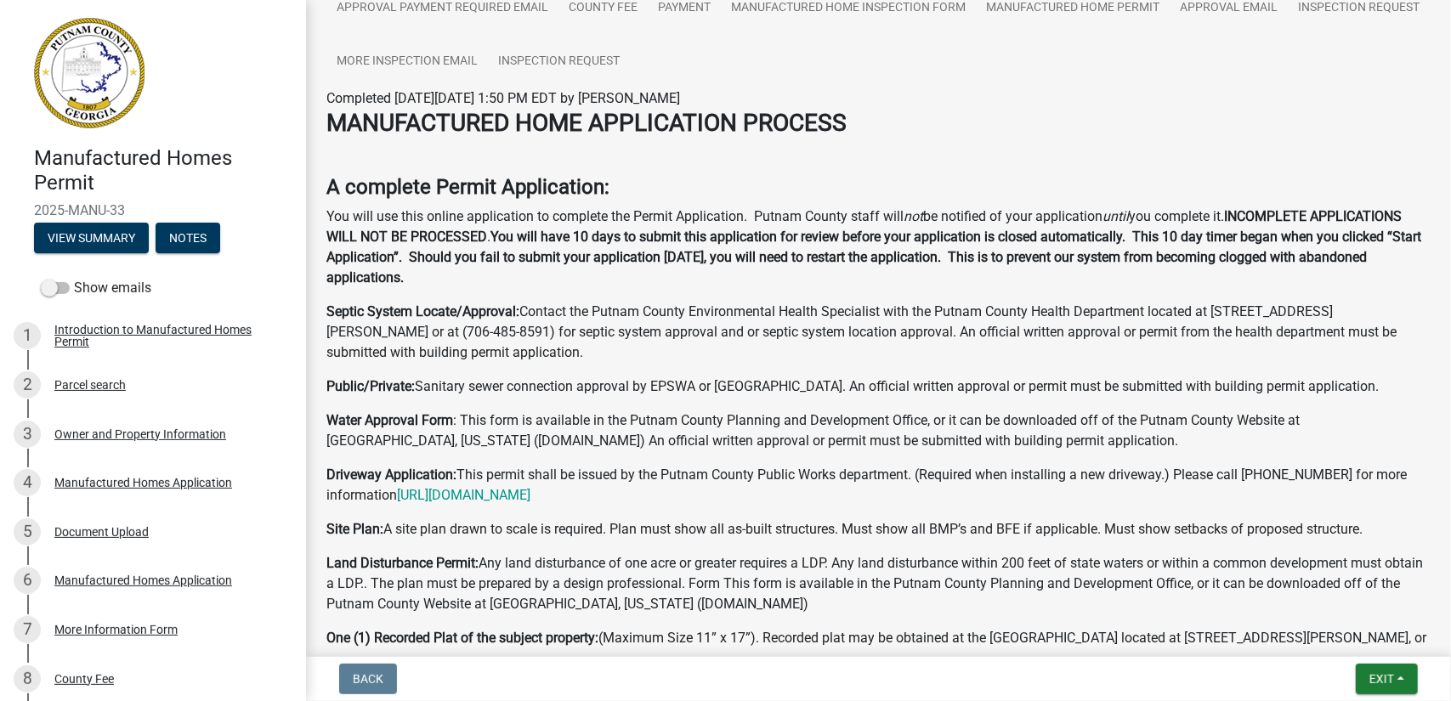
drag, startPoint x: 551, startPoint y: 281, endPoint x: 328, endPoint y: 185, distance: 242.6
click at [600, 278] on p "You will use this online application to complete the Permit Application. Putnam…" at bounding box center [879, 248] width 1105 height 82
drag, startPoint x: 563, startPoint y: 280, endPoint x: 328, endPoint y: 217, distance: 243.0
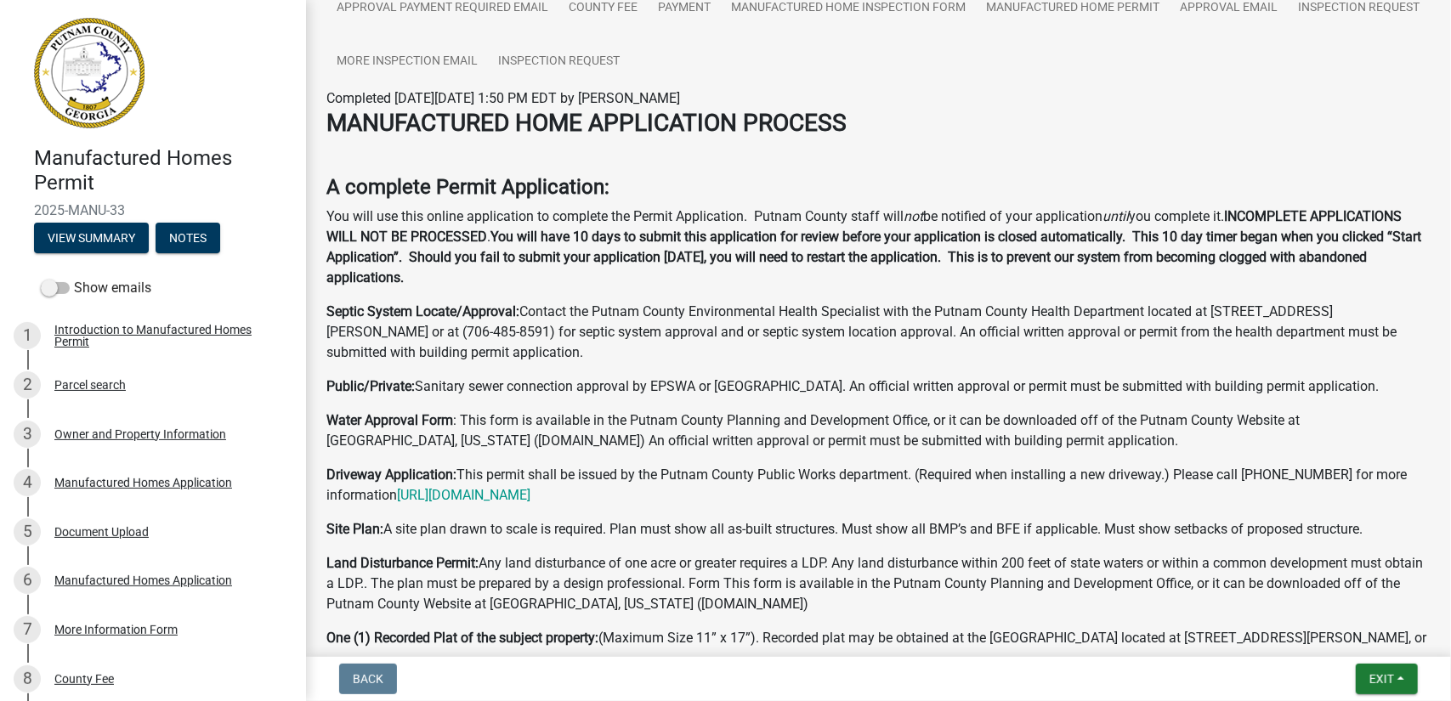
drag, startPoint x: 573, startPoint y: 286, endPoint x: 327, endPoint y: 187, distance: 265.6
click at [578, 288] on p "You will use this online application to complete the Permit Application. Putnam…" at bounding box center [879, 248] width 1105 height 82
drag, startPoint x: 590, startPoint y: 285, endPoint x: 322, endPoint y: 174, distance: 289.8
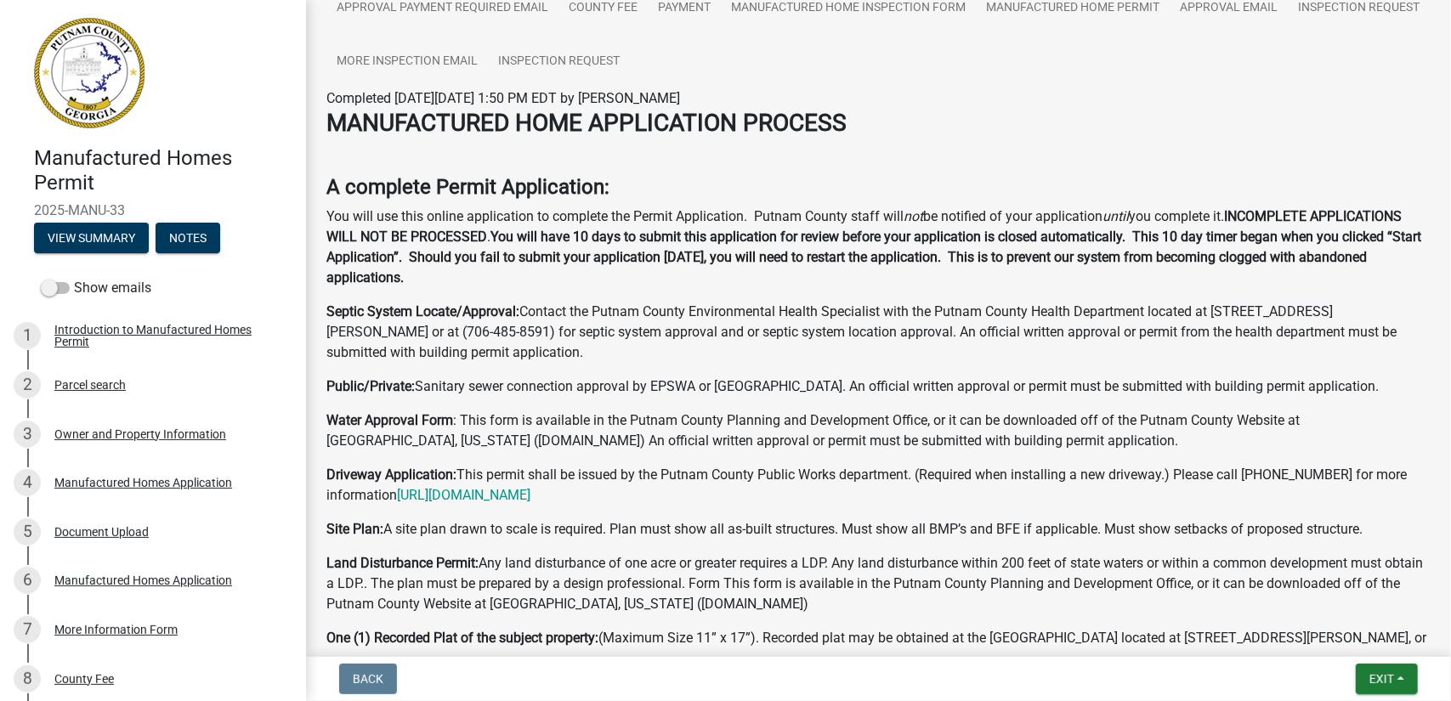
click at [589, 287] on p "You will use this online application to complete the Permit Application. Putnam…" at bounding box center [879, 248] width 1105 height 82
click at [570, 285] on p "You will use this online application to complete the Permit Application. Putnam…" at bounding box center [879, 248] width 1105 height 82
drag, startPoint x: 569, startPoint y: 279, endPoint x: 323, endPoint y: 174, distance: 267.1
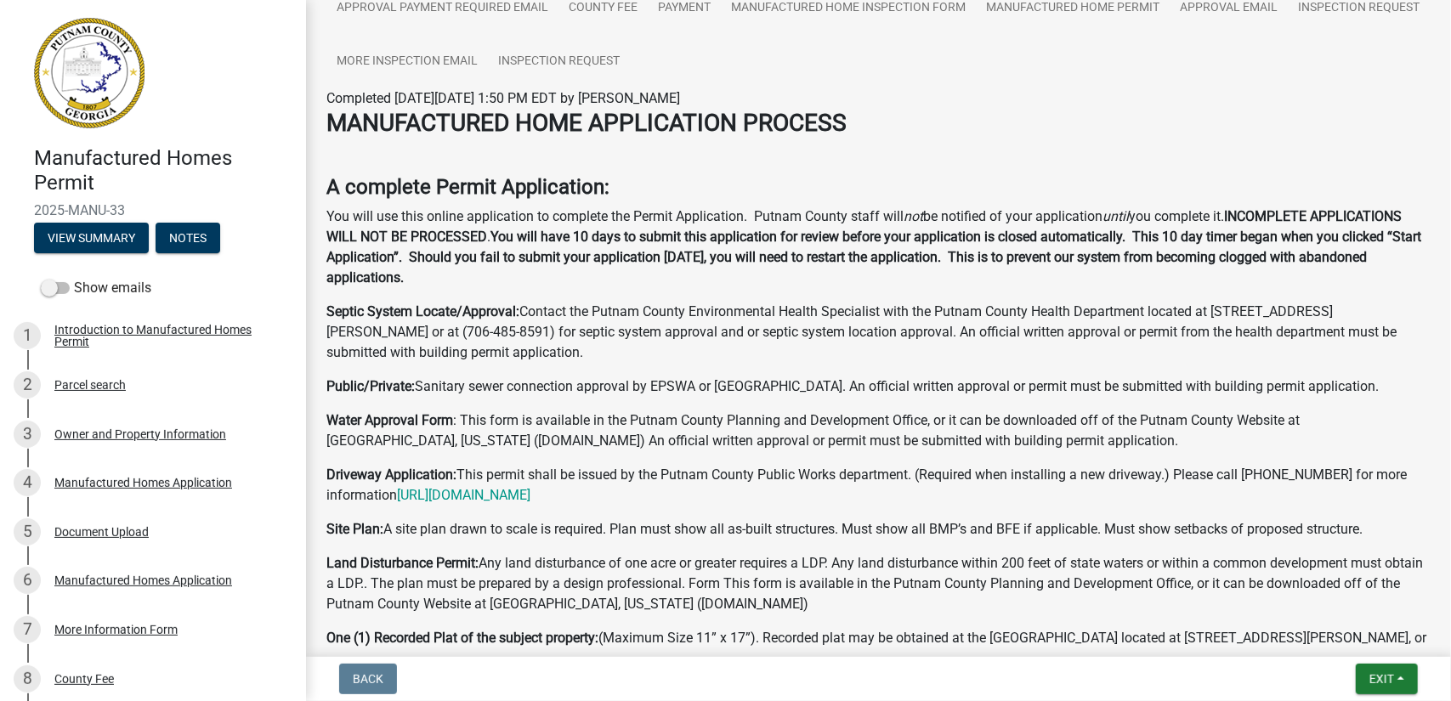
click at [518, 256] on strong "You will have 10 days to submit this application for review before your applica…" at bounding box center [874, 257] width 1095 height 57
click at [895, 208] on p "You will use this online application to complete the Permit Application. Putnam…" at bounding box center [879, 248] width 1105 height 82
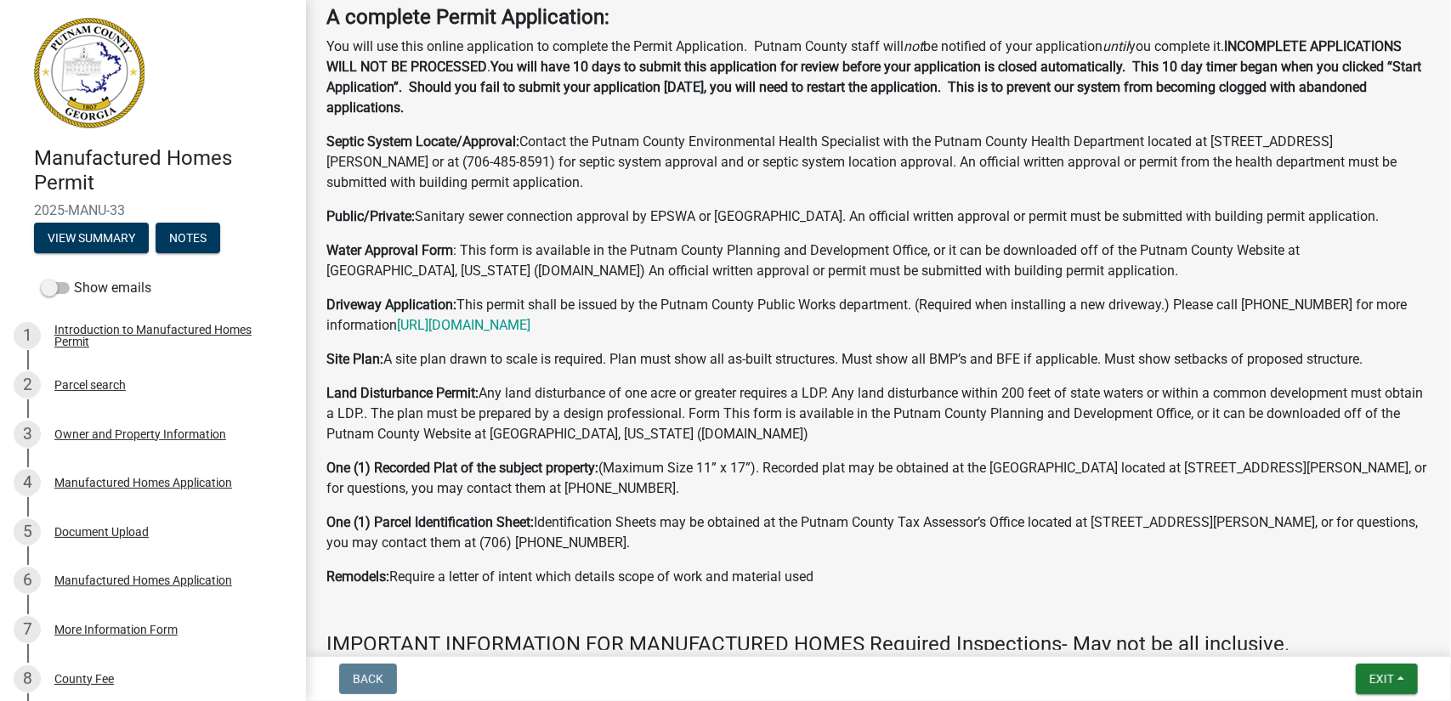
scroll to position [340, 0]
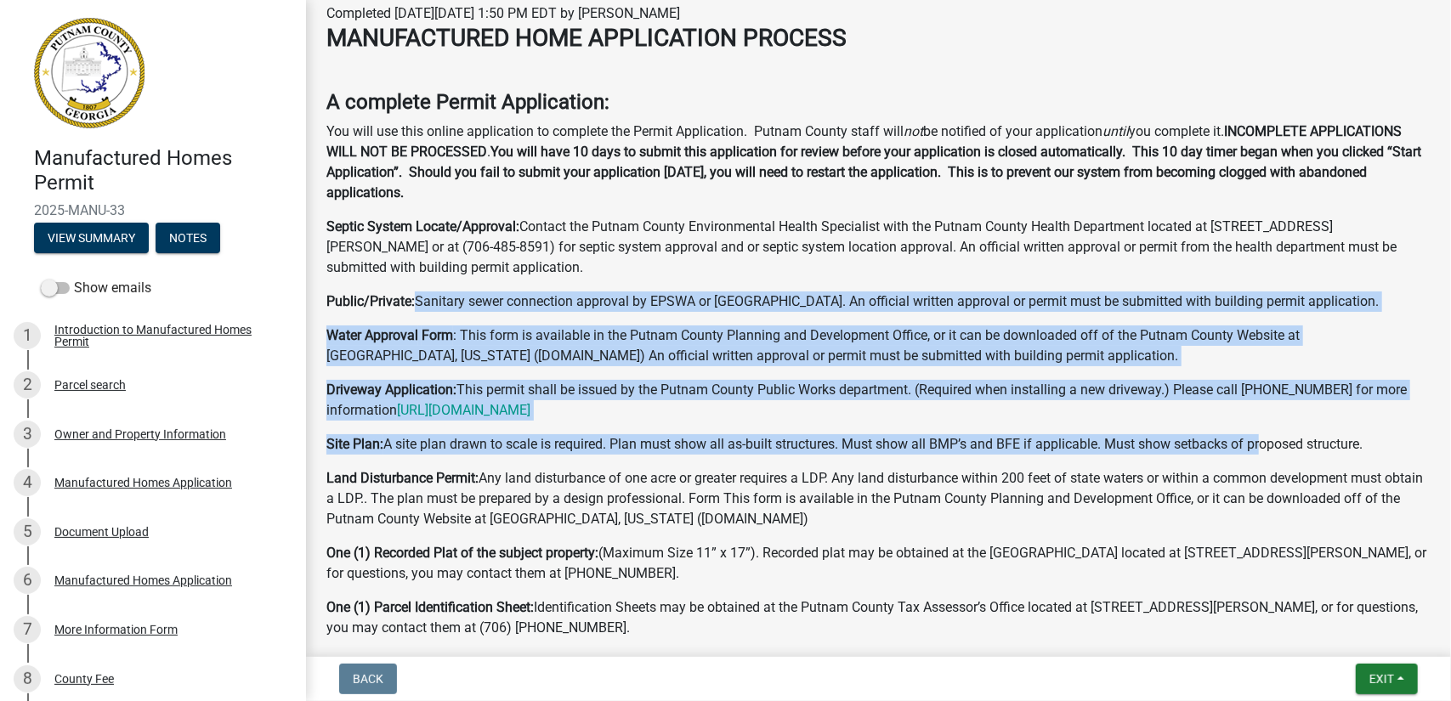
drag, startPoint x: 414, startPoint y: 302, endPoint x: 1262, endPoint y: 424, distance: 856.5
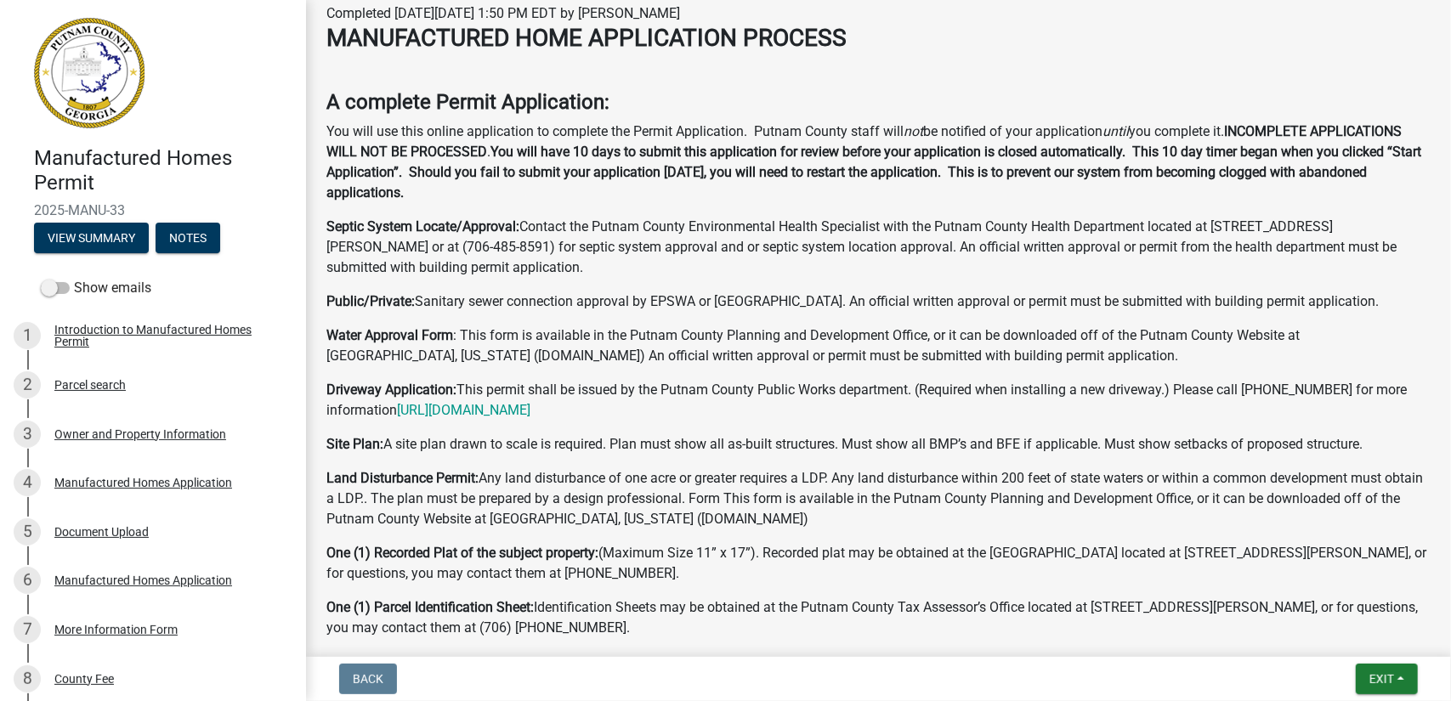
drag, startPoint x: 327, startPoint y: 224, endPoint x: 614, endPoint y: 275, distance: 291.1
click at [614, 275] on p "Septic System Locate/Approval: Contact the Putnam County Environmental Health S…" at bounding box center [879, 247] width 1105 height 61
drag, startPoint x: 325, startPoint y: 222, endPoint x: 621, endPoint y: 275, distance: 300.6
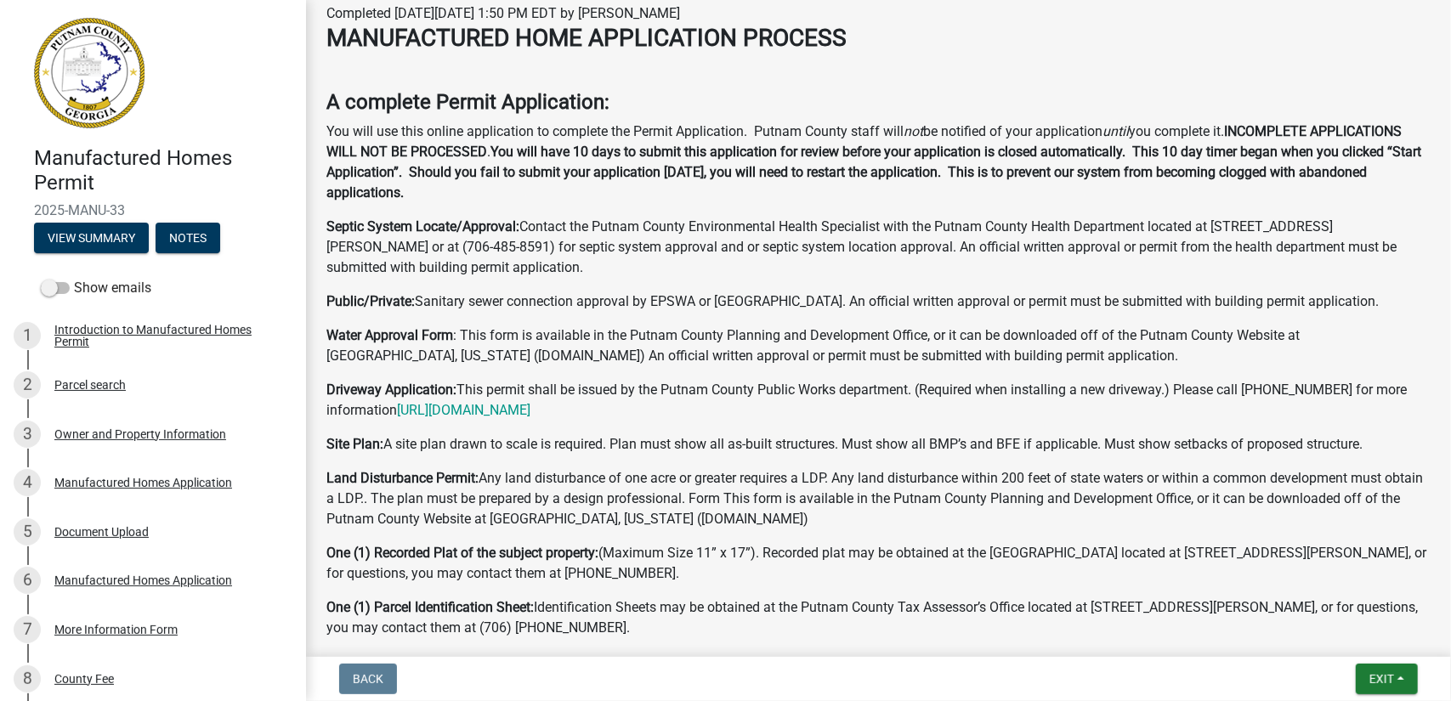
click at [626, 275] on p "Septic System Locate/Approval: Contact the Putnam County Environmental Health S…" at bounding box center [879, 247] width 1105 height 61
click at [425, 261] on p "Septic System Locate/Approval: Contact the Putnam County Environmental Health S…" at bounding box center [879, 247] width 1105 height 61
drag, startPoint x: 328, startPoint y: 229, endPoint x: 631, endPoint y: 267, distance: 305.1
click at [631, 267] on p "Septic System Locate/Approval: Contact the Putnam County Environmental Health S…" at bounding box center [879, 247] width 1105 height 61
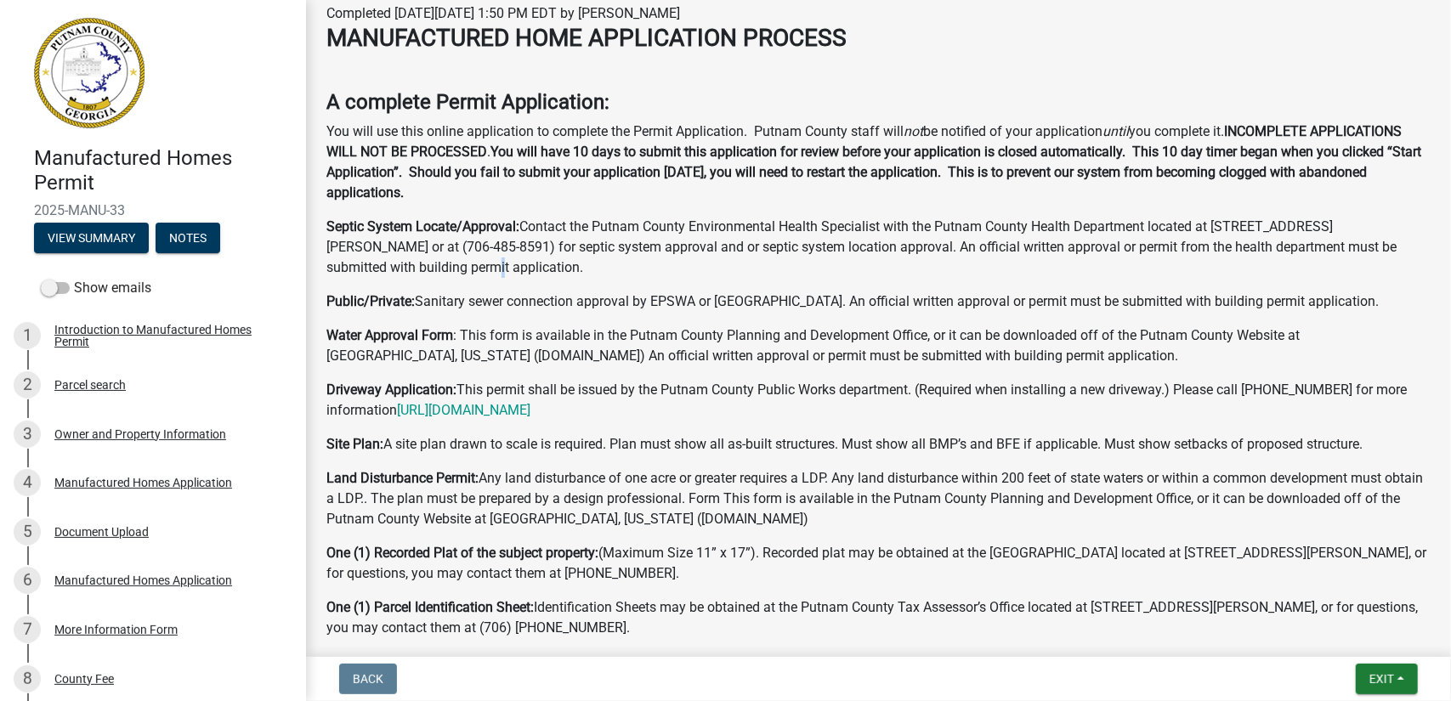
click at [617, 266] on p "Septic System Locate/Approval: Contact the Putnam County Environmental Health S…" at bounding box center [879, 247] width 1105 height 61
drag, startPoint x: 611, startPoint y: 273, endPoint x: 328, endPoint y: 230, distance: 285.5
click at [333, 230] on p "Septic System Locate/Approval: Contact the Putnam County Environmental Health S…" at bounding box center [879, 247] width 1105 height 61
drag, startPoint x: 328, startPoint y: 228, endPoint x: 610, endPoint y: 275, distance: 285.3
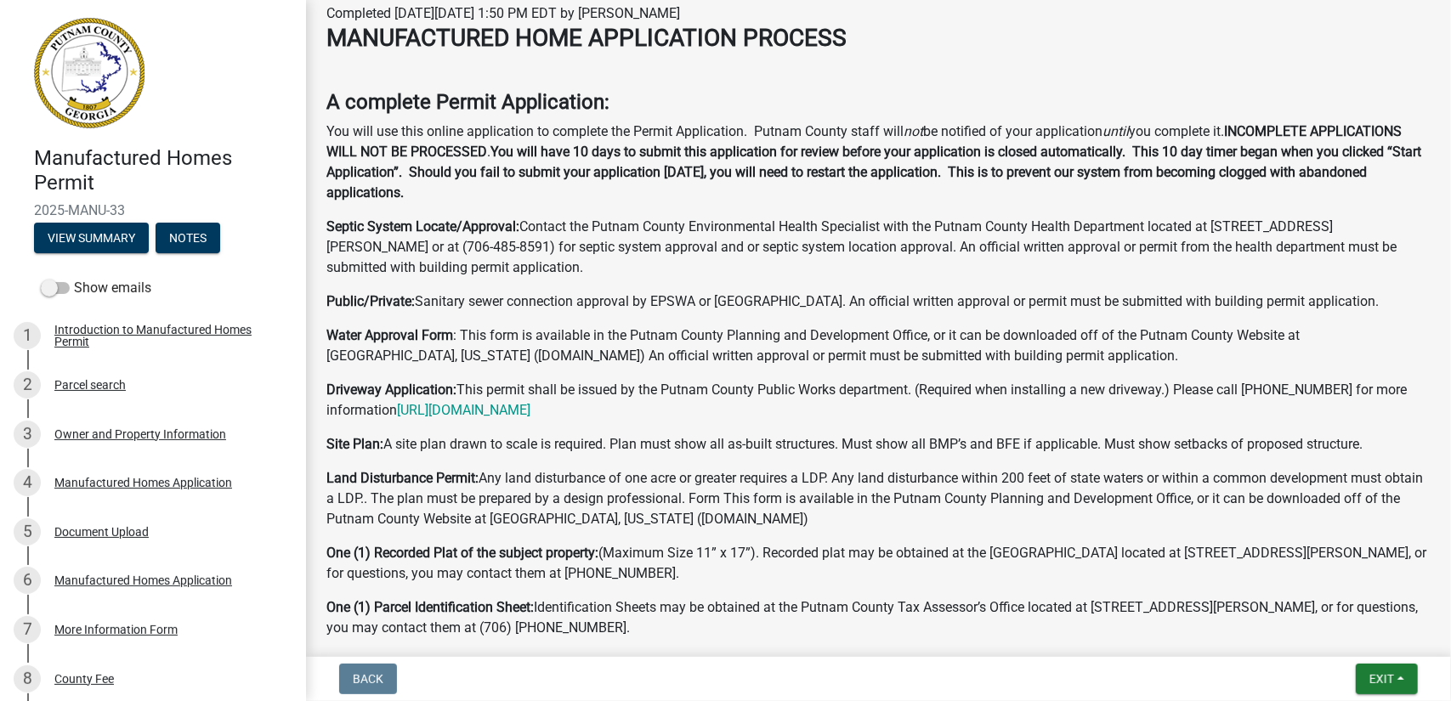
click at [610, 275] on p "Septic System Locate/Approval: Contact the Putnam County Environmental Health S…" at bounding box center [879, 247] width 1105 height 61
